Goal: Task Accomplishment & Management: Complete application form

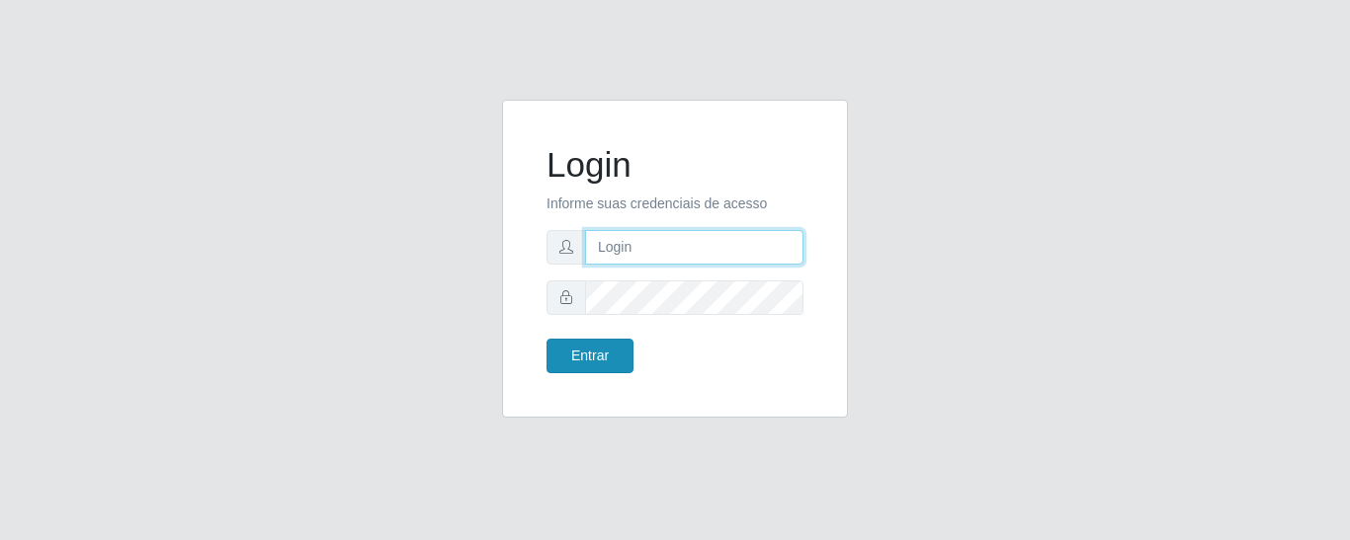
type input "precobom@rejane"
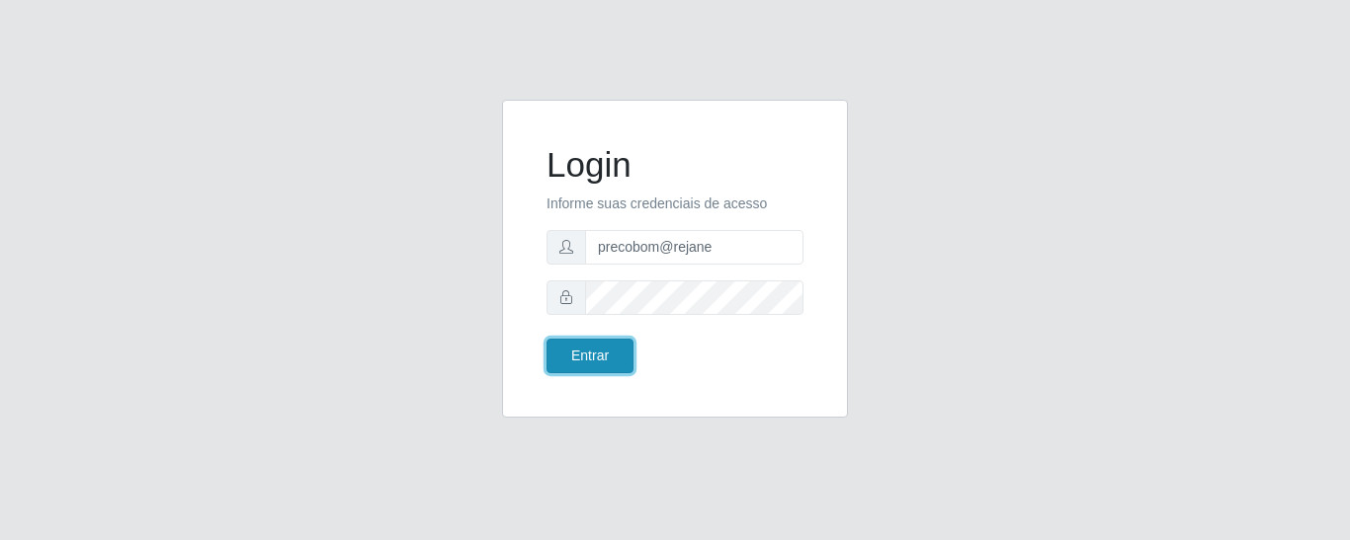
click at [595, 352] on button "Entrar" at bounding box center [589, 356] width 87 height 35
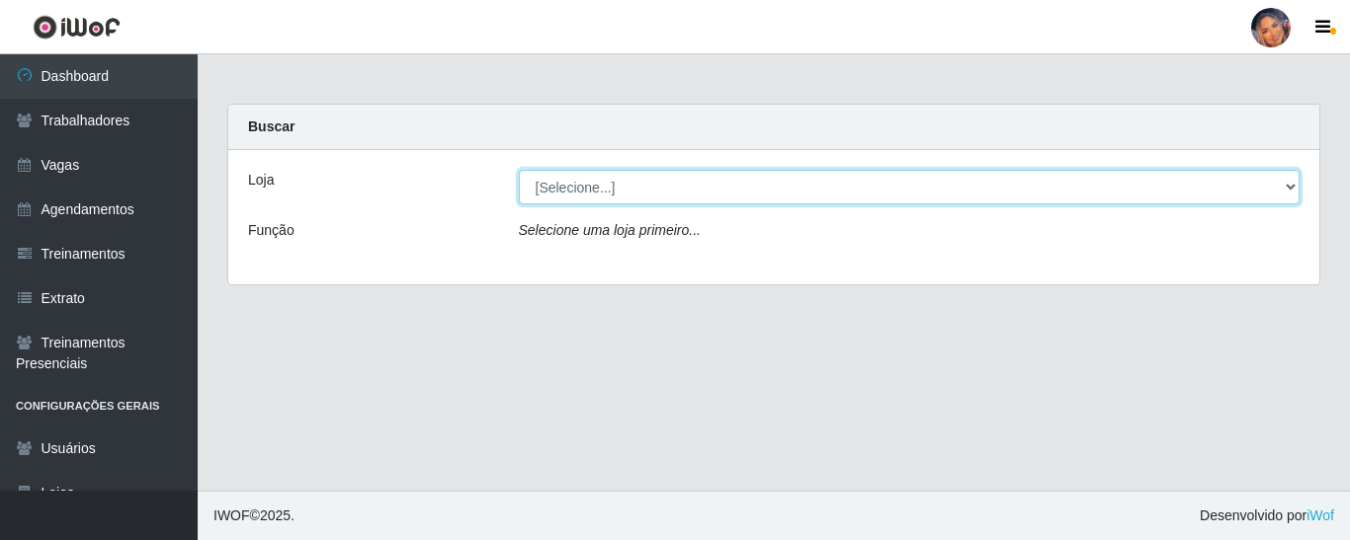
click at [744, 180] on select "[Selecione...] Supermercado Preço Bom" at bounding box center [910, 187] width 782 height 35
select select "169"
click at [519, 170] on select "[Selecione...] Supermercado Preço Bom" at bounding box center [910, 187] width 782 height 35
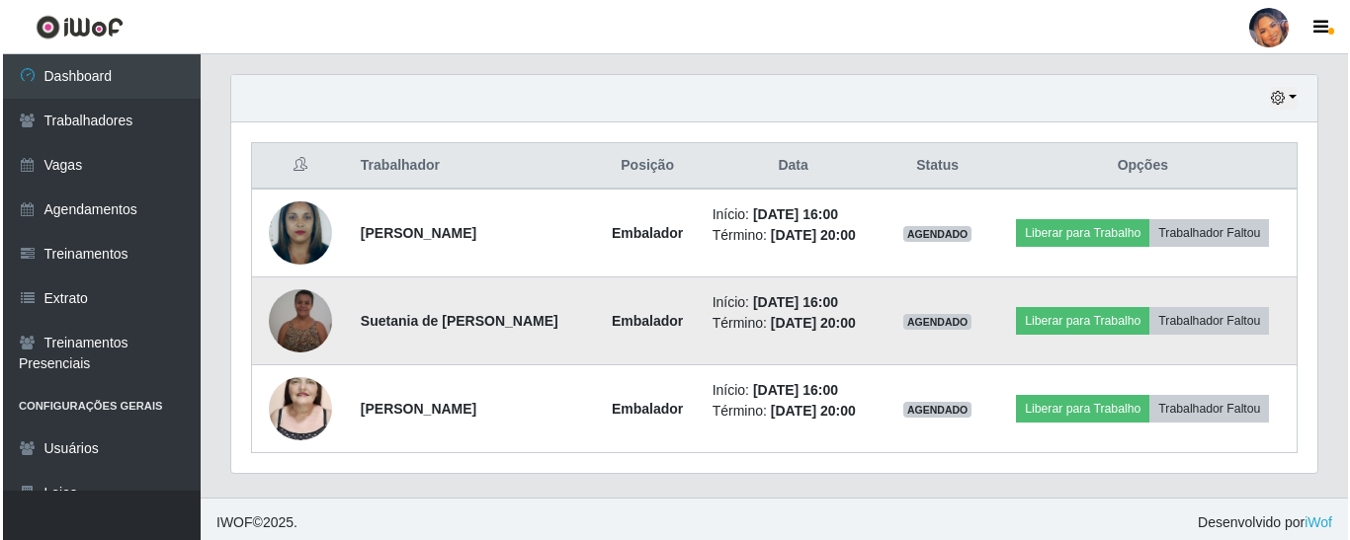
scroll to position [684, 0]
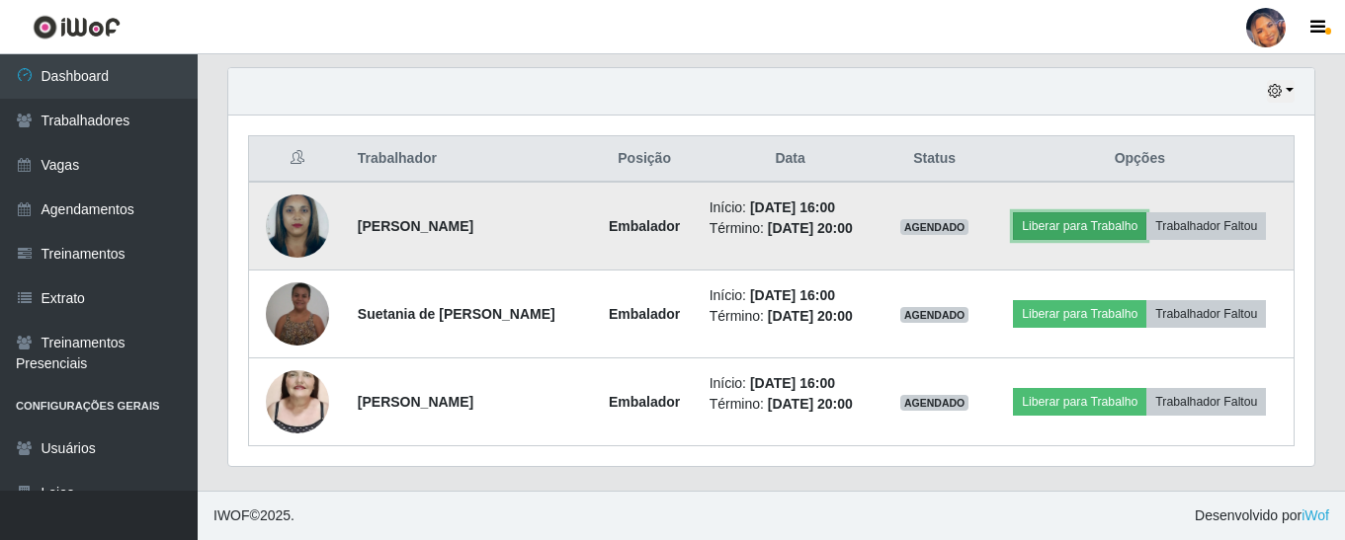
click at [1044, 226] on button "Liberar para Trabalho" at bounding box center [1079, 226] width 133 height 28
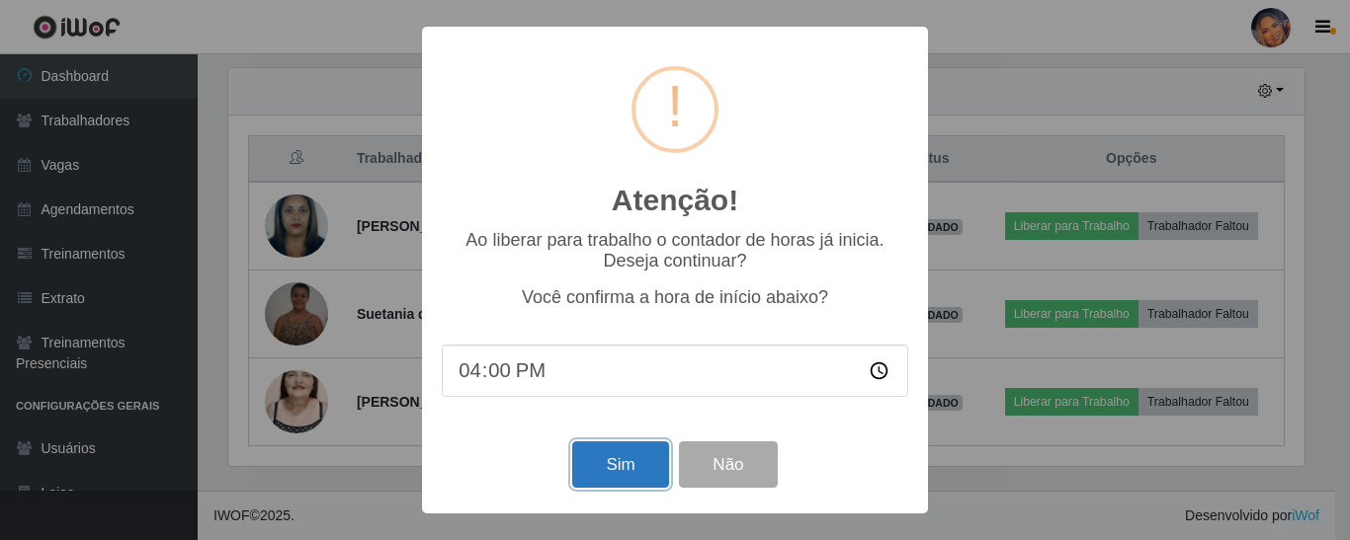
click at [614, 468] on button "Sim" at bounding box center [620, 465] width 96 height 46
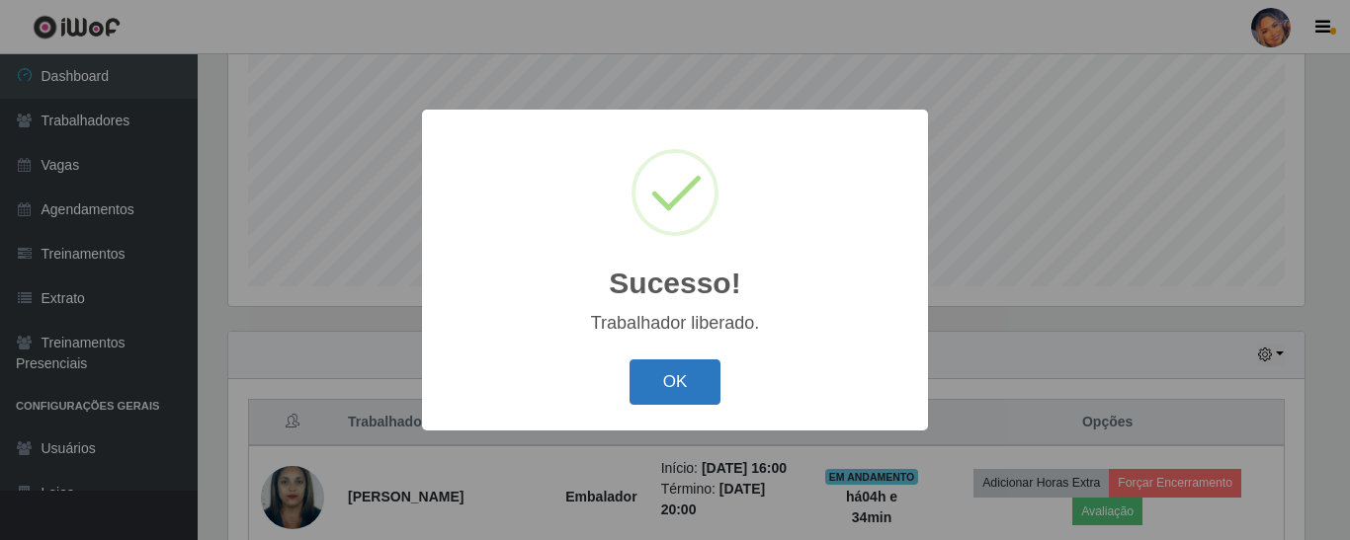
click at [684, 389] on button "OK" at bounding box center [675, 383] width 92 height 46
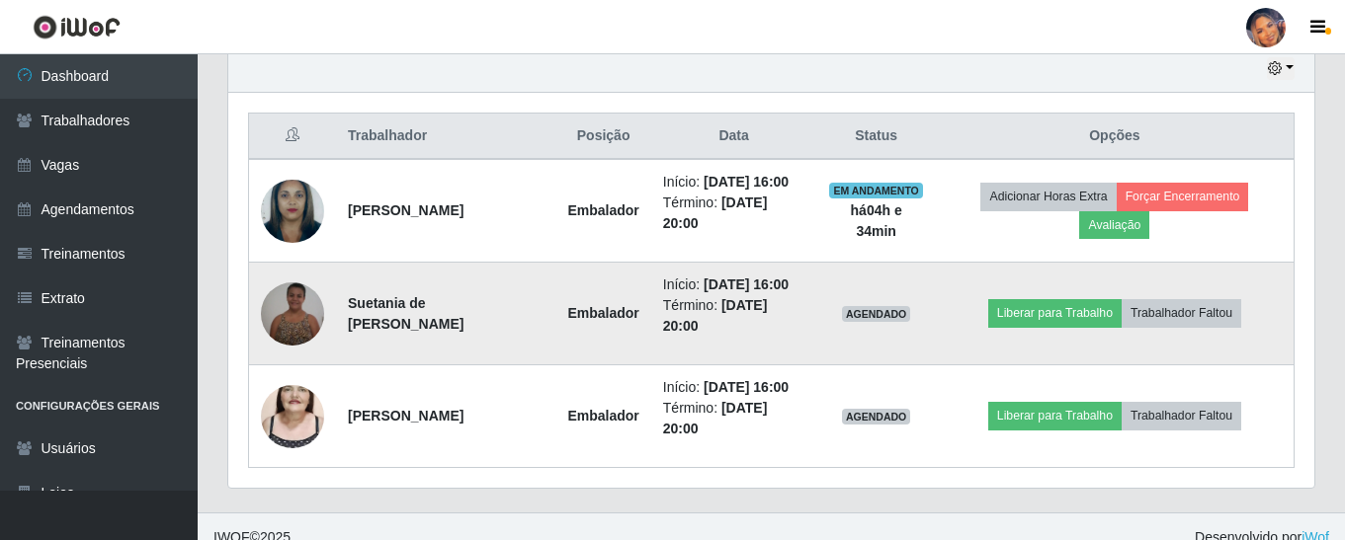
scroll to position [716, 0]
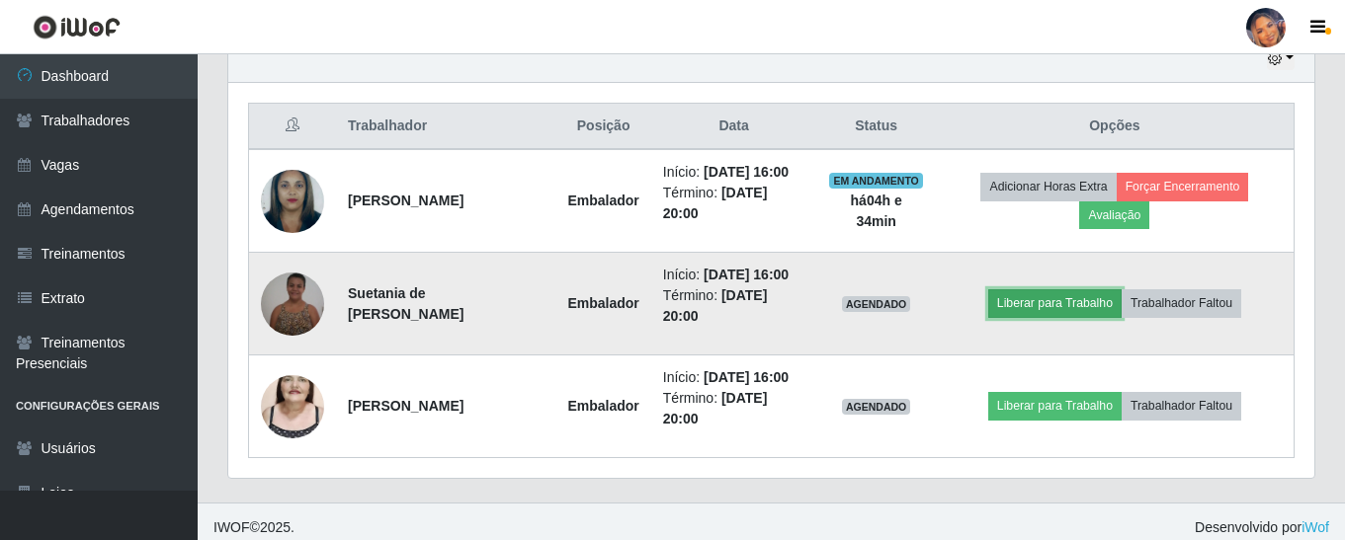
click at [1072, 301] on button "Liberar para Trabalho" at bounding box center [1054, 304] width 133 height 28
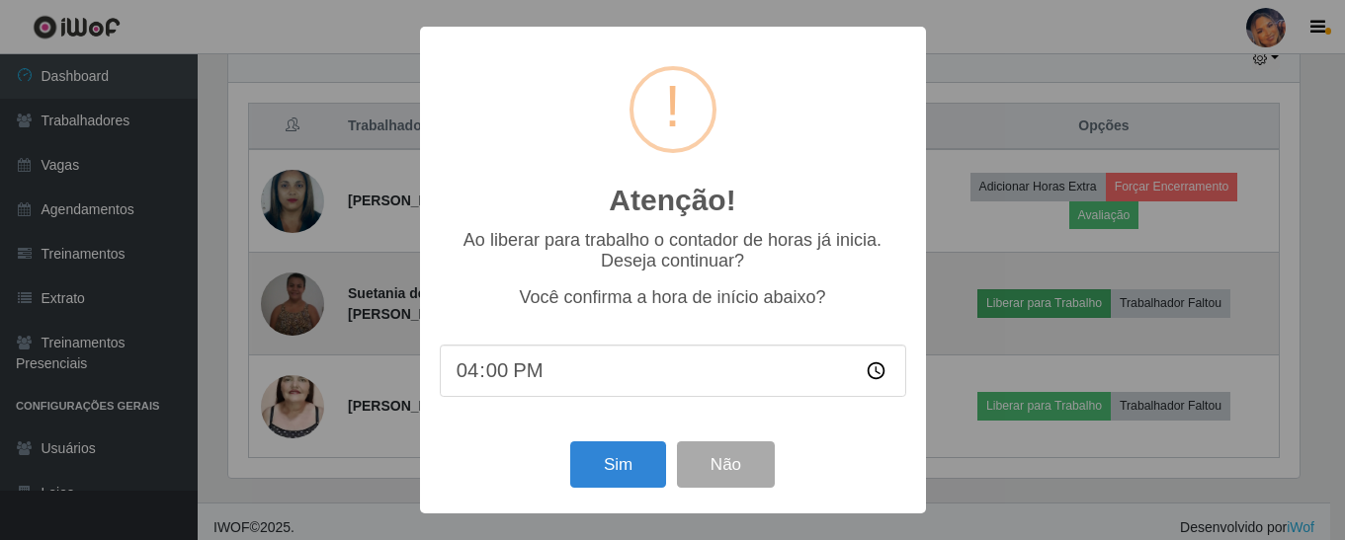
scroll to position [410, 1076]
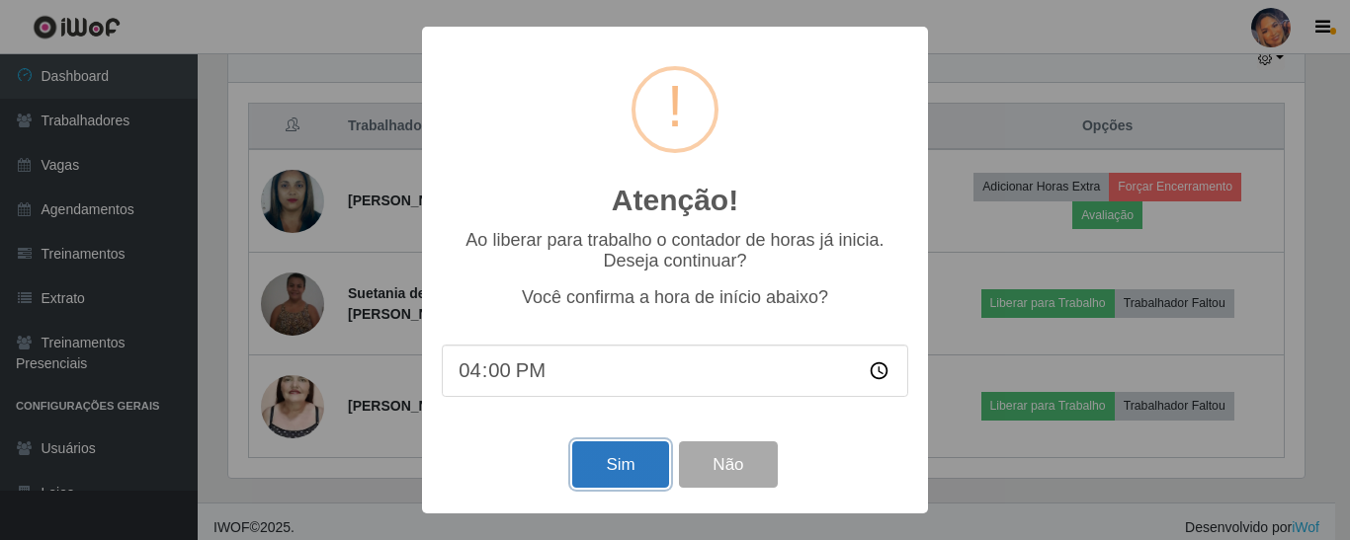
click at [608, 481] on button "Sim" at bounding box center [620, 465] width 96 height 46
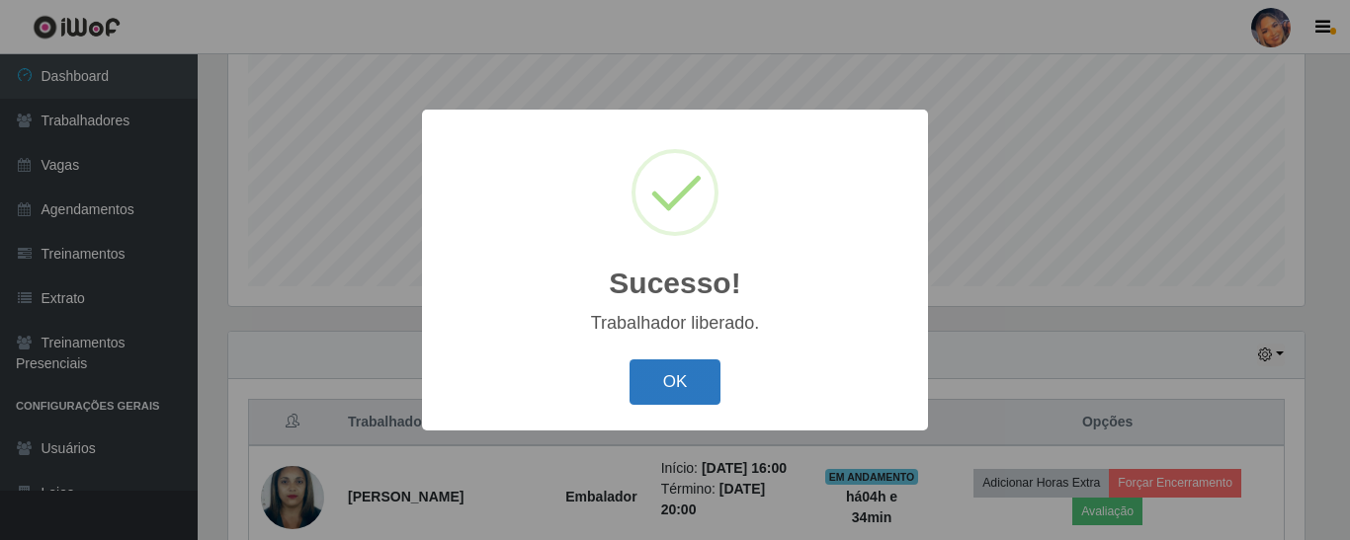
click at [671, 382] on button "OK" at bounding box center [675, 383] width 92 height 46
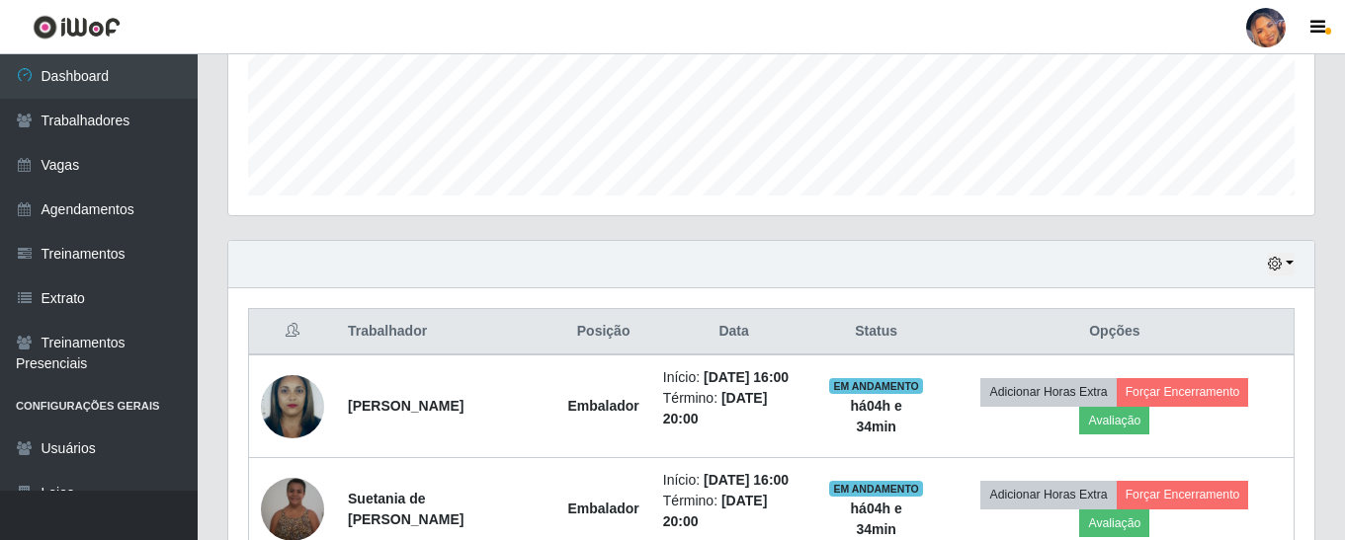
scroll to position [728, 0]
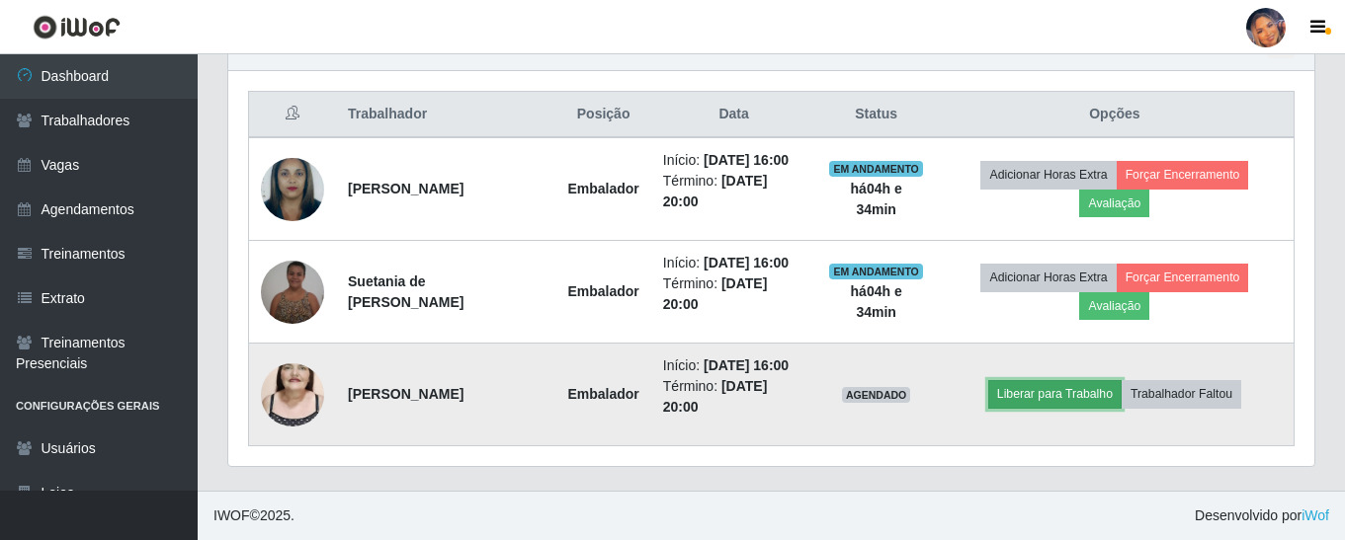
click at [1063, 404] on button "Liberar para Trabalho" at bounding box center [1054, 394] width 133 height 28
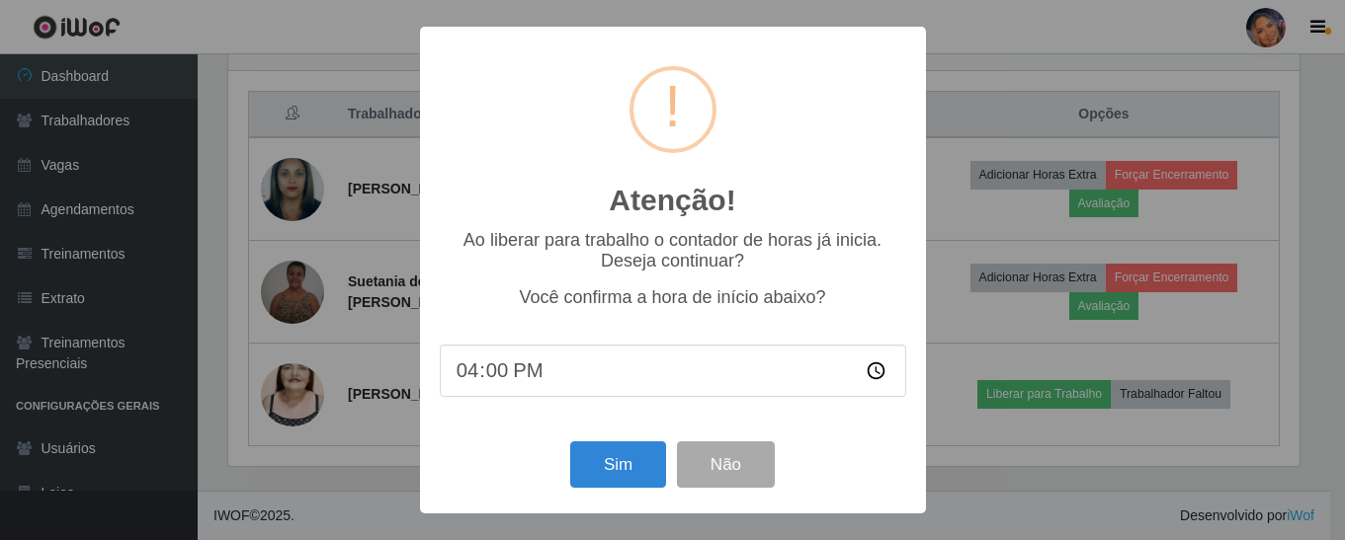
scroll to position [410, 1076]
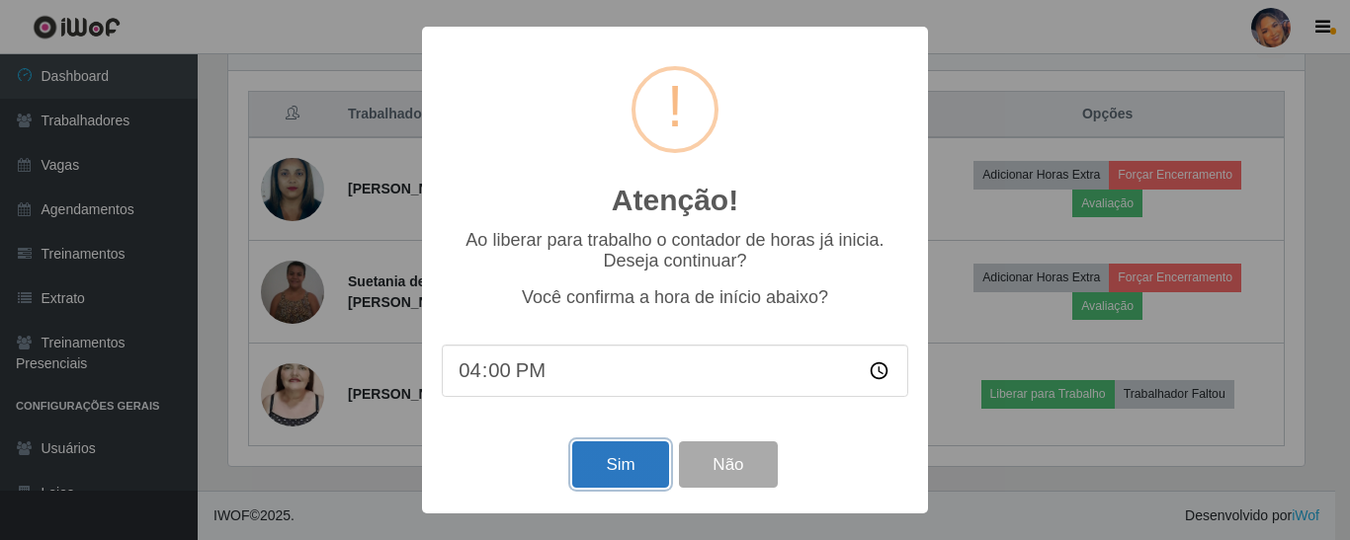
click at [615, 471] on button "Sim" at bounding box center [620, 465] width 96 height 46
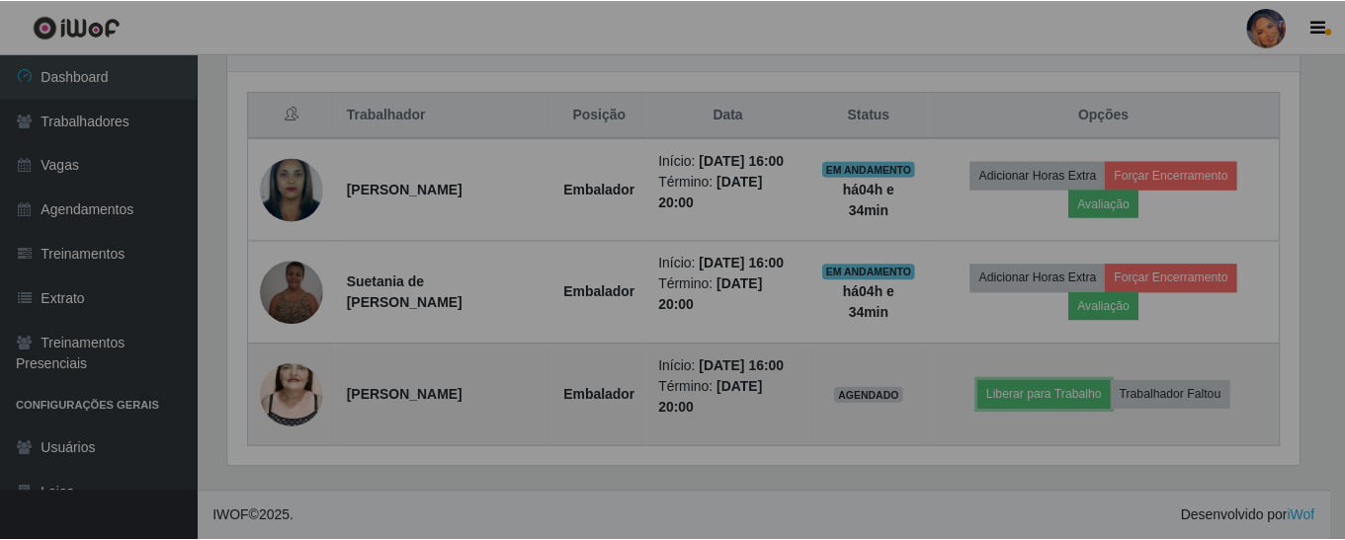
scroll to position [0, 0]
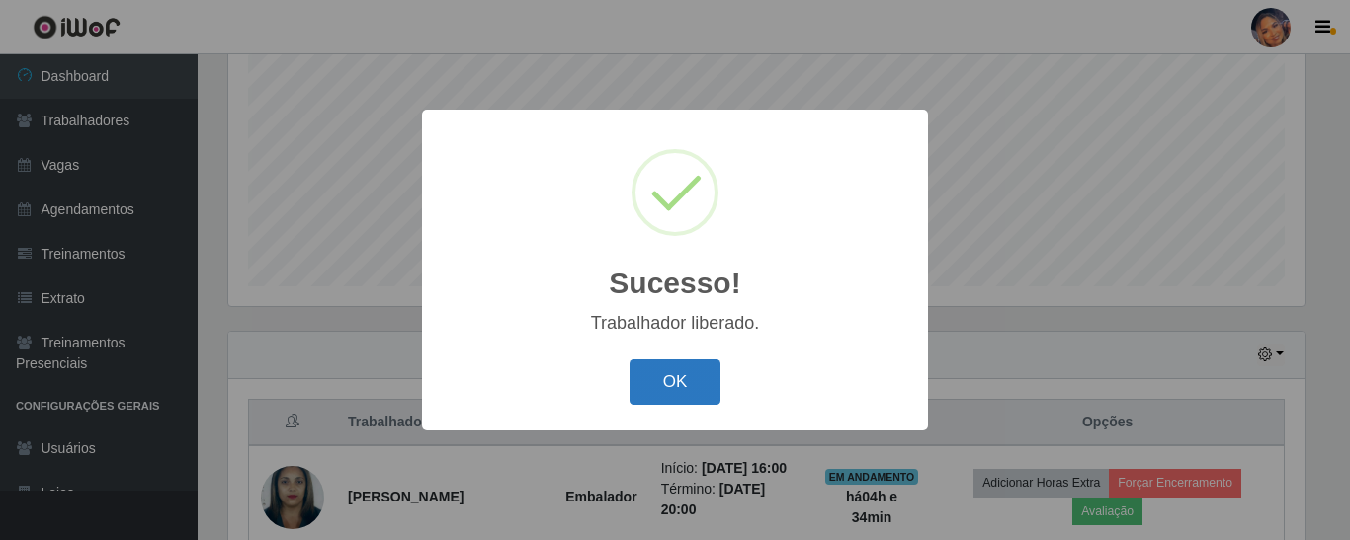
click at [680, 385] on button "OK" at bounding box center [675, 383] width 92 height 46
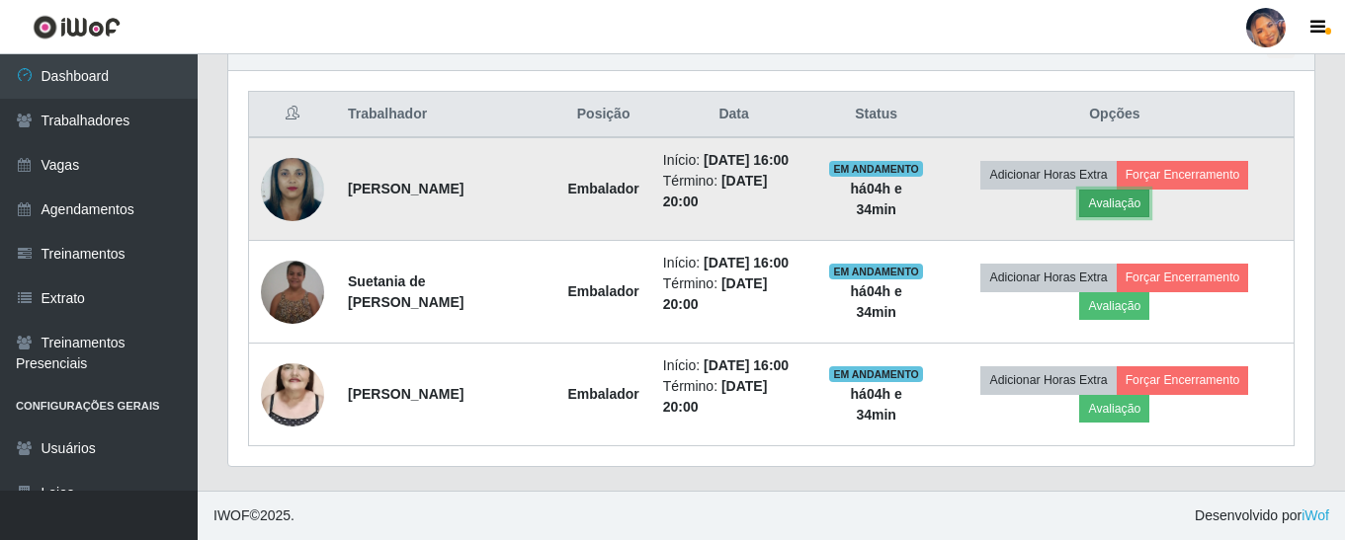
click at [1110, 216] on button "Avaliação" at bounding box center [1114, 204] width 70 height 28
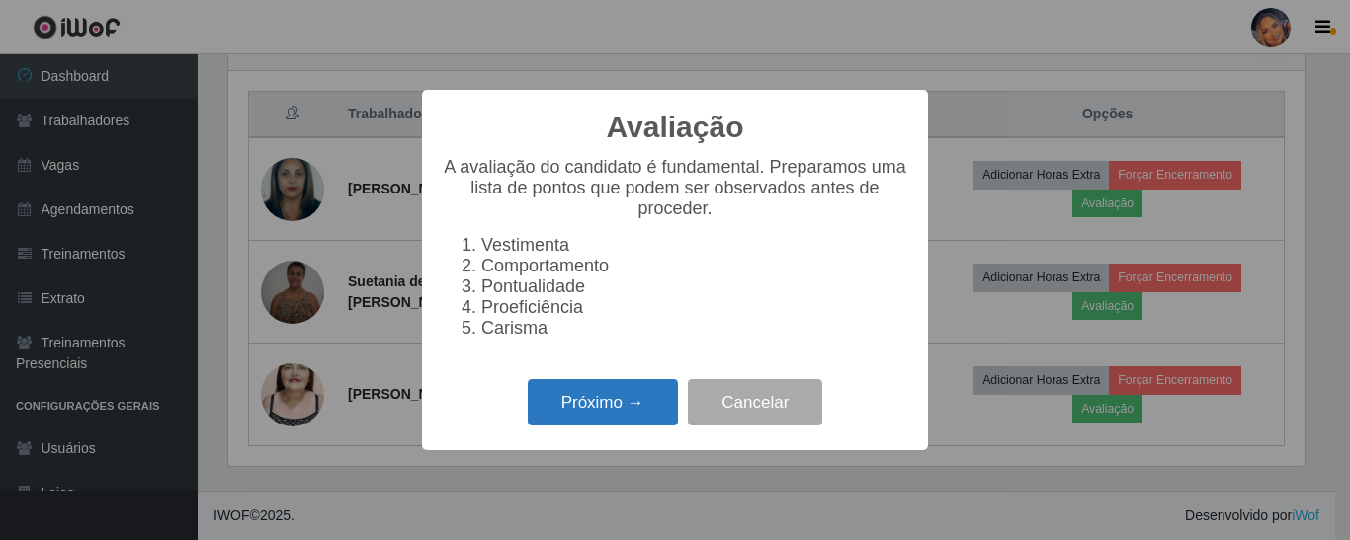
click at [609, 415] on button "Próximo →" at bounding box center [603, 402] width 150 height 46
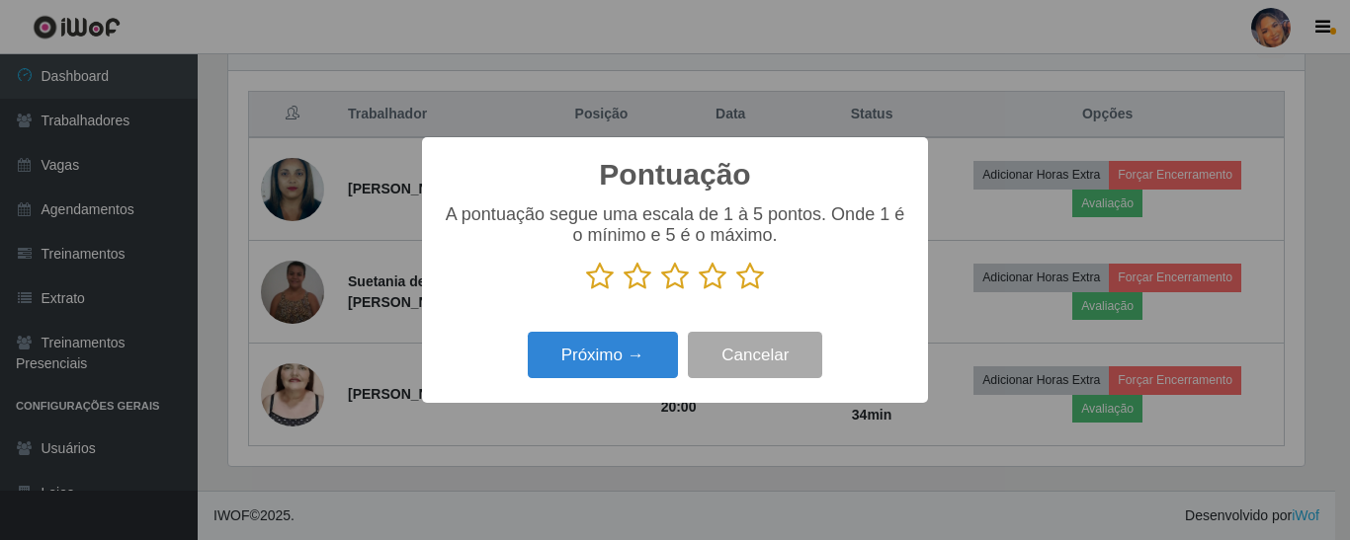
drag, startPoint x: 748, startPoint y: 288, endPoint x: 720, endPoint y: 307, distance: 34.0
click at [748, 289] on icon at bounding box center [750, 277] width 28 height 30
click at [736, 291] on input "radio" at bounding box center [736, 291] width 0 height 0
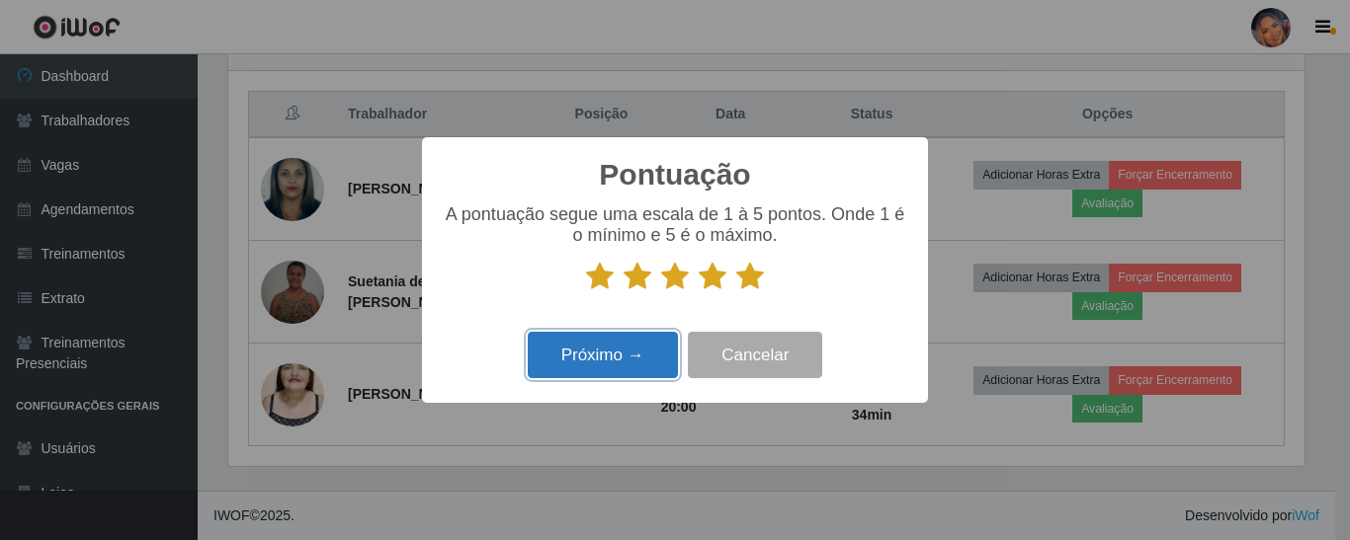
click at [603, 350] on button "Próximo →" at bounding box center [603, 355] width 150 height 46
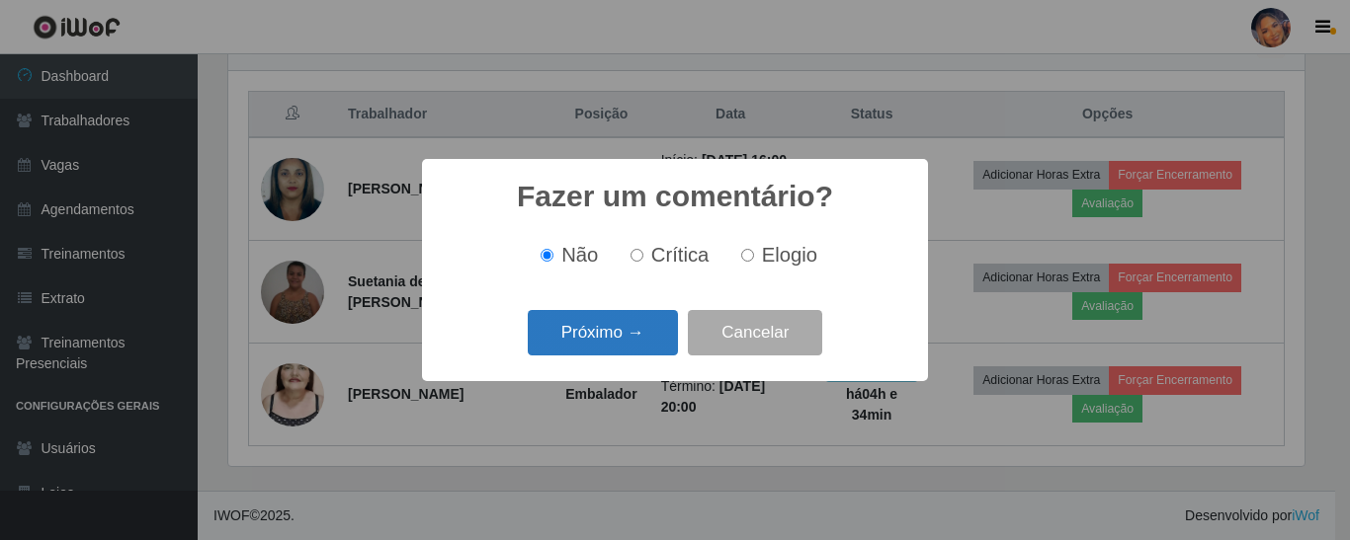
click at [616, 333] on button "Próximo →" at bounding box center [603, 333] width 150 height 46
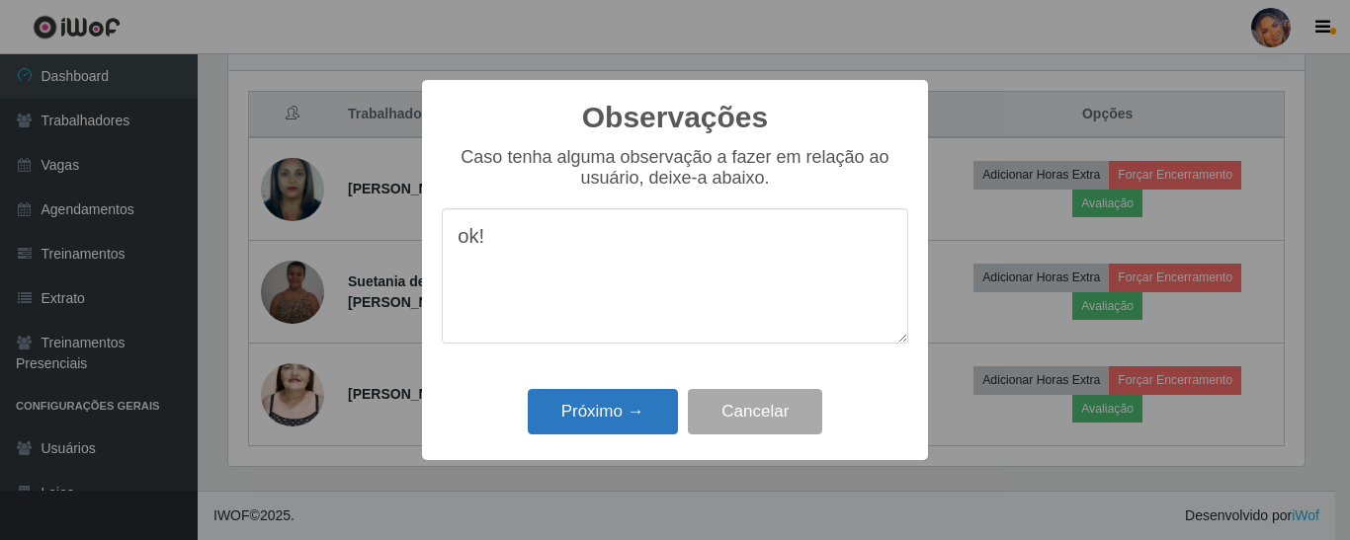
type textarea "ok!"
drag, startPoint x: 551, startPoint y: 413, endPoint x: 647, endPoint y: 366, distance: 106.9
click at [557, 405] on button "Próximo →" at bounding box center [603, 412] width 150 height 46
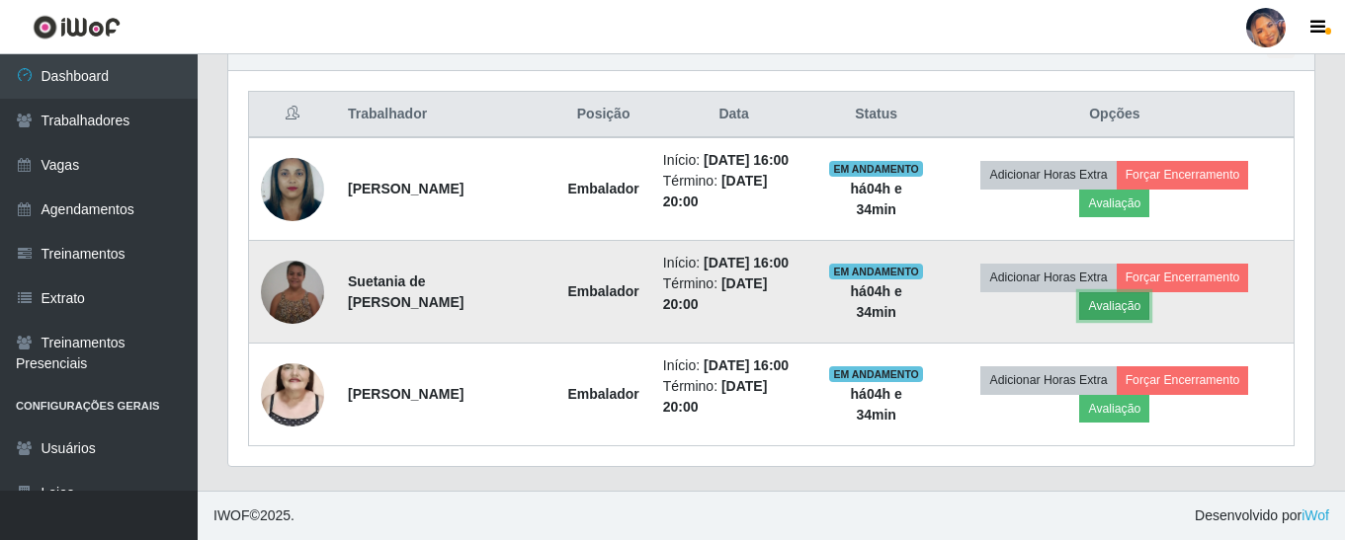
click at [1135, 312] on button "Avaliação" at bounding box center [1114, 306] width 70 height 28
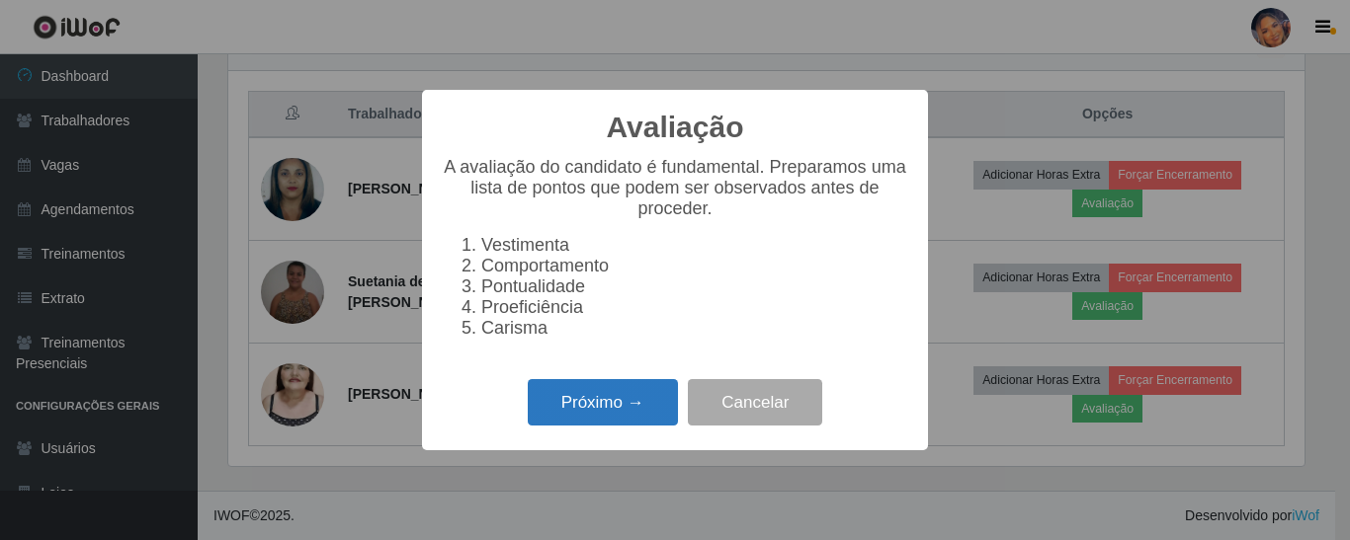
click at [632, 403] on button "Próximo →" at bounding box center [603, 402] width 150 height 46
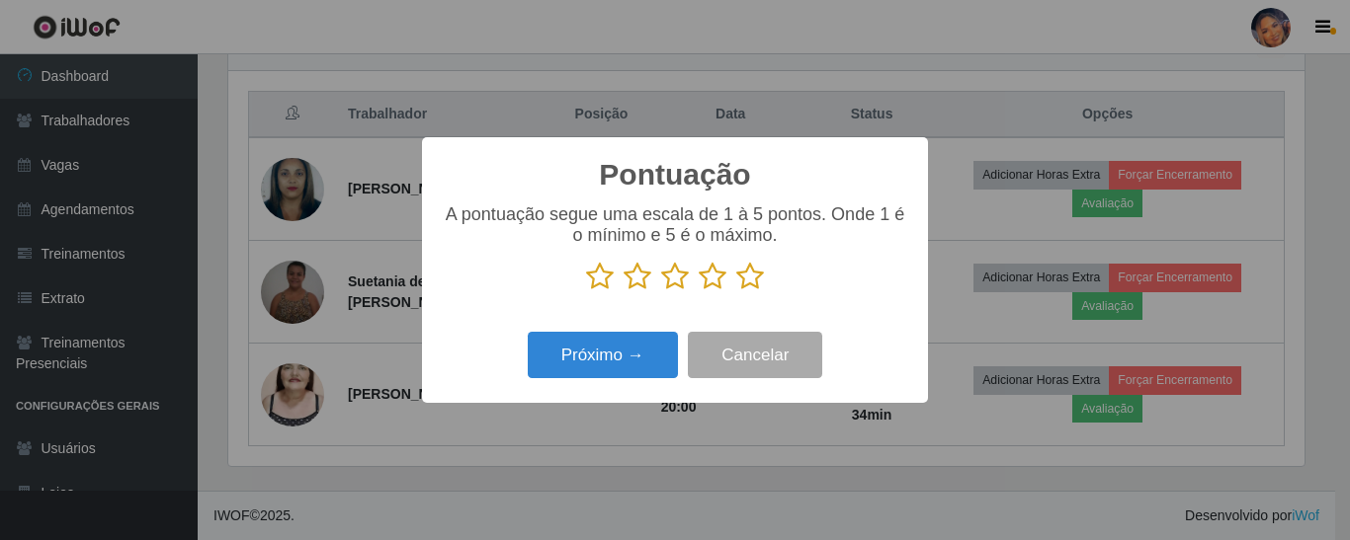
click at [746, 284] on icon at bounding box center [750, 277] width 28 height 30
click at [736, 291] on input "radio" at bounding box center [736, 291] width 0 height 0
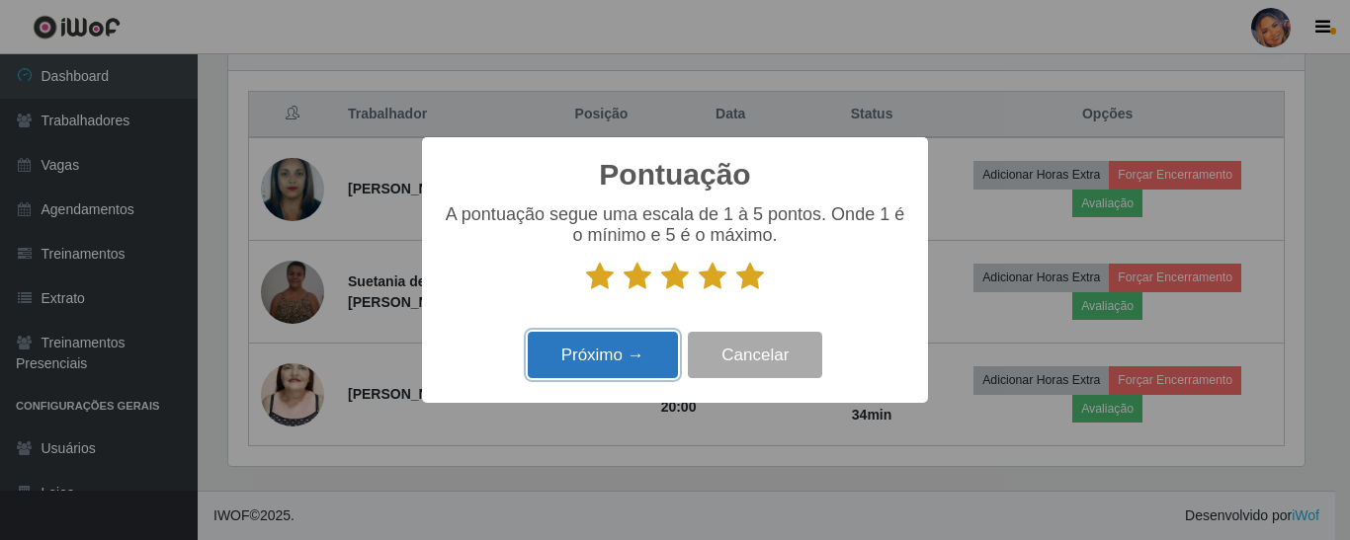
click at [609, 354] on button "Próximo →" at bounding box center [603, 355] width 150 height 46
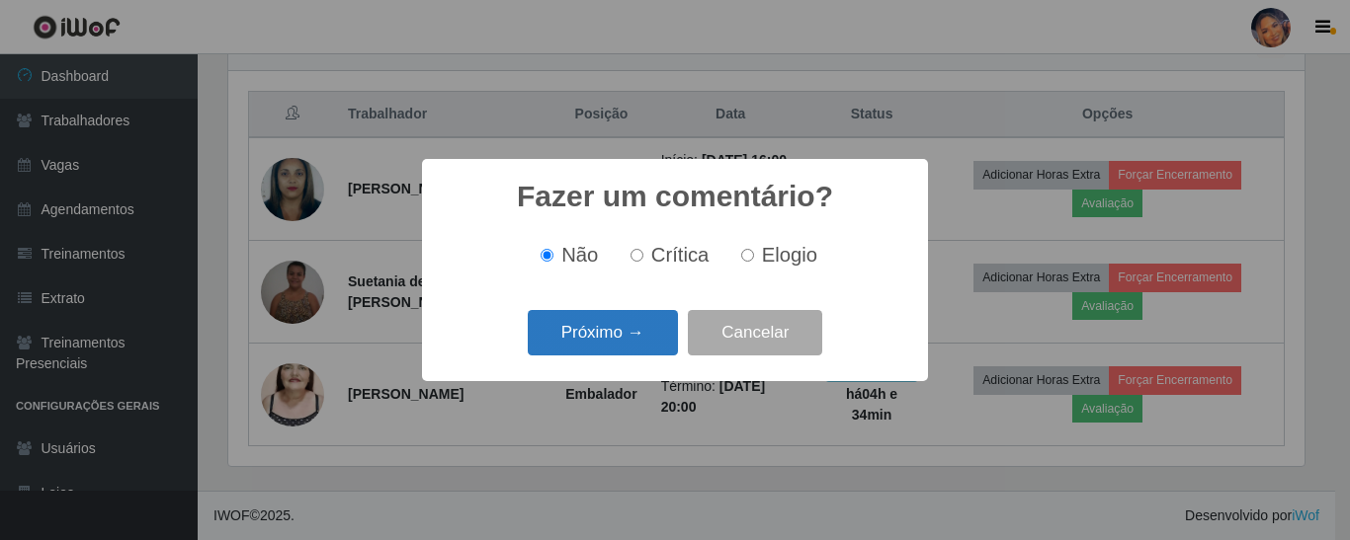
click at [611, 342] on button "Próximo →" at bounding box center [603, 333] width 150 height 46
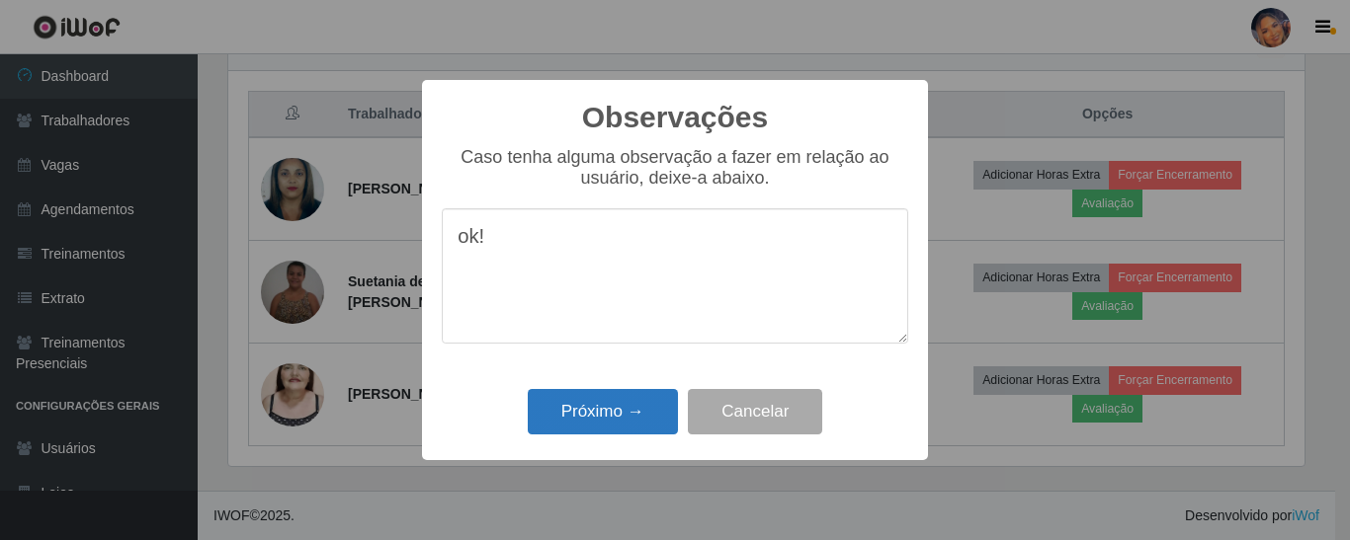
type textarea "ok!"
drag, startPoint x: 627, startPoint y: 410, endPoint x: 708, endPoint y: 324, distance: 118.1
click at [628, 403] on button "Próximo →" at bounding box center [603, 412] width 150 height 46
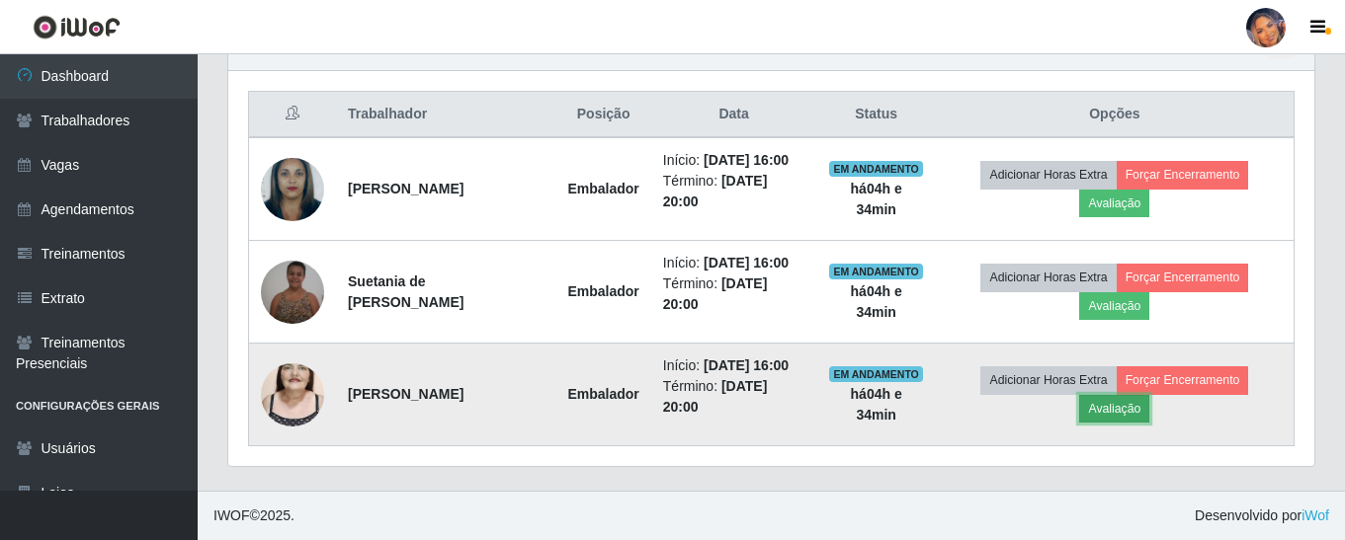
click at [1119, 419] on button "Avaliação" at bounding box center [1114, 409] width 70 height 28
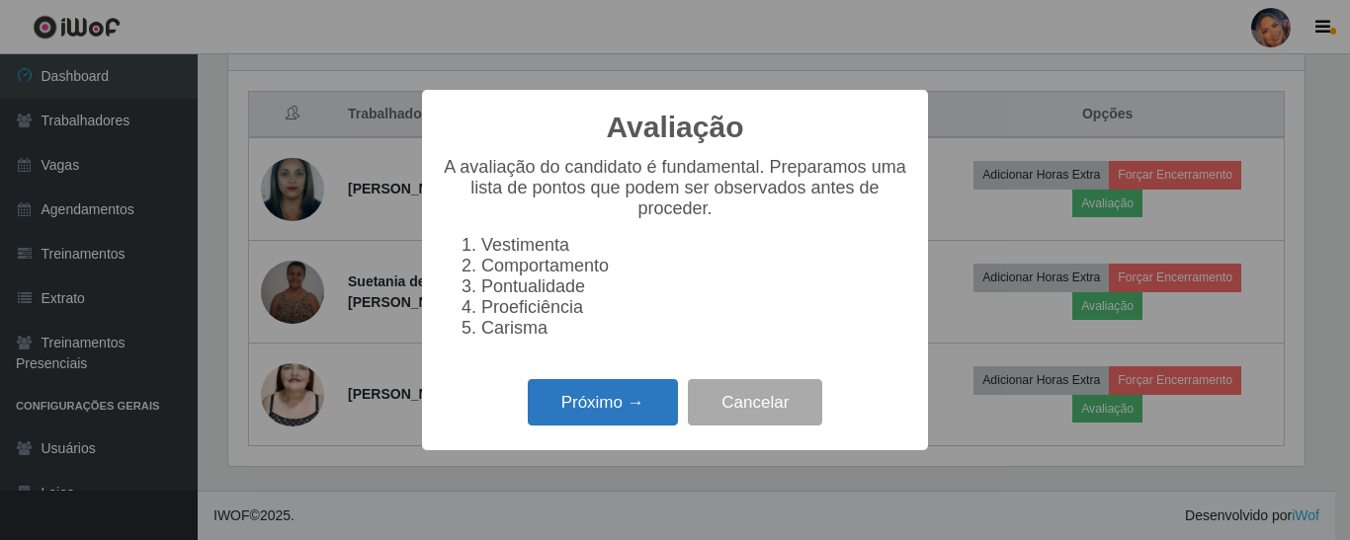
click at [576, 419] on button "Próximo →" at bounding box center [603, 402] width 150 height 46
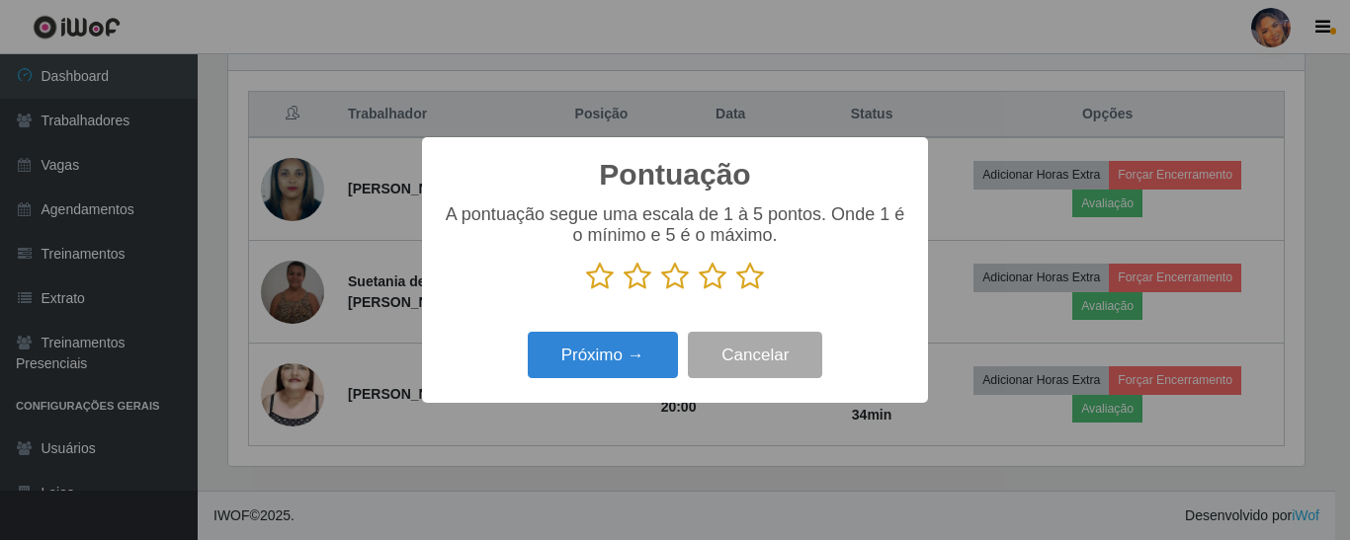
click at [756, 286] on icon at bounding box center [750, 277] width 28 height 30
click at [736, 291] on input "radio" at bounding box center [736, 291] width 0 height 0
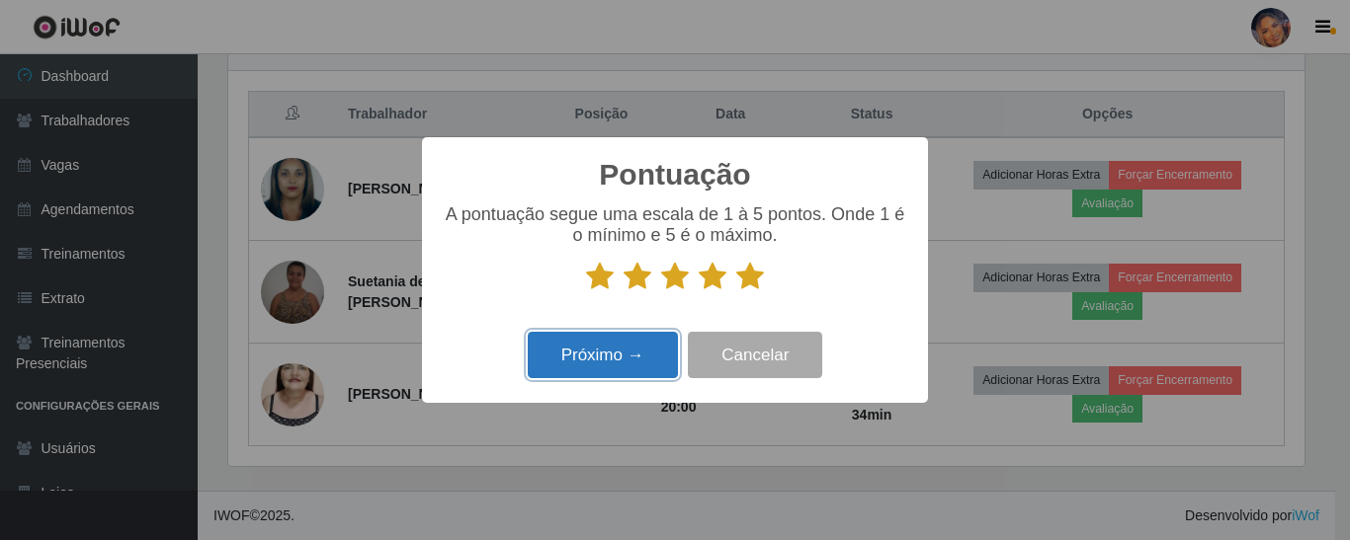
click at [642, 357] on button "Próximo →" at bounding box center [603, 355] width 150 height 46
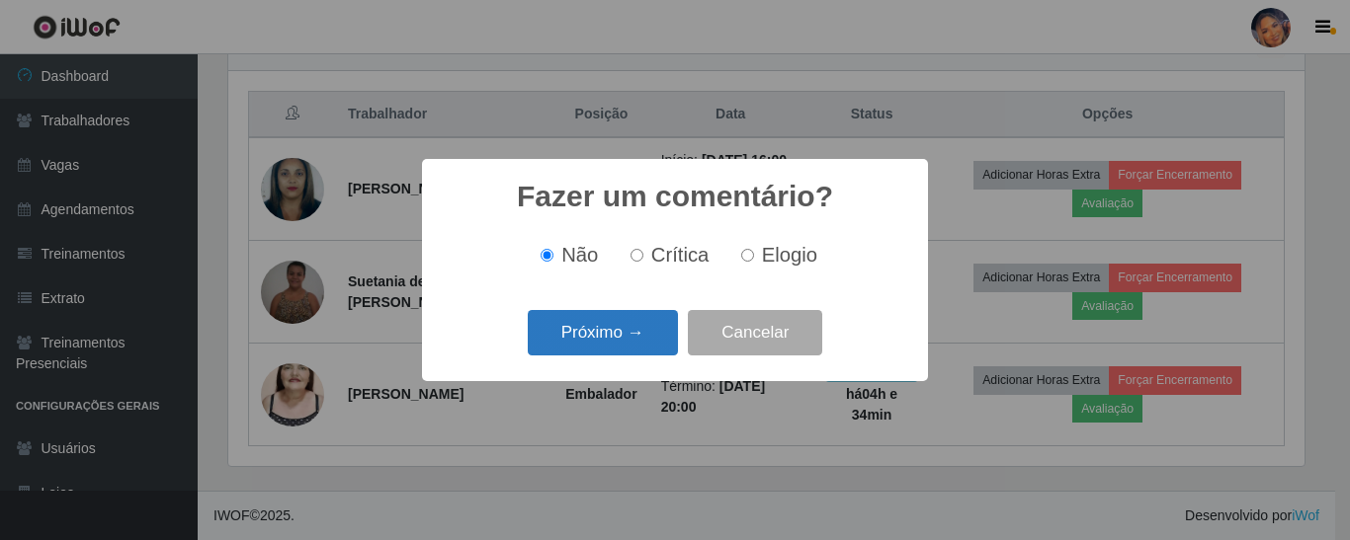
click at [627, 321] on button "Próximo →" at bounding box center [603, 333] width 150 height 46
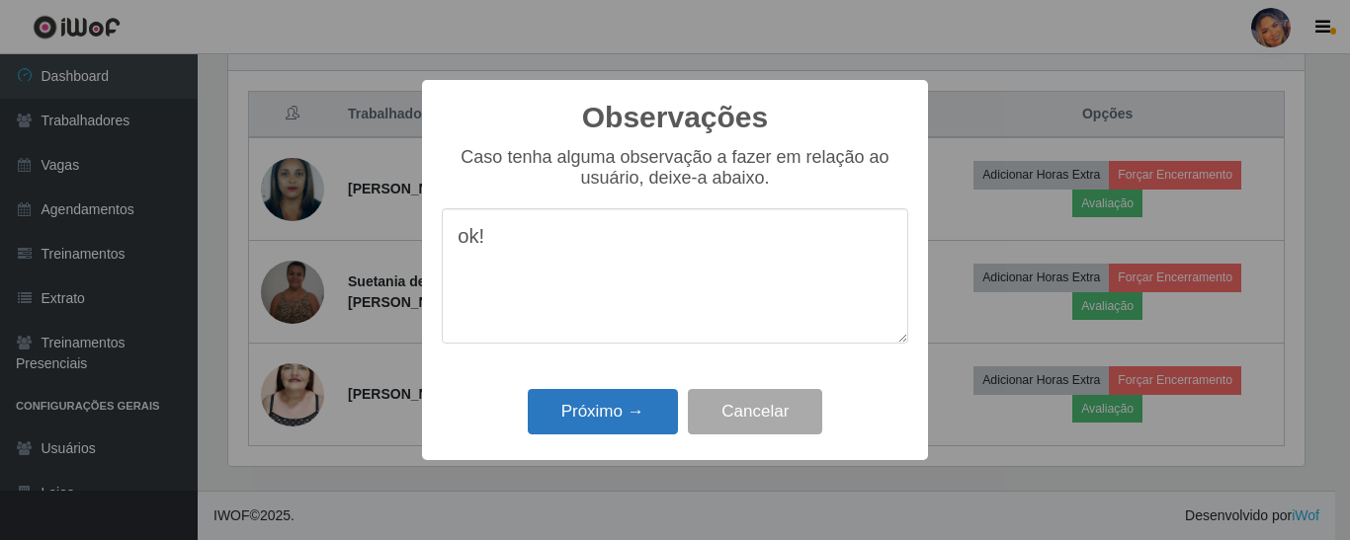
type textarea "ok!"
click at [631, 406] on button "Próximo →" at bounding box center [603, 412] width 150 height 46
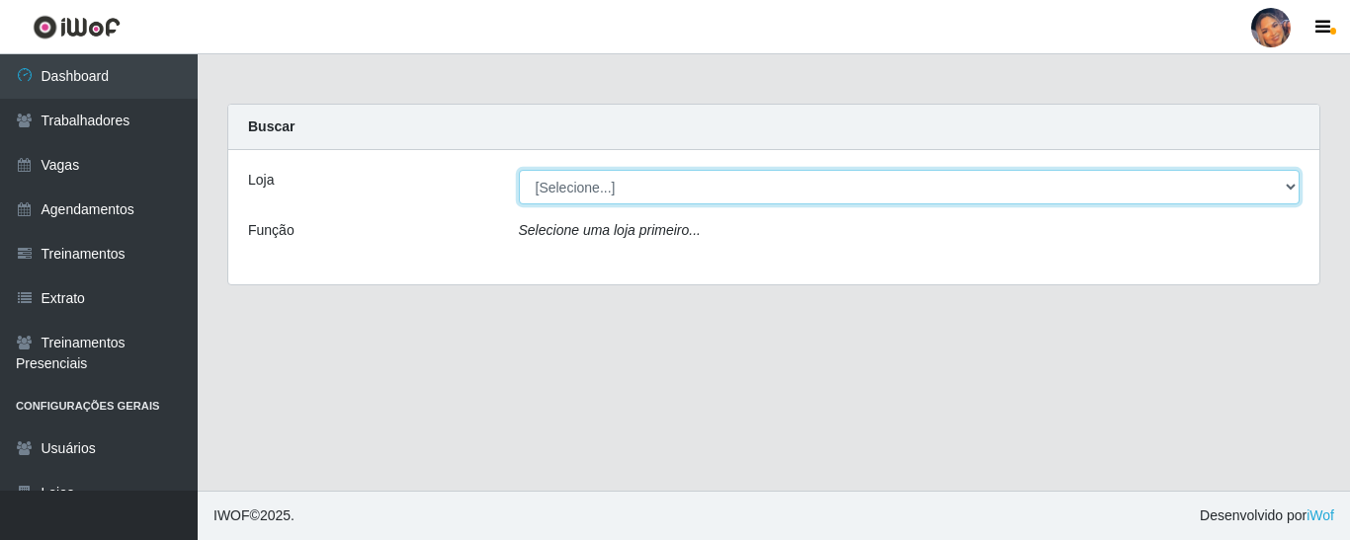
click at [712, 202] on select "[Selecione...] Supermercado Preço Bom" at bounding box center [910, 187] width 782 height 35
select select "169"
click at [519, 170] on select "[Selecione...] Supermercado Preço Bom" at bounding box center [910, 187] width 782 height 35
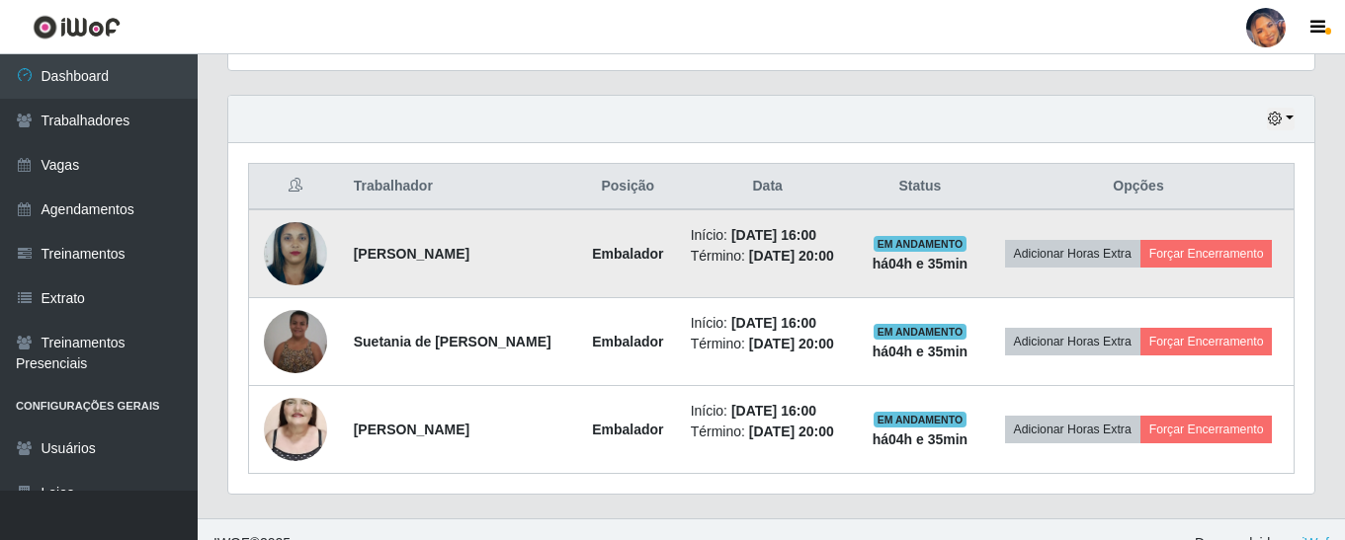
scroll to position [684, 0]
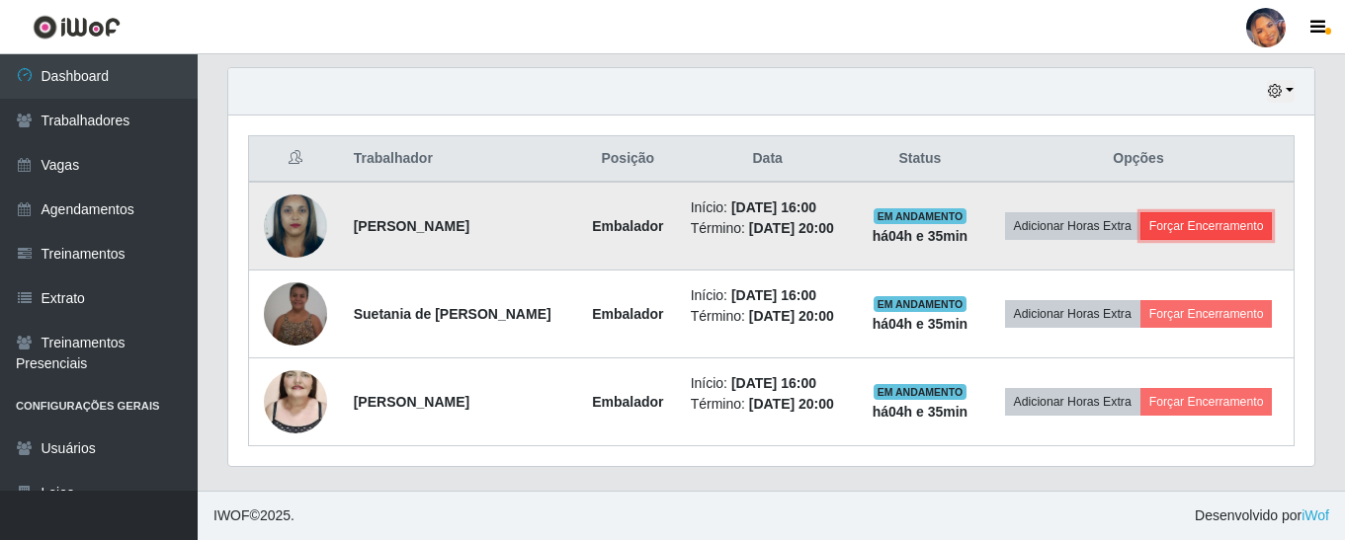
click at [1219, 226] on button "Forçar Encerramento" at bounding box center [1206, 226] width 132 height 28
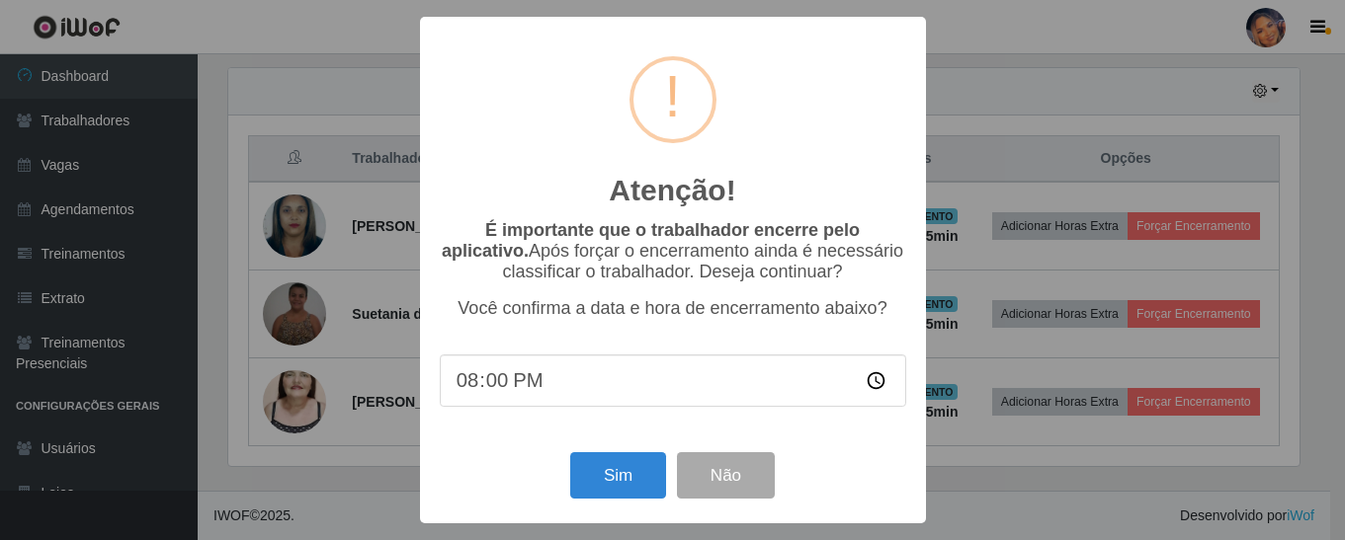
scroll to position [410, 1076]
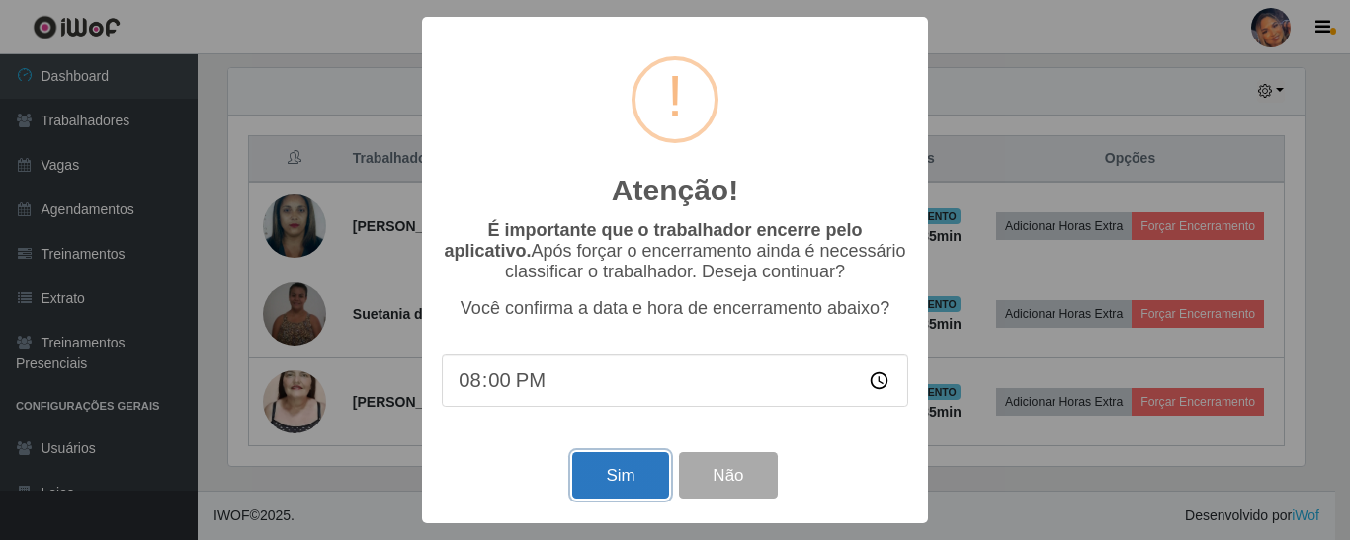
click at [611, 478] on button "Sim" at bounding box center [620, 476] width 96 height 46
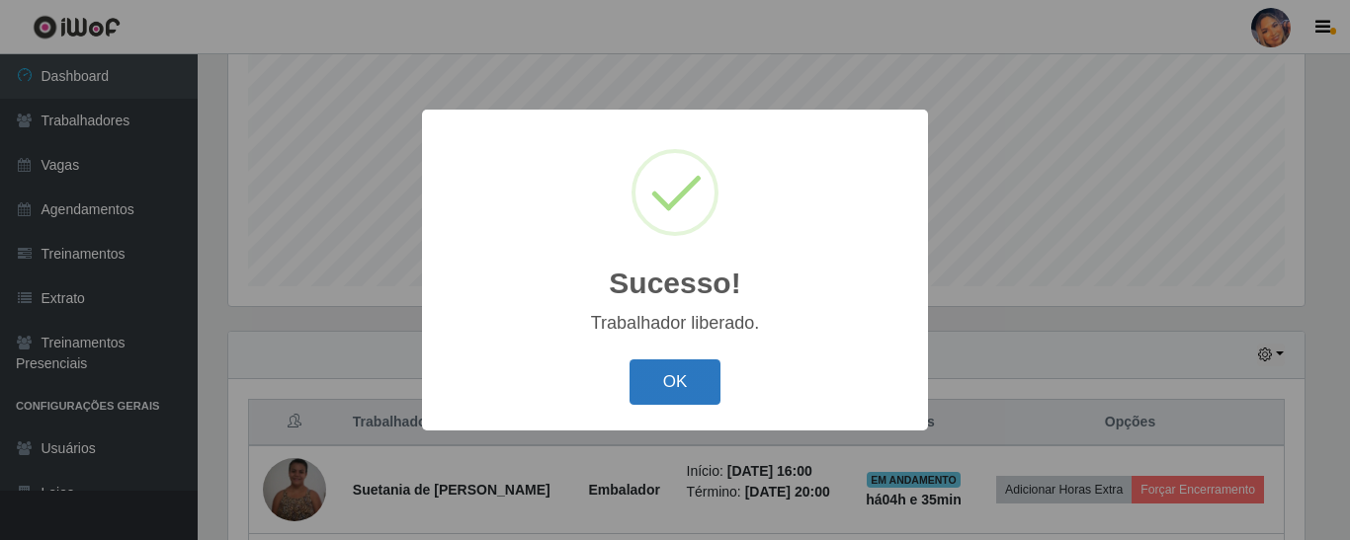
click at [671, 373] on button "OK" at bounding box center [675, 383] width 92 height 46
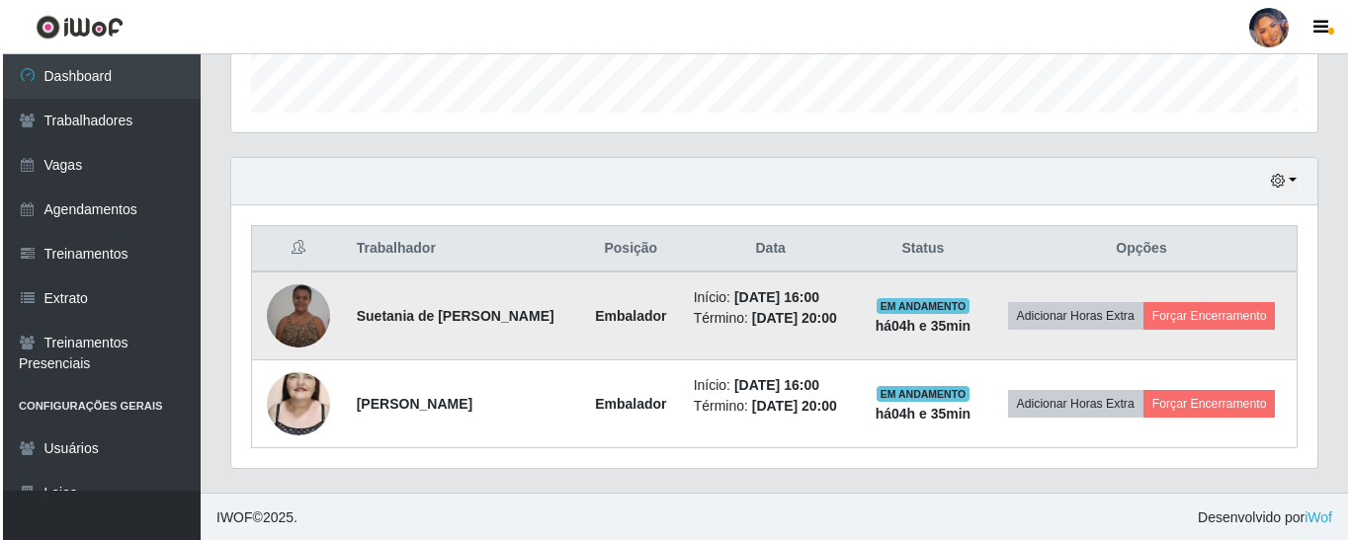
scroll to position [596, 0]
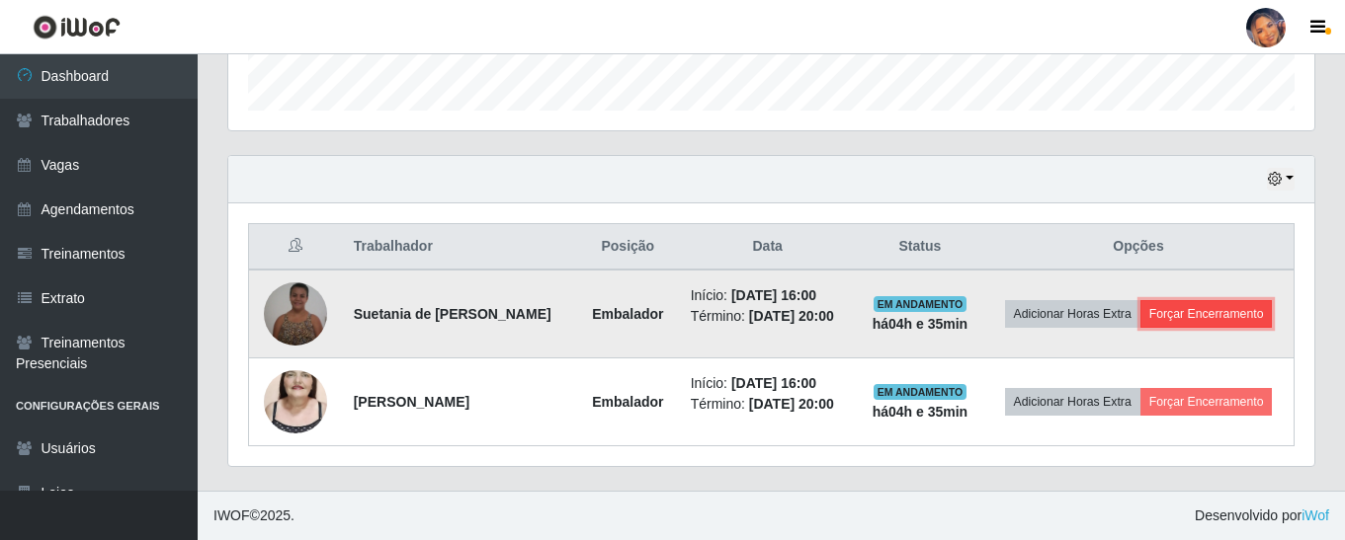
click at [1179, 322] on button "Forçar Encerramento" at bounding box center [1206, 314] width 132 height 28
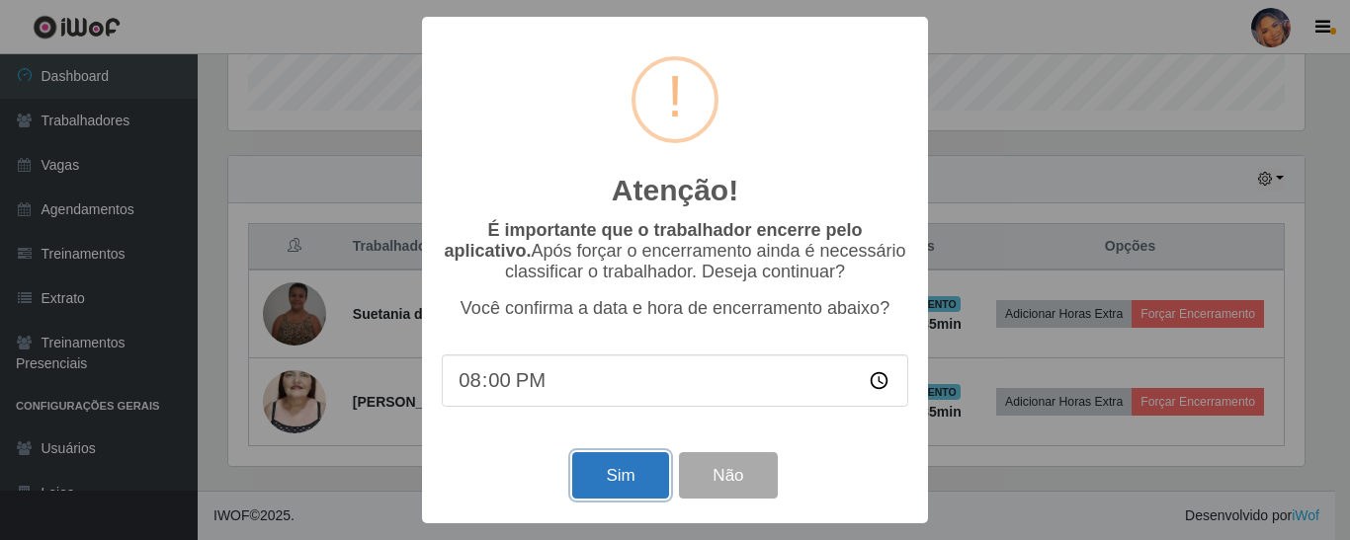
click at [628, 487] on button "Sim" at bounding box center [620, 476] width 96 height 46
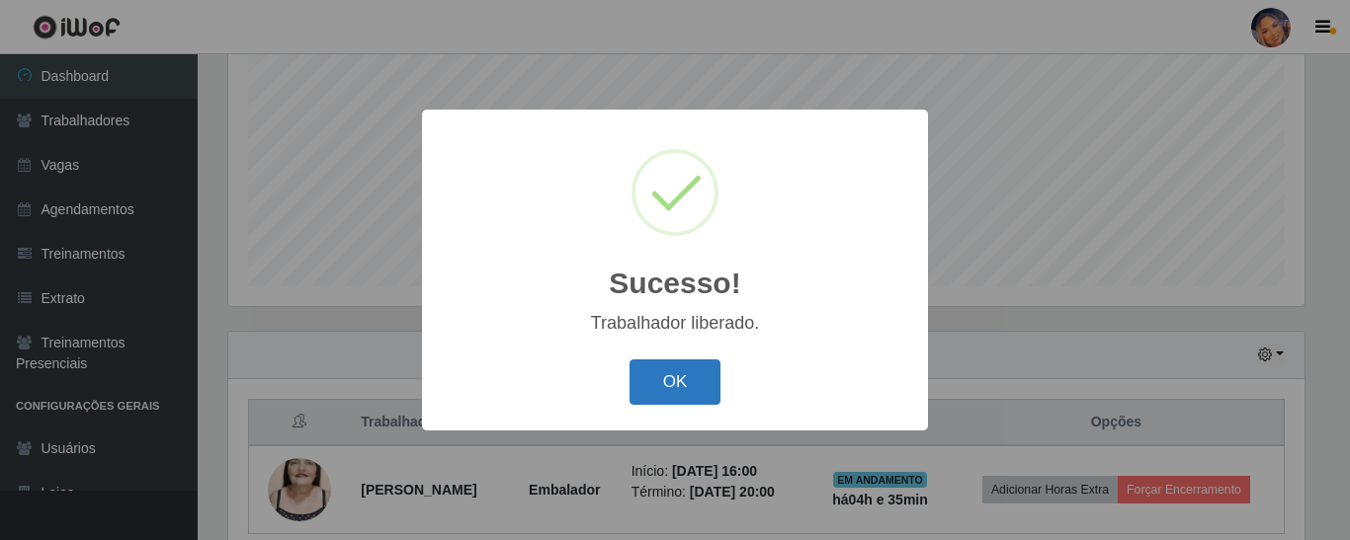
click at [652, 376] on button "OK" at bounding box center [675, 383] width 92 height 46
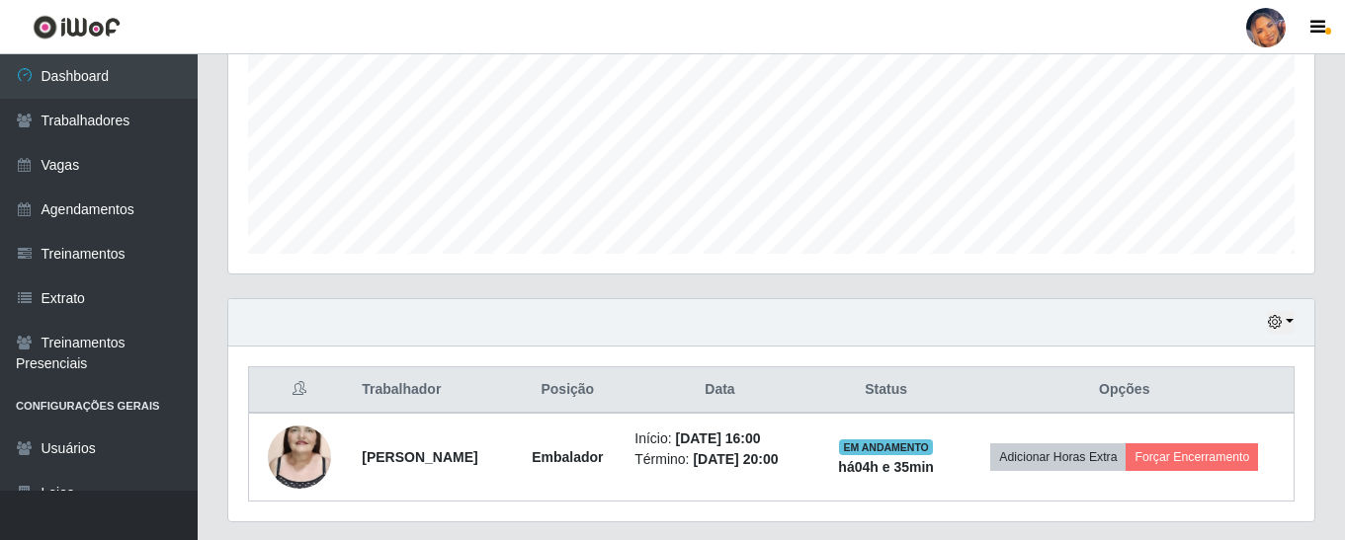
scroll to position [410, 1086]
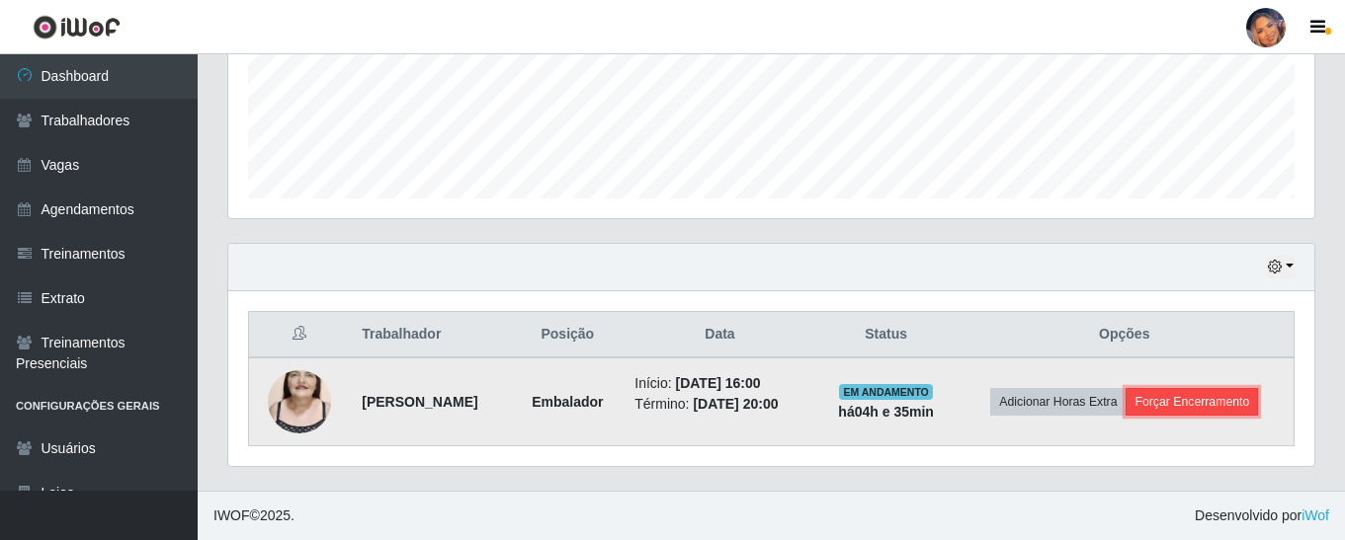
click at [1187, 406] on button "Forçar Encerramento" at bounding box center [1191, 402] width 132 height 28
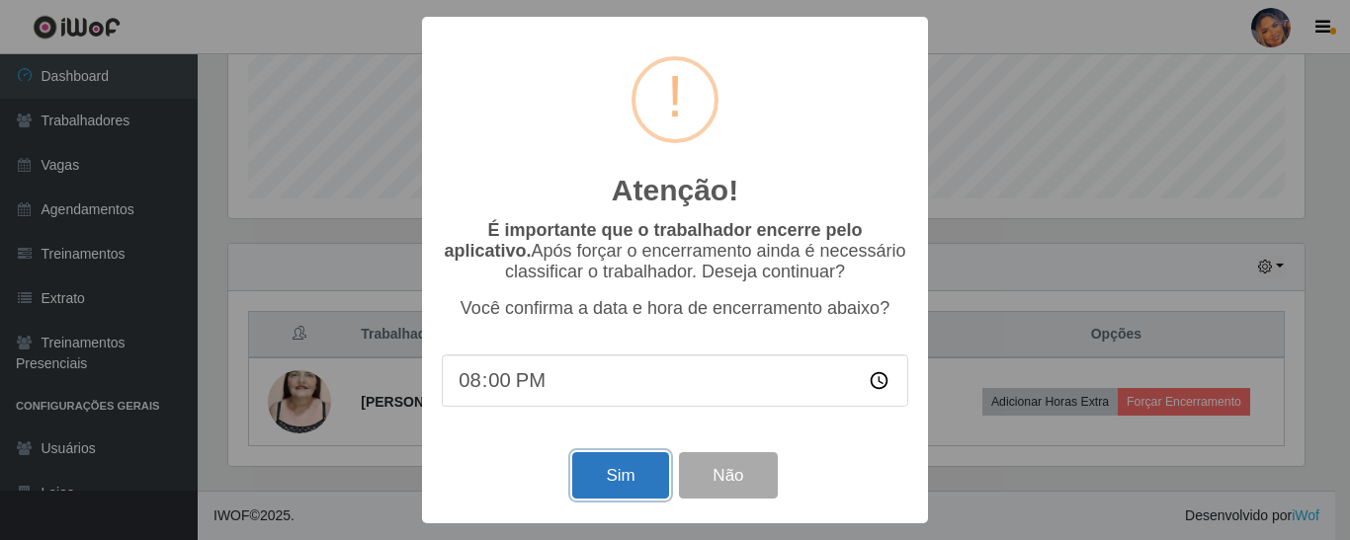
click at [616, 488] on button "Sim" at bounding box center [620, 476] width 96 height 46
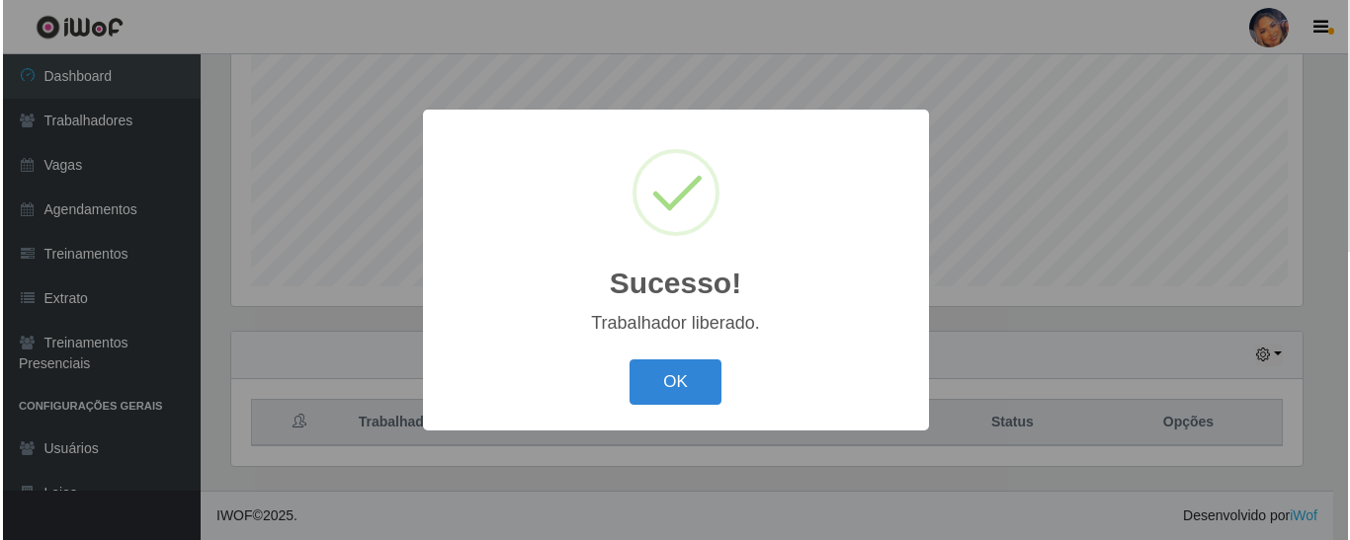
scroll to position [0, 0]
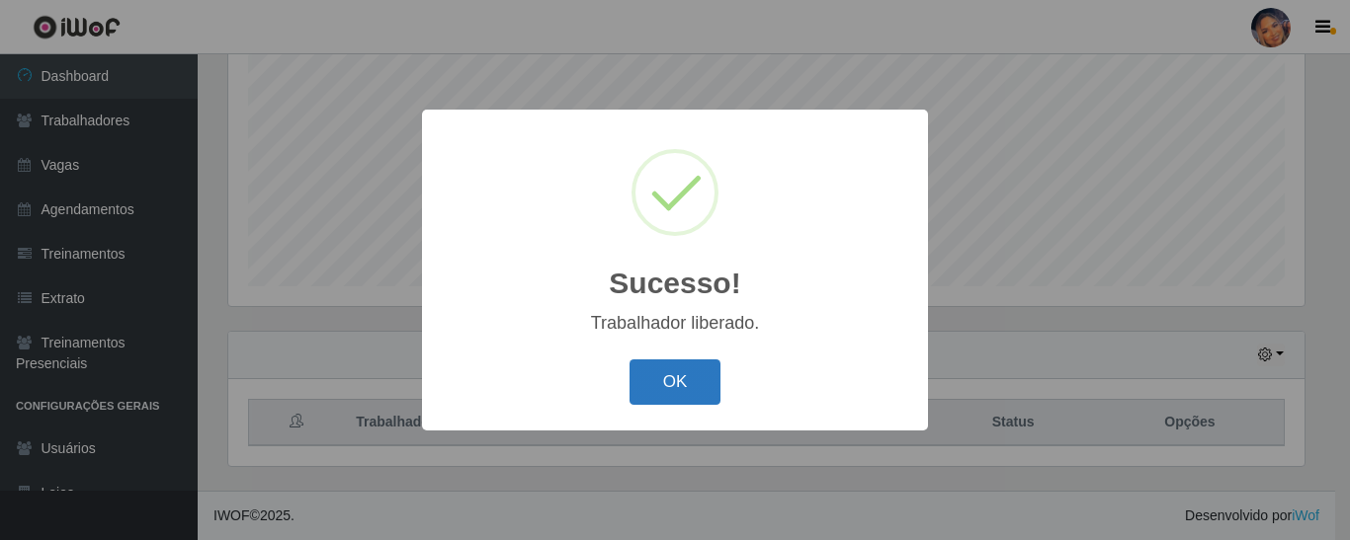
click at [656, 391] on button "OK" at bounding box center [675, 383] width 92 height 46
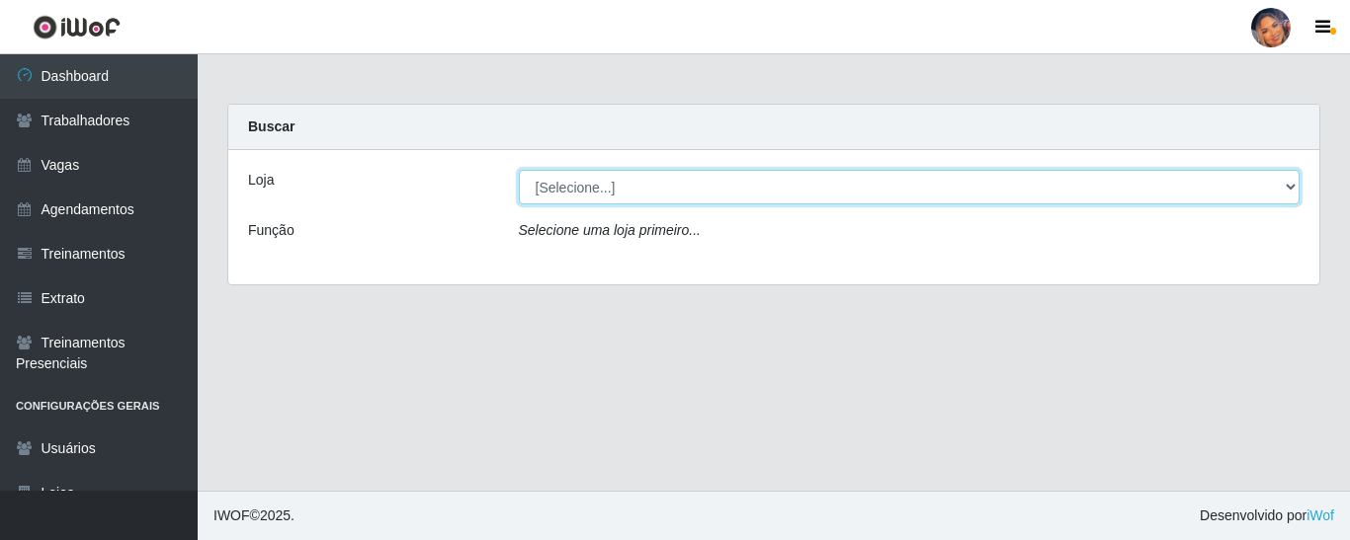
click at [648, 190] on select "[Selecione...] Supermercado Preço Bom" at bounding box center [910, 187] width 782 height 35
select select "169"
click at [519, 170] on select "[Selecione...] Supermercado Preço Bom" at bounding box center [910, 187] width 782 height 35
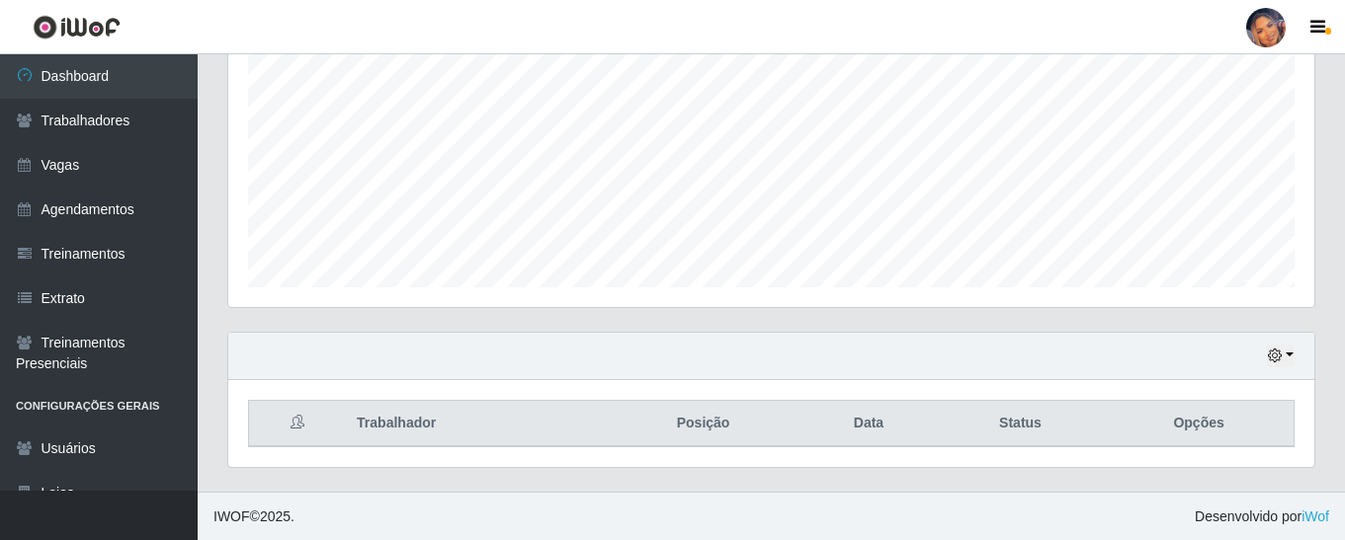
scroll to position [420, 0]
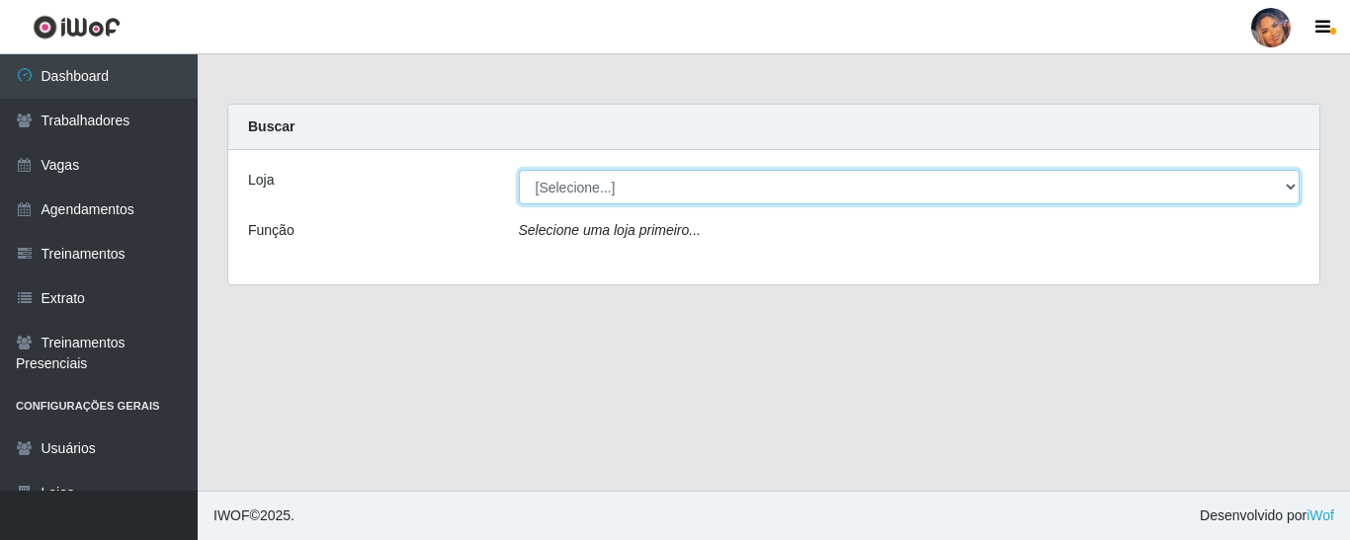
click at [707, 192] on select "[Selecione...] Supermercado Preço Bom" at bounding box center [910, 187] width 782 height 35
select select "169"
click at [519, 170] on select "[Selecione...] Supermercado Preço Bom" at bounding box center [910, 187] width 782 height 35
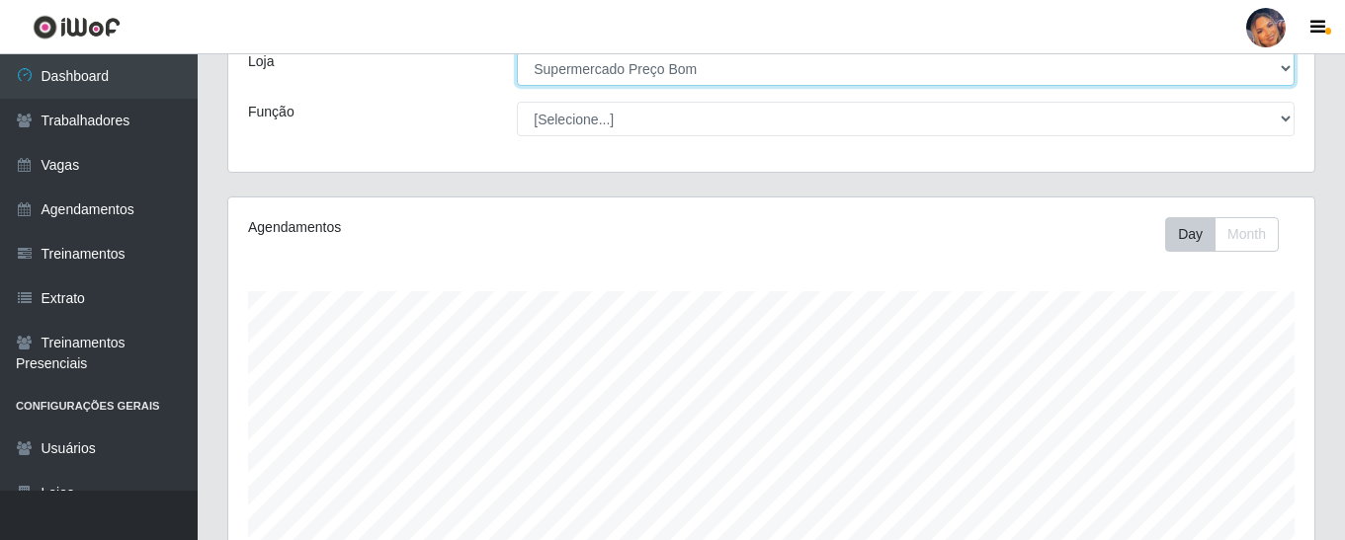
scroll to position [420, 0]
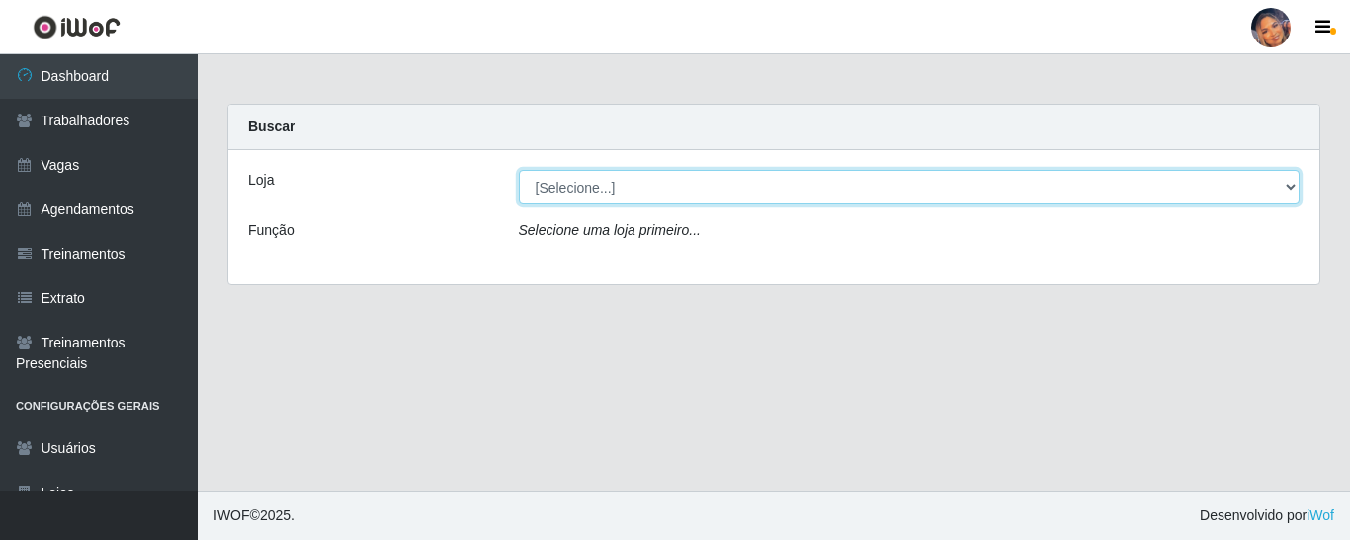
click at [658, 191] on select "[Selecione...] Supermercado Preço Bom" at bounding box center [910, 187] width 782 height 35
select select "169"
click at [519, 170] on select "[Selecione...] Supermercado Preço Bom" at bounding box center [910, 187] width 782 height 35
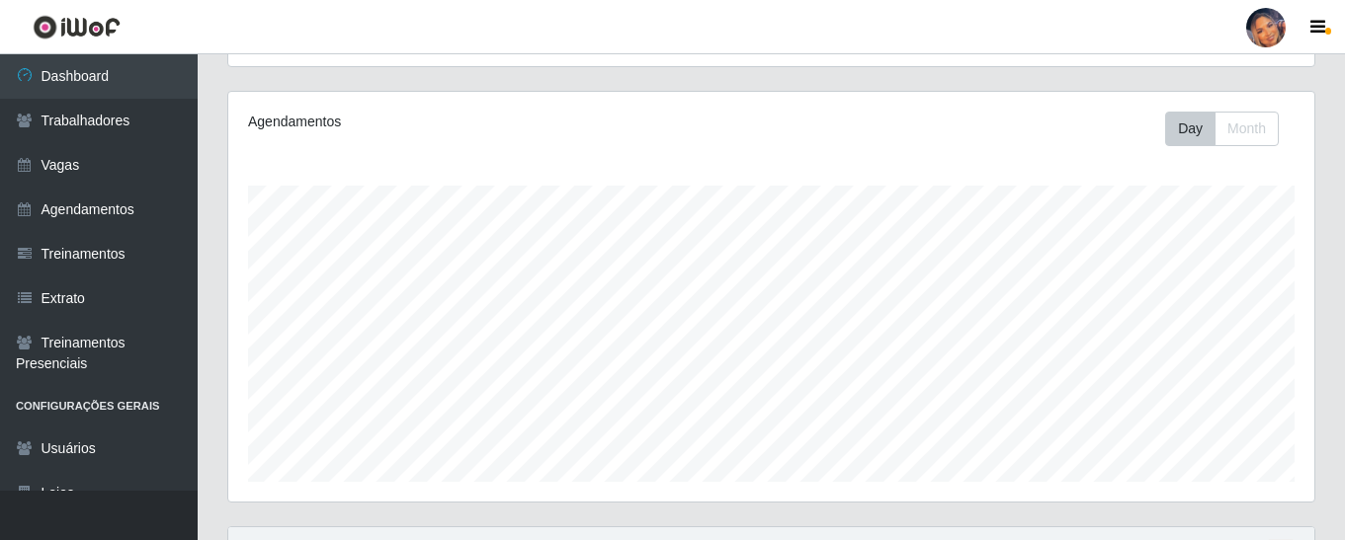
scroll to position [420, 0]
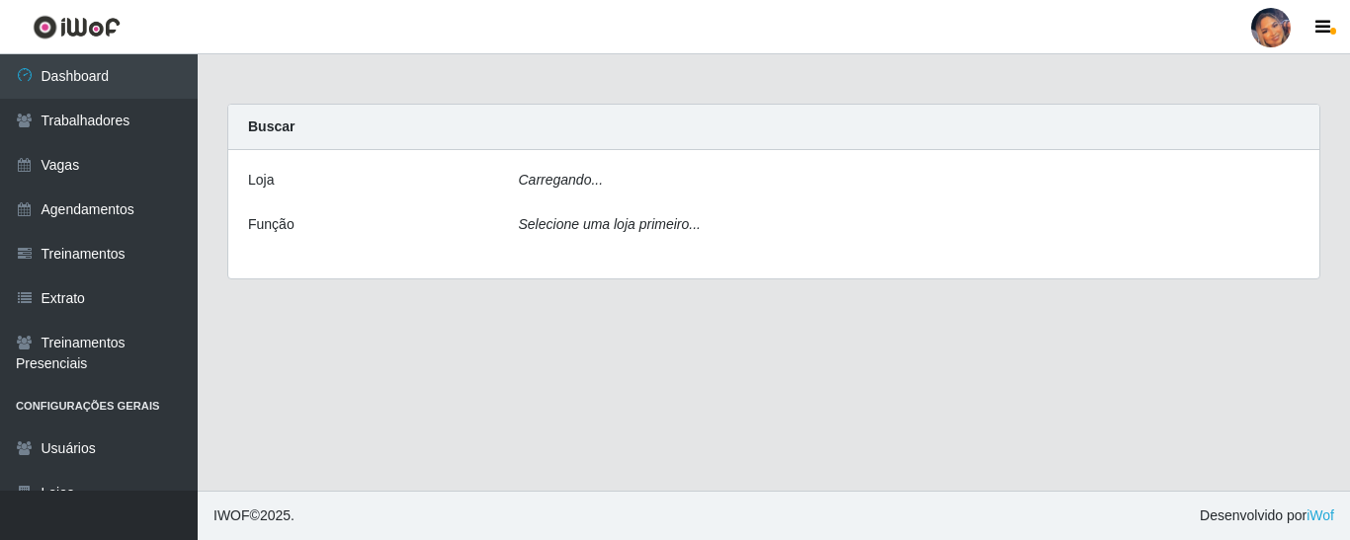
click at [995, 190] on div "Carregando..." at bounding box center [909, 184] width 811 height 29
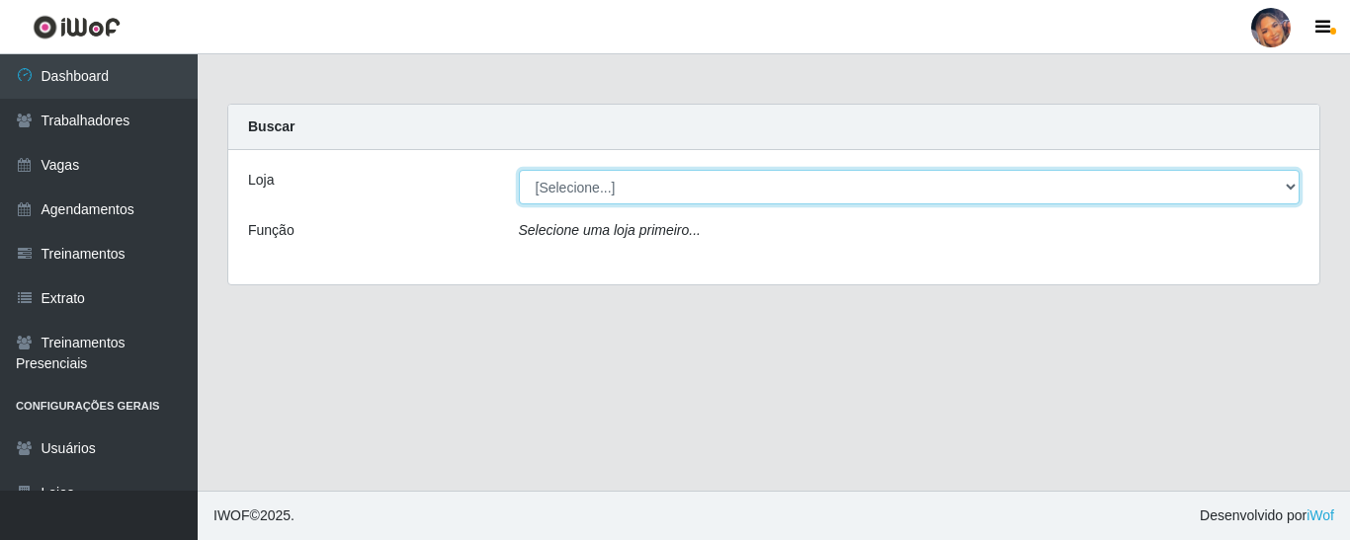
click at [995, 190] on select "[Selecione...] Supermercado Preço Bom" at bounding box center [910, 187] width 782 height 35
select select "169"
click at [519, 170] on select "[Selecione...] Supermercado Preço Bom" at bounding box center [910, 187] width 782 height 35
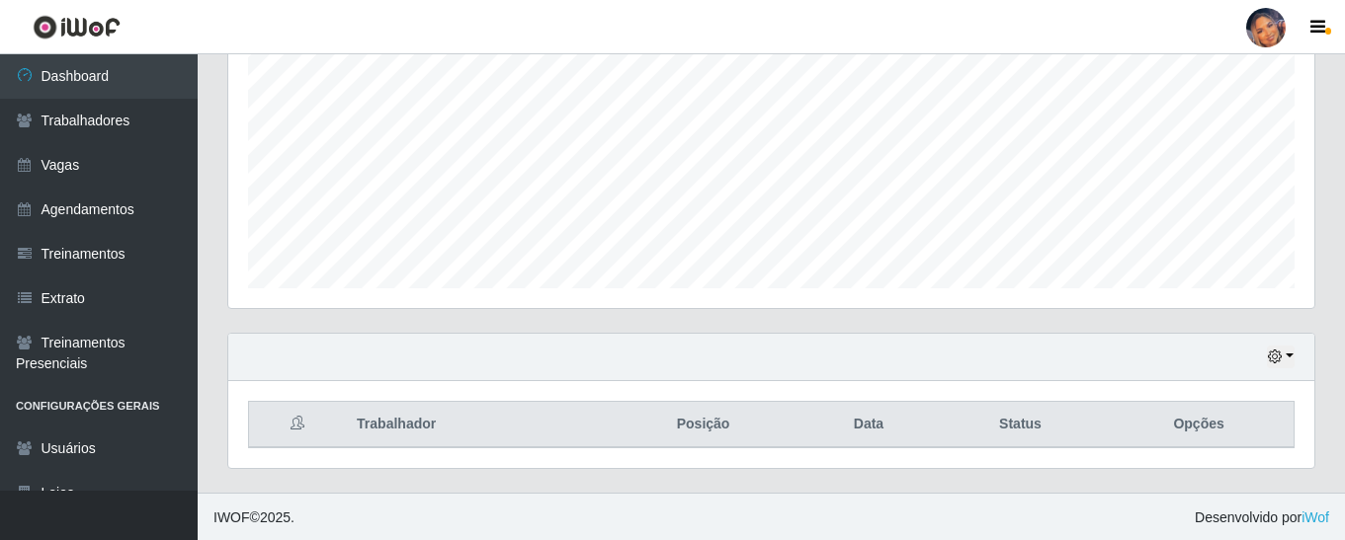
scroll to position [410, 1086]
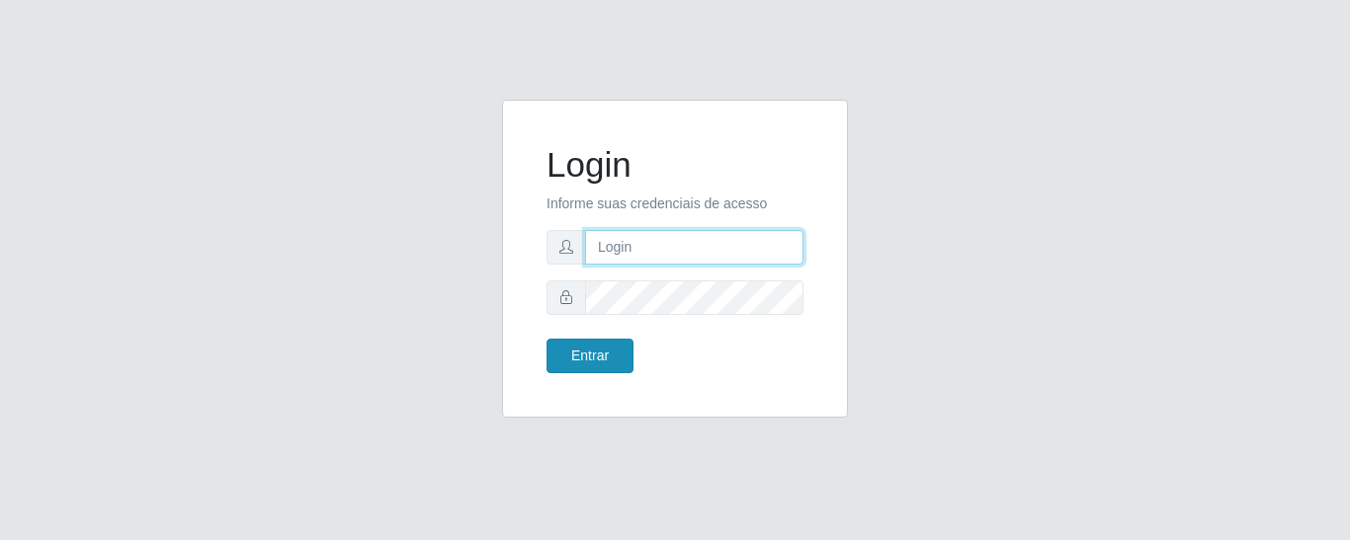
type input "precobom@rejane"
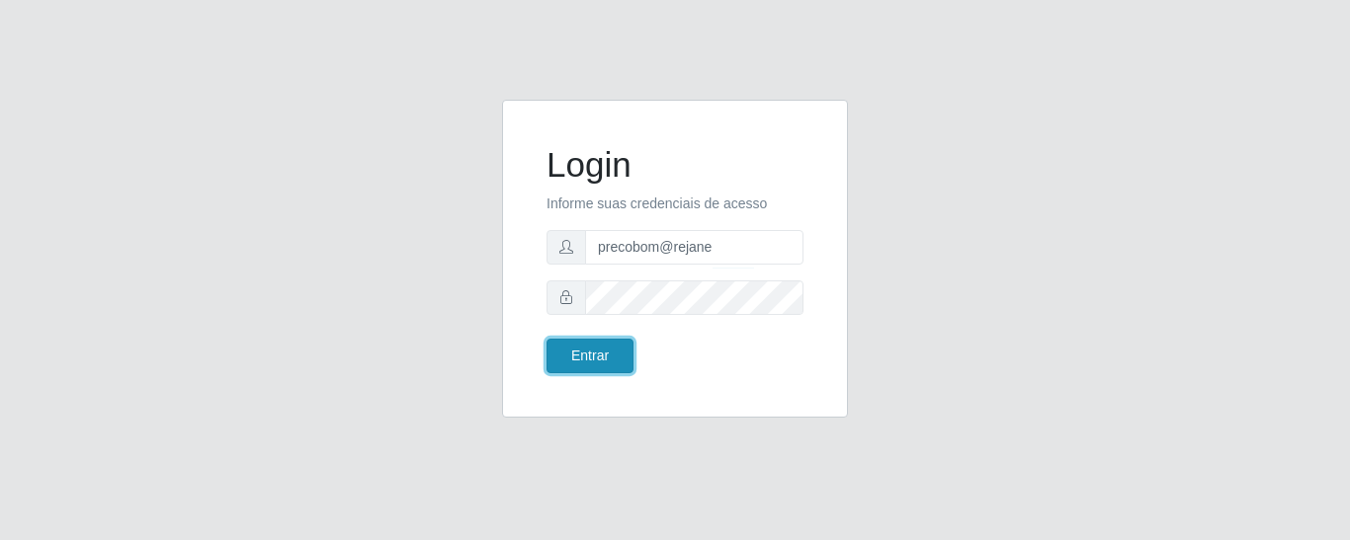
click at [590, 349] on button "Entrar" at bounding box center [589, 356] width 87 height 35
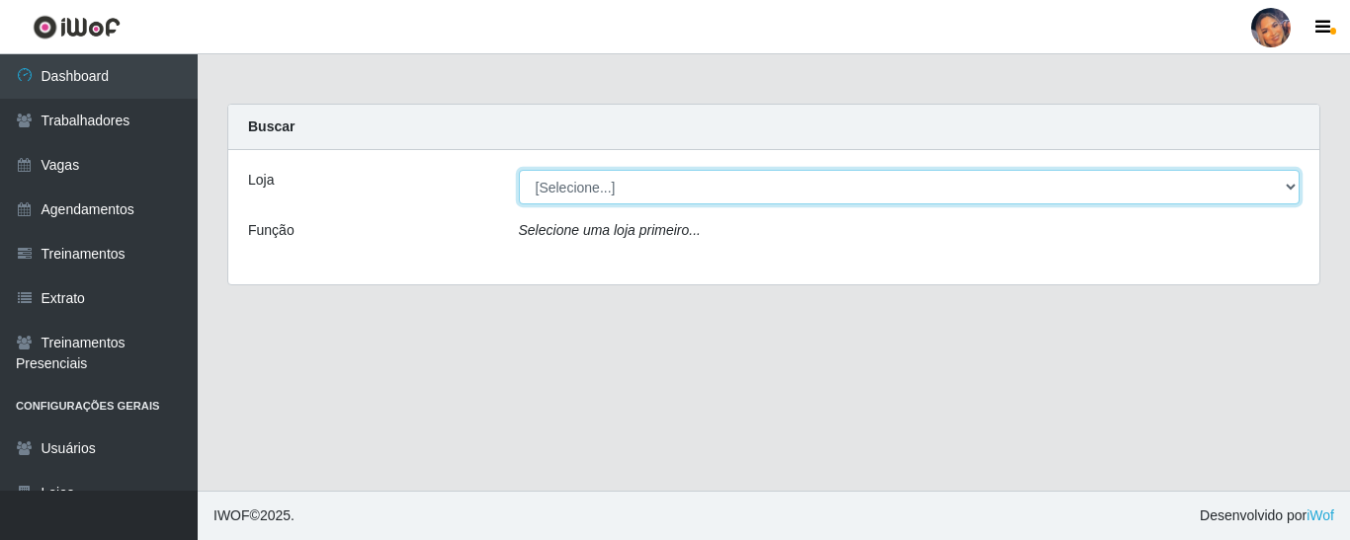
click at [636, 187] on select "[Selecione...] Supermercado Preço Bom" at bounding box center [910, 187] width 782 height 35
select select "169"
click at [519, 170] on select "[Selecione...] Supermercado Preço Bom" at bounding box center [910, 187] width 782 height 35
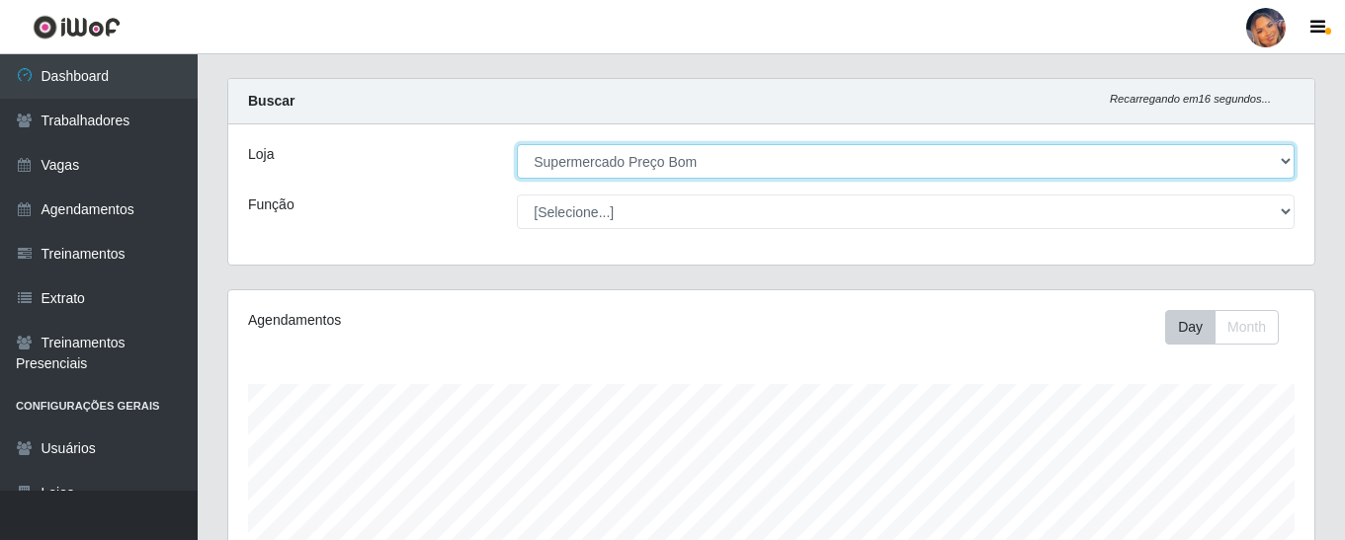
scroll to position [25, 0]
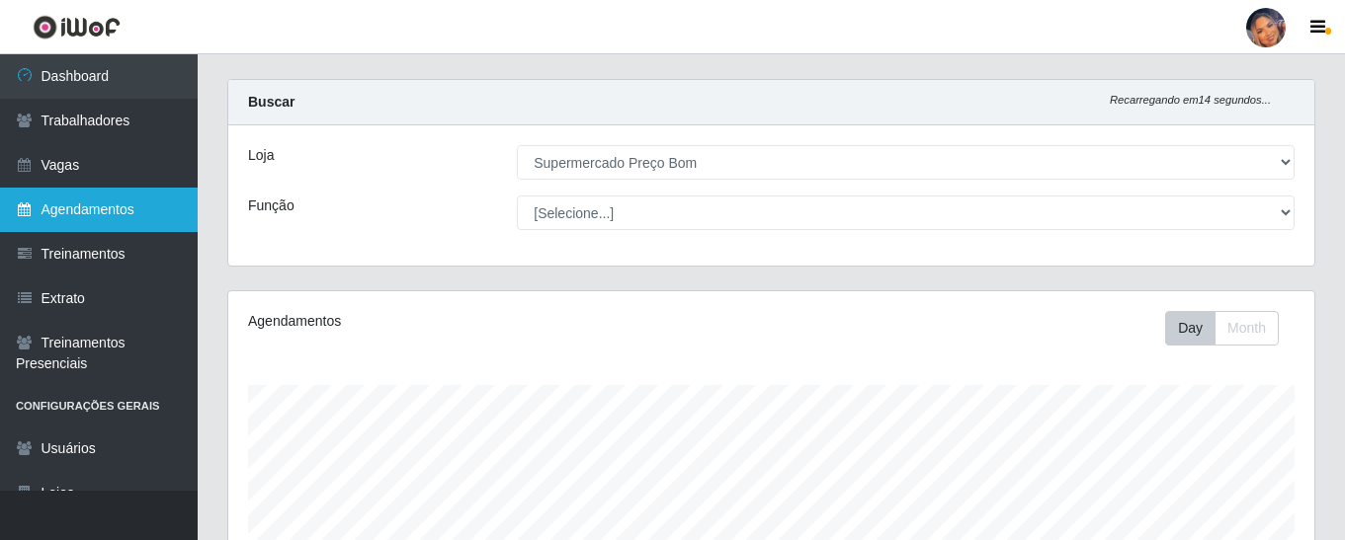
click at [116, 208] on link "Agendamentos" at bounding box center [99, 210] width 198 height 44
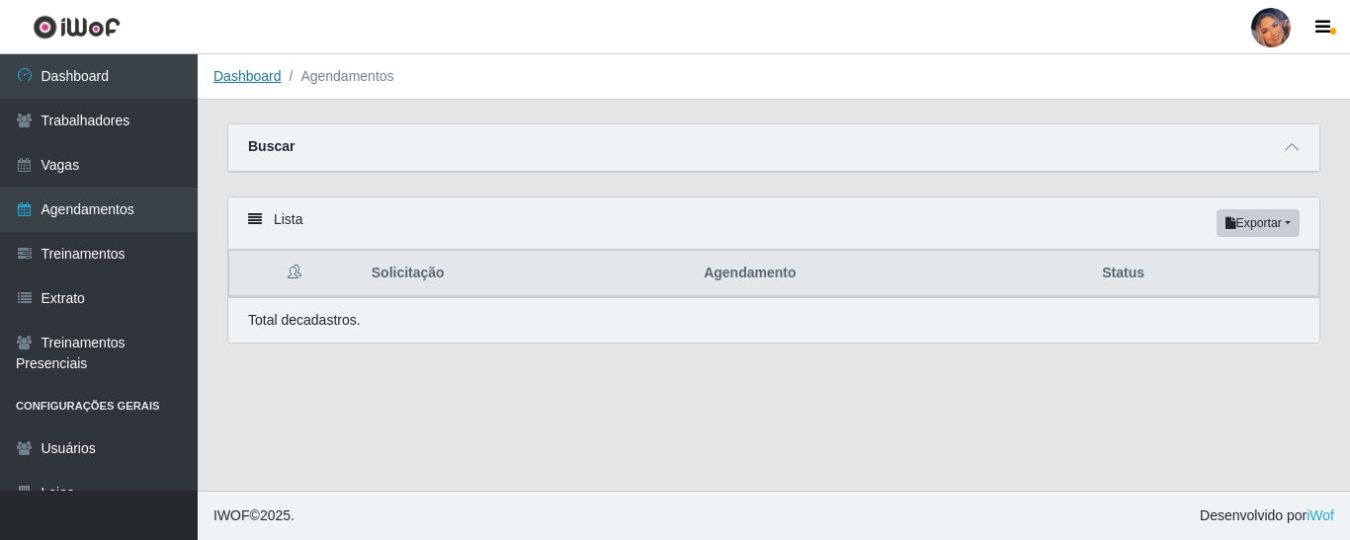
click at [263, 75] on link "Dashboard" at bounding box center [247, 76] width 68 height 16
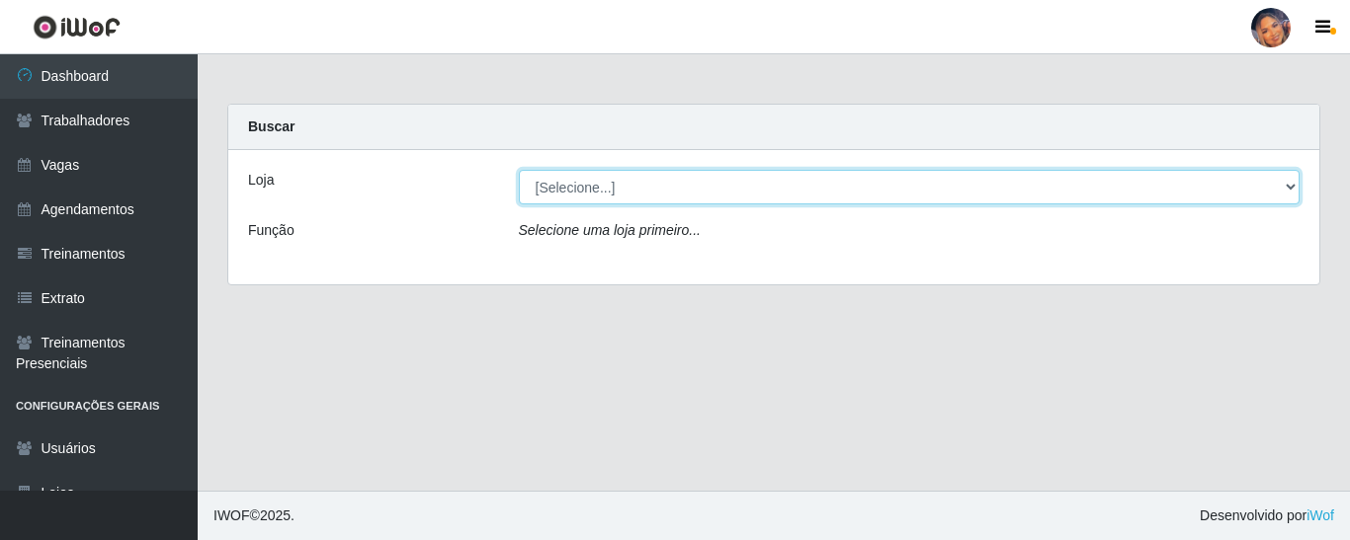
click at [649, 201] on select "[Selecione...] Supermercado Preço Bom" at bounding box center [910, 187] width 782 height 35
select select "169"
click at [519, 170] on select "[Selecione...] Supermercado Preço Bom" at bounding box center [910, 187] width 782 height 35
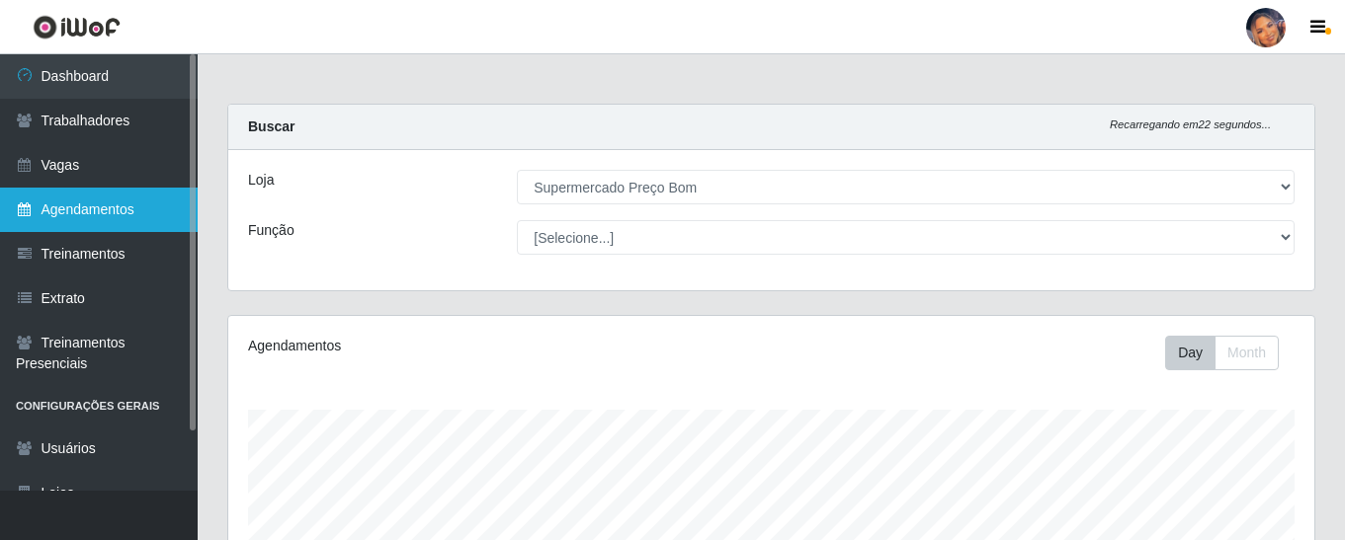
click at [79, 201] on link "Agendamentos" at bounding box center [99, 210] width 198 height 44
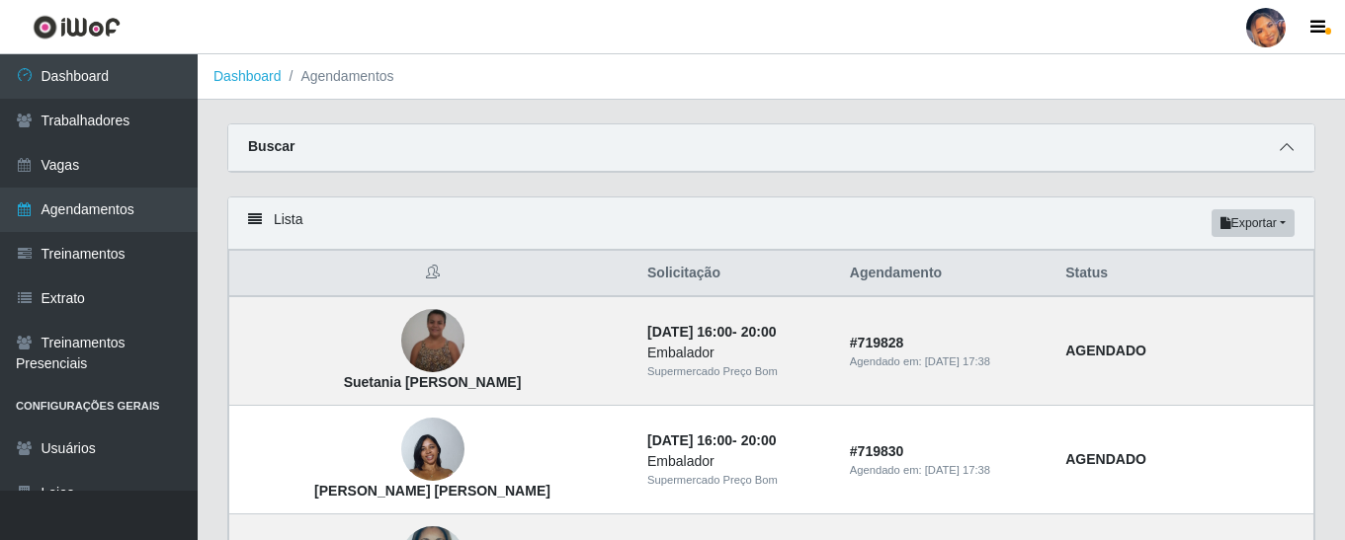
click at [1289, 152] on icon at bounding box center [1287, 147] width 14 height 14
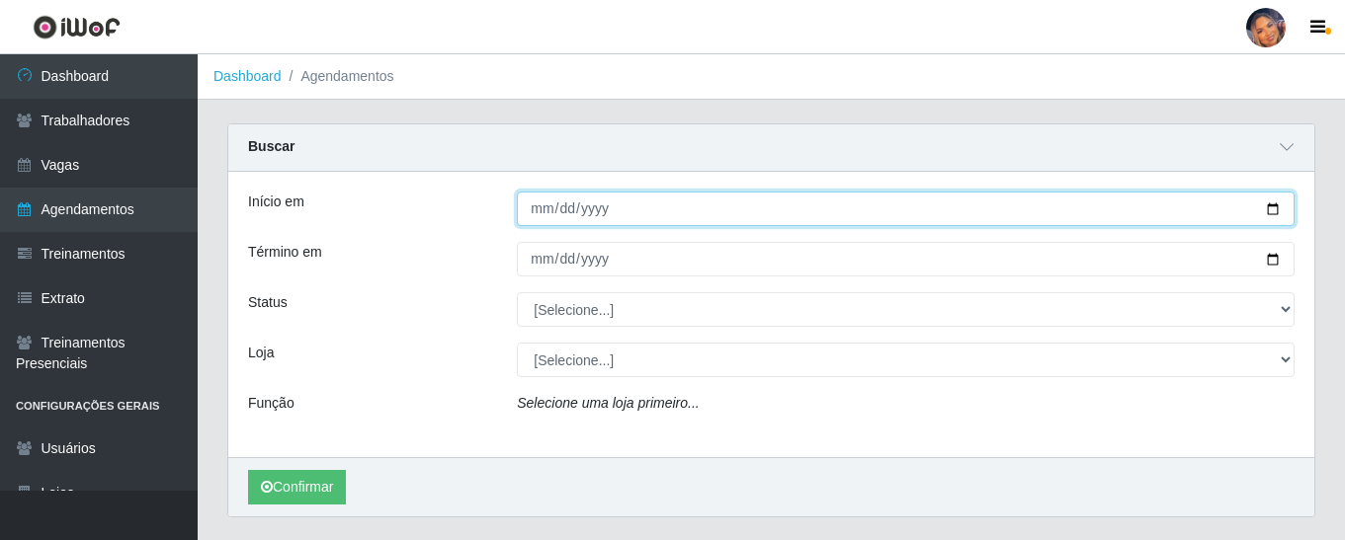
click at [1275, 210] on input "Início em" at bounding box center [906, 209] width 778 height 35
type input "2025-09-07"
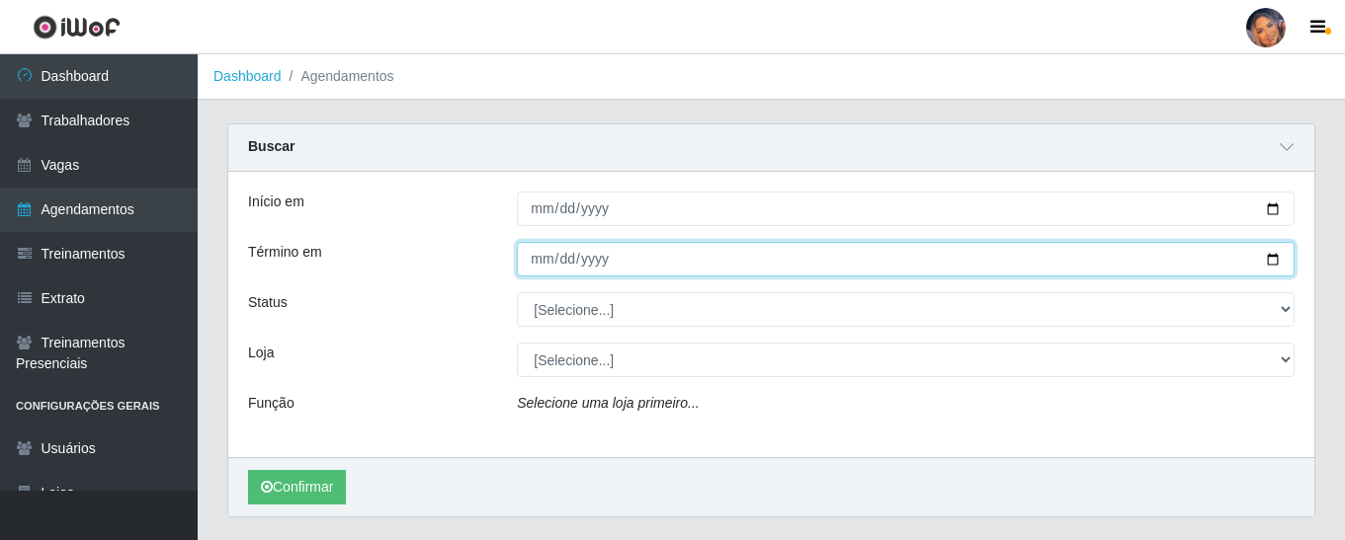
click at [1273, 266] on input "Término em" at bounding box center [906, 259] width 778 height 35
type input "2025-09-07"
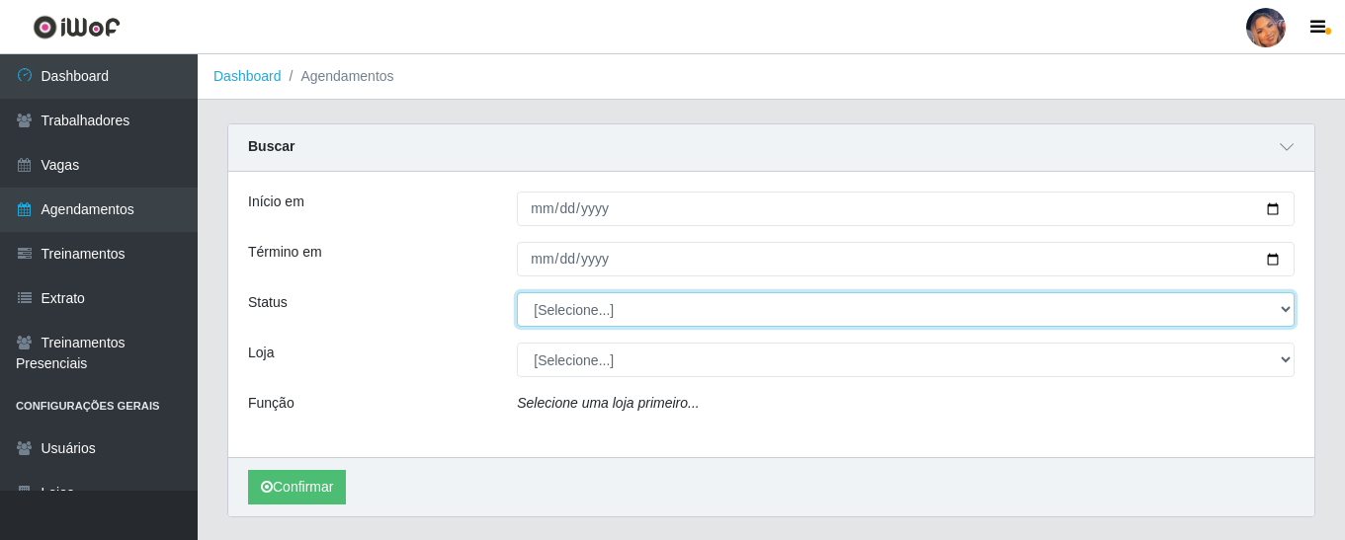
click at [1283, 309] on select "[Selecione...] AGENDADO AGUARDANDO LIBERAR EM ANDAMENTO EM REVISÃO FINALIZADO C…" at bounding box center [906, 309] width 778 height 35
select select "AGENDADO"
click at [517, 293] on select "[Selecione...] AGENDADO AGUARDANDO LIBERAR EM ANDAMENTO EM REVISÃO FINALIZADO C…" at bounding box center [906, 309] width 778 height 35
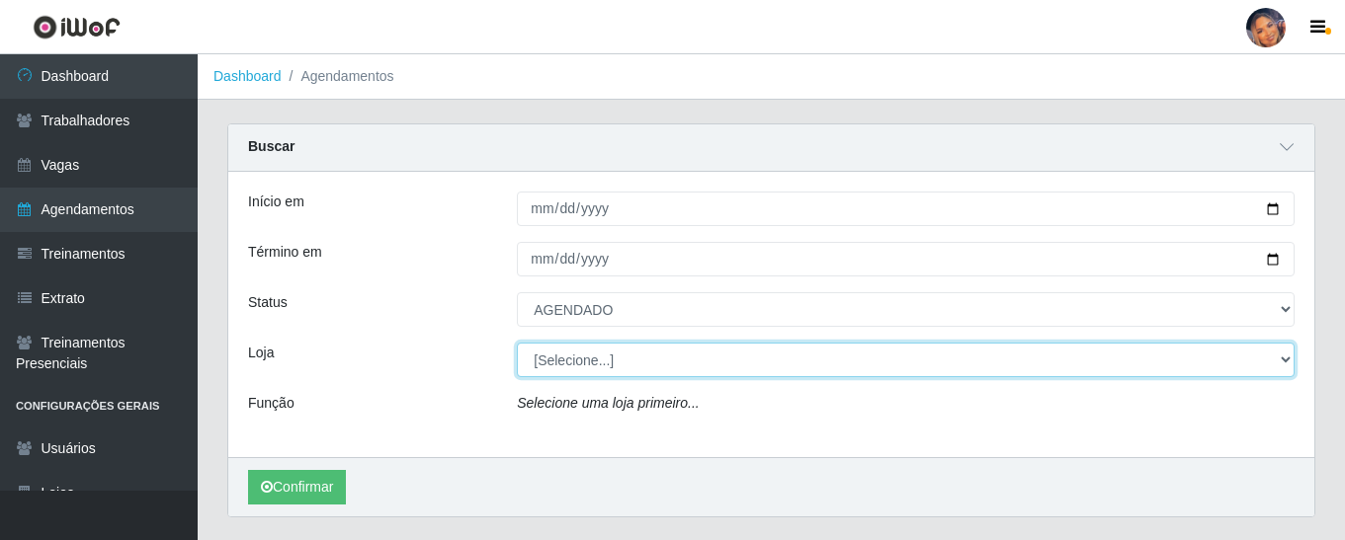
click at [1287, 361] on select "[Selecione...] Supermercado Preço Bom" at bounding box center [906, 360] width 778 height 35
select select "169"
click at [517, 344] on select "[Selecione...] Supermercado Preço Bom" at bounding box center [906, 360] width 778 height 35
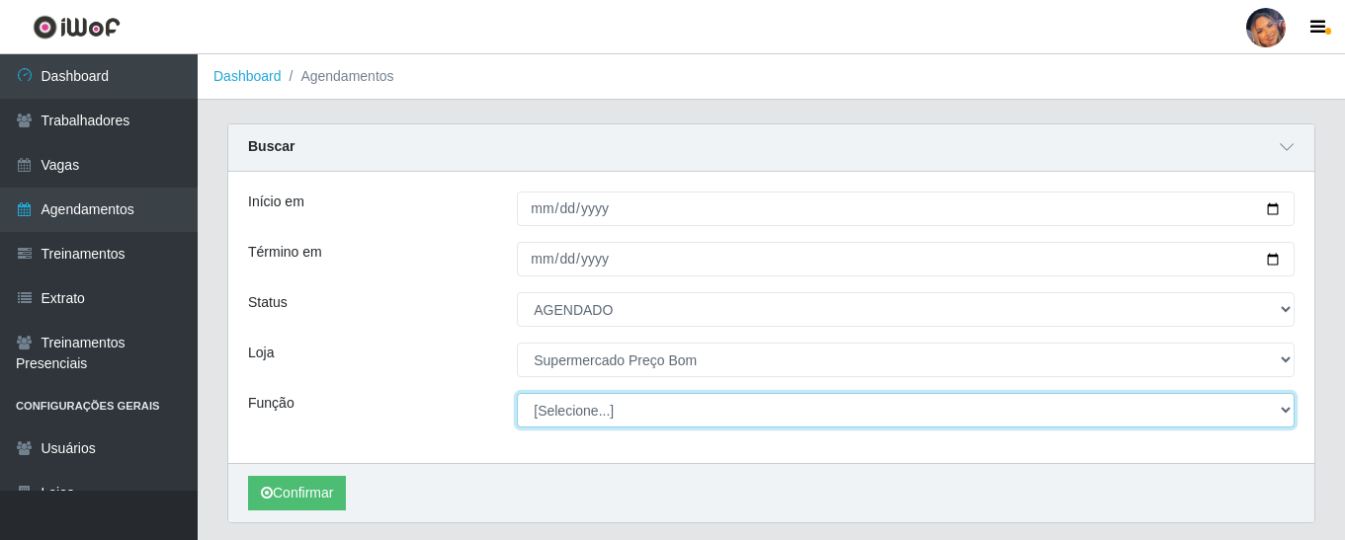
click at [614, 413] on select "[Selecione...] ASG ASG + ASG ++ Balconista Balconista + Balconista ++ Embalador…" at bounding box center [906, 410] width 778 height 35
click at [517, 394] on select "[Selecione...] ASG ASG + ASG ++ Balconista Balconista + Balconista ++ Embalador…" at bounding box center [906, 410] width 778 height 35
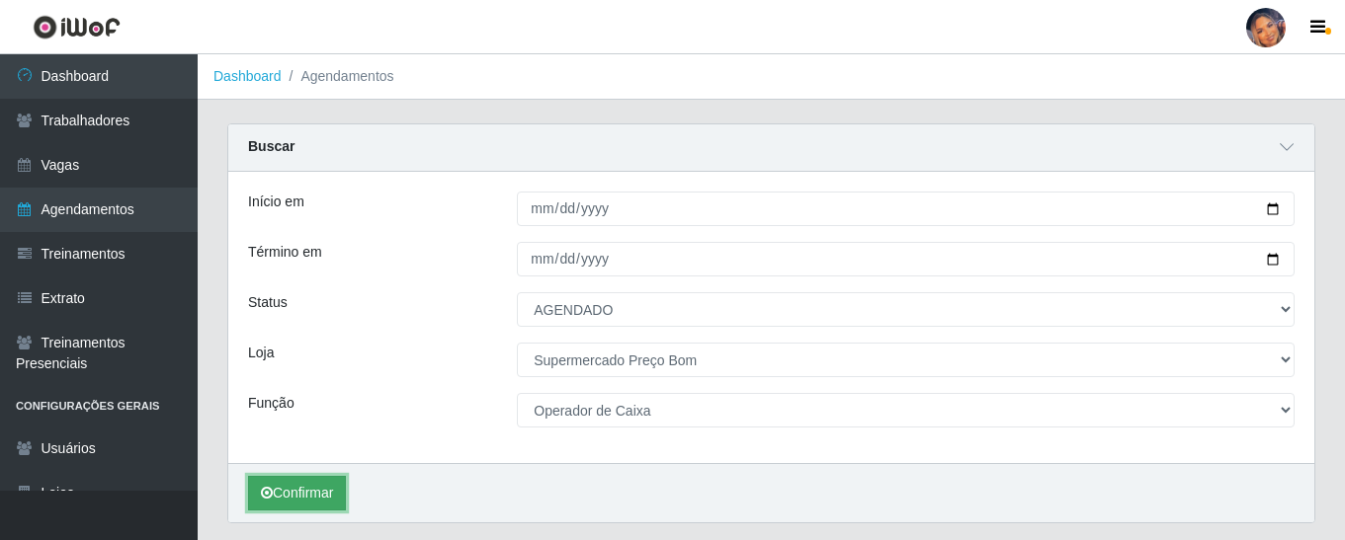
click at [315, 482] on button "Confirmar" at bounding box center [297, 493] width 98 height 35
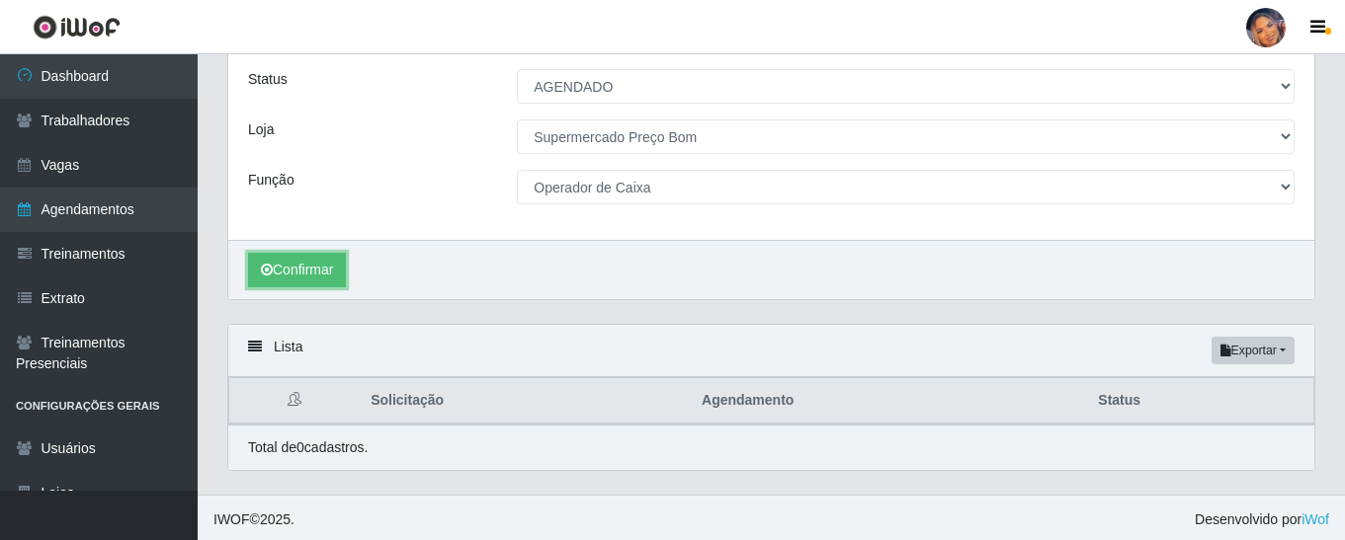
scroll to position [228, 0]
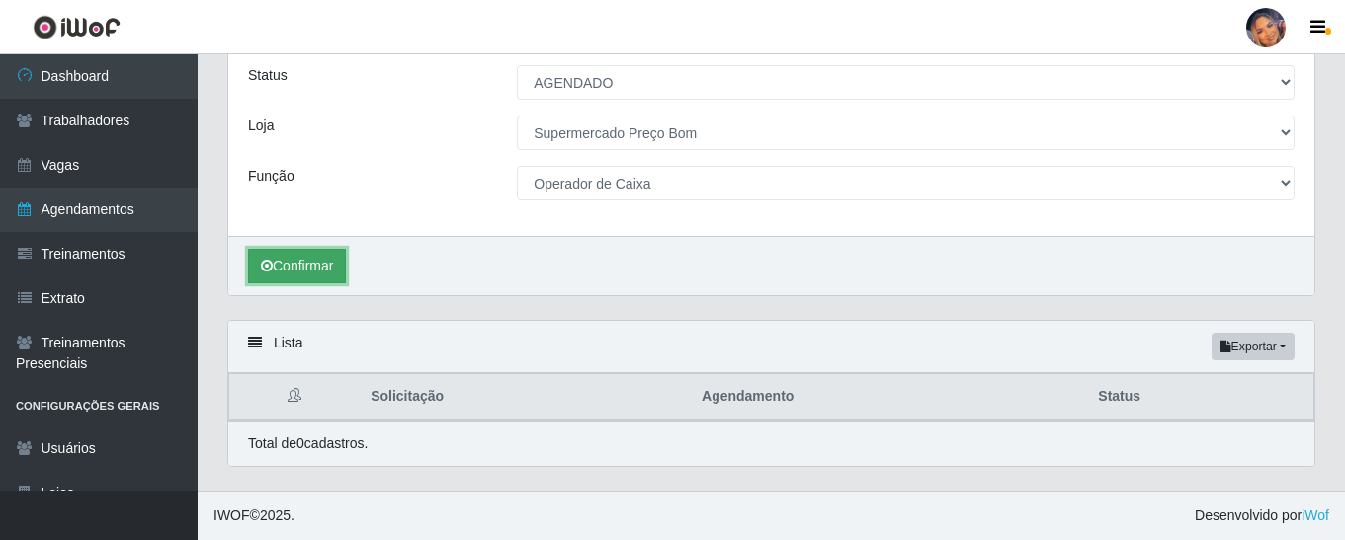
click at [303, 262] on button "Confirmar" at bounding box center [297, 266] width 98 height 35
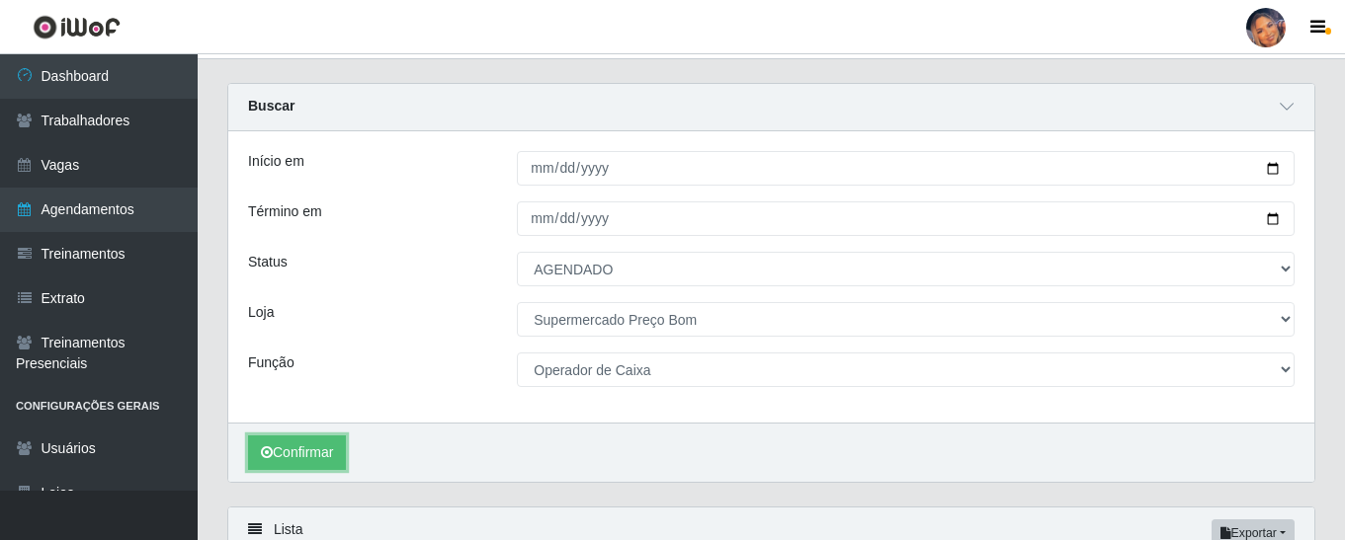
scroll to position [0, 0]
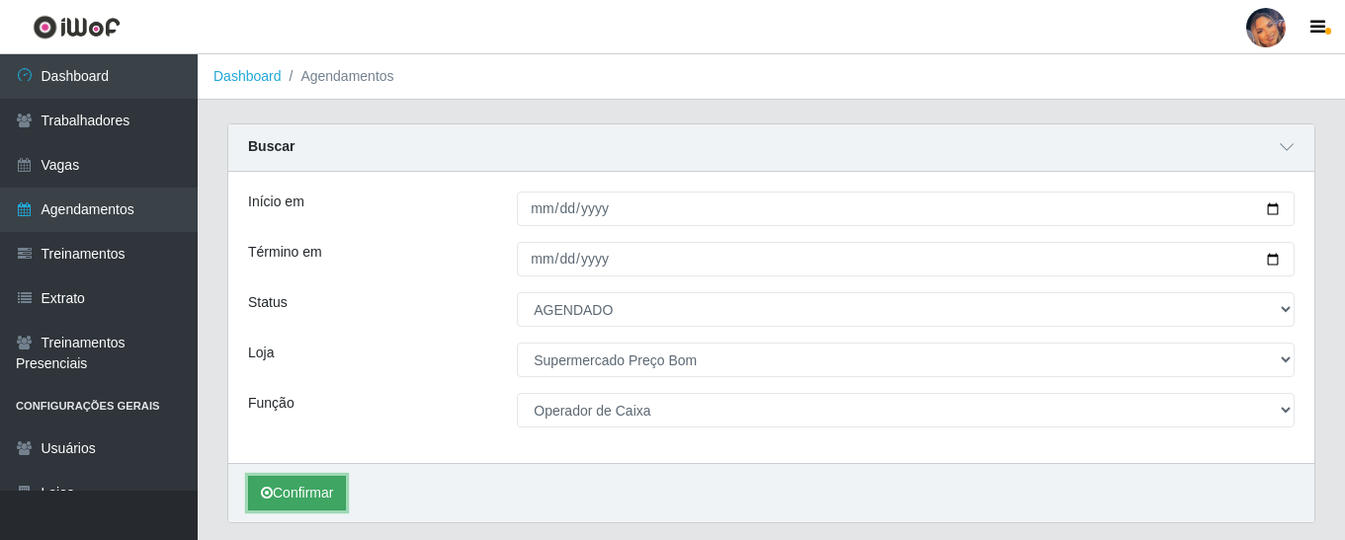
click at [313, 508] on button "Confirmar" at bounding box center [297, 493] width 98 height 35
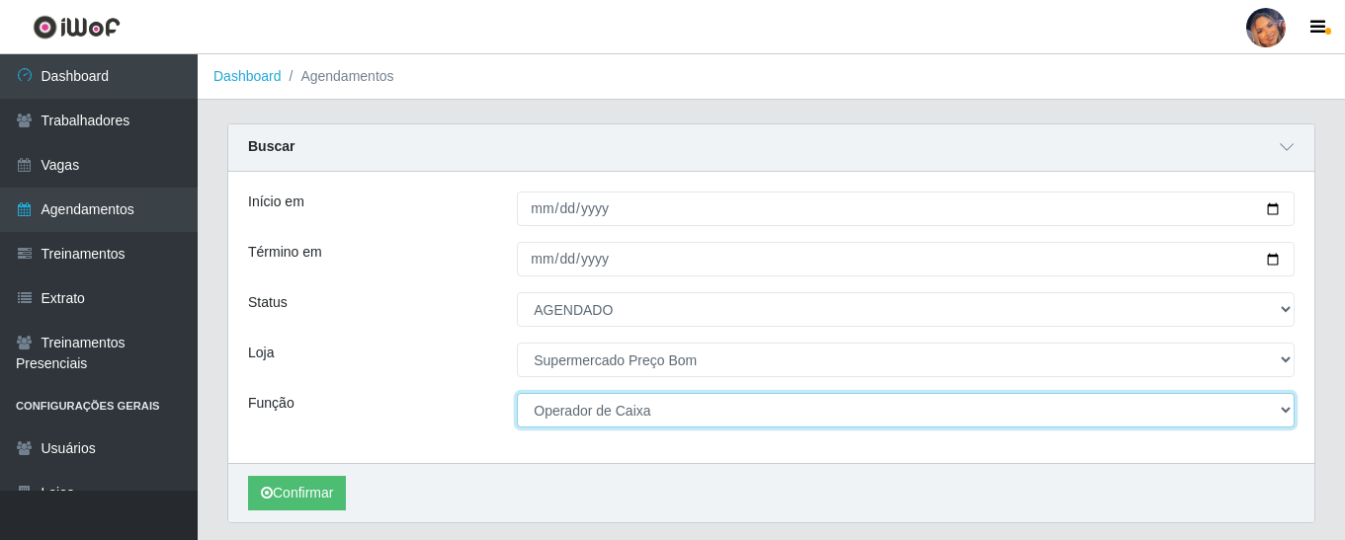
click at [603, 410] on select "[Selecione...] ASG ASG + ASG ++ Balconista Balconista + Balconista ++ Embalador…" at bounding box center [906, 410] width 778 height 35
select select "73"
click at [517, 394] on select "[Selecione...] ASG ASG + ASG ++ Balconista Balconista + Balconista ++ Embalador…" at bounding box center [906, 410] width 778 height 35
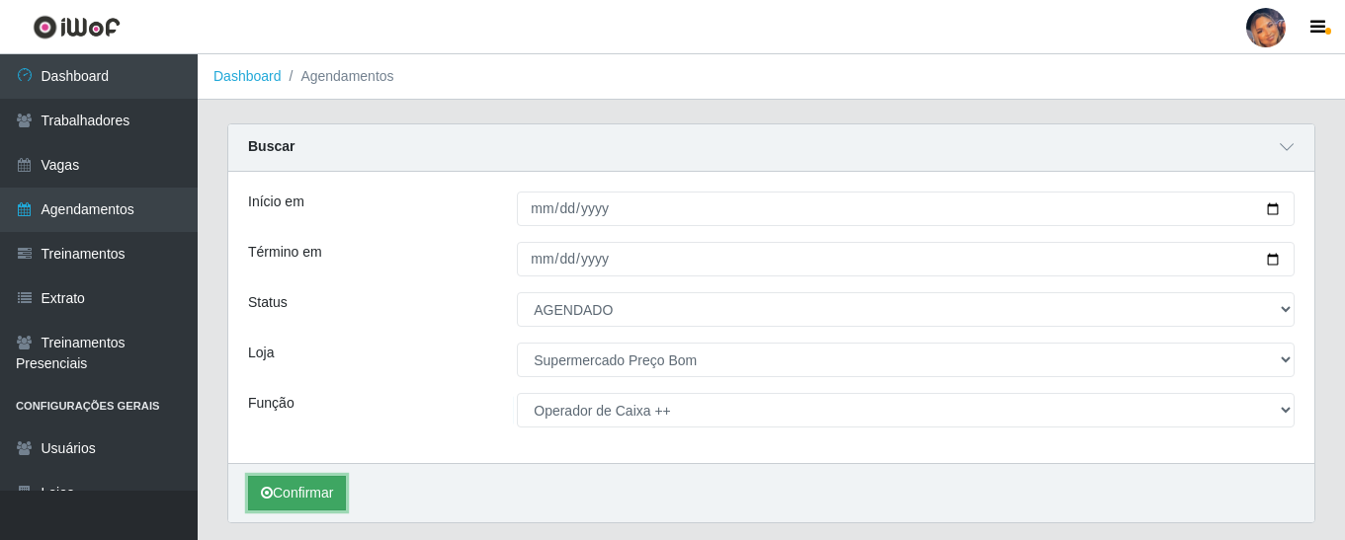
click at [318, 496] on button "Confirmar" at bounding box center [297, 493] width 98 height 35
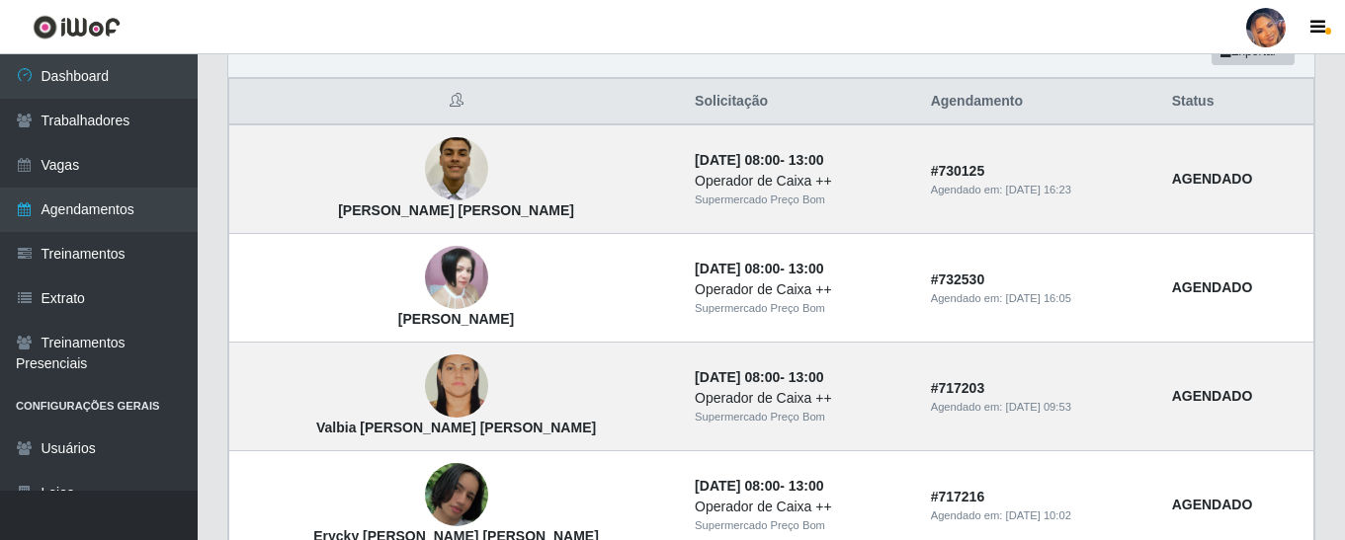
scroll to position [525, 0]
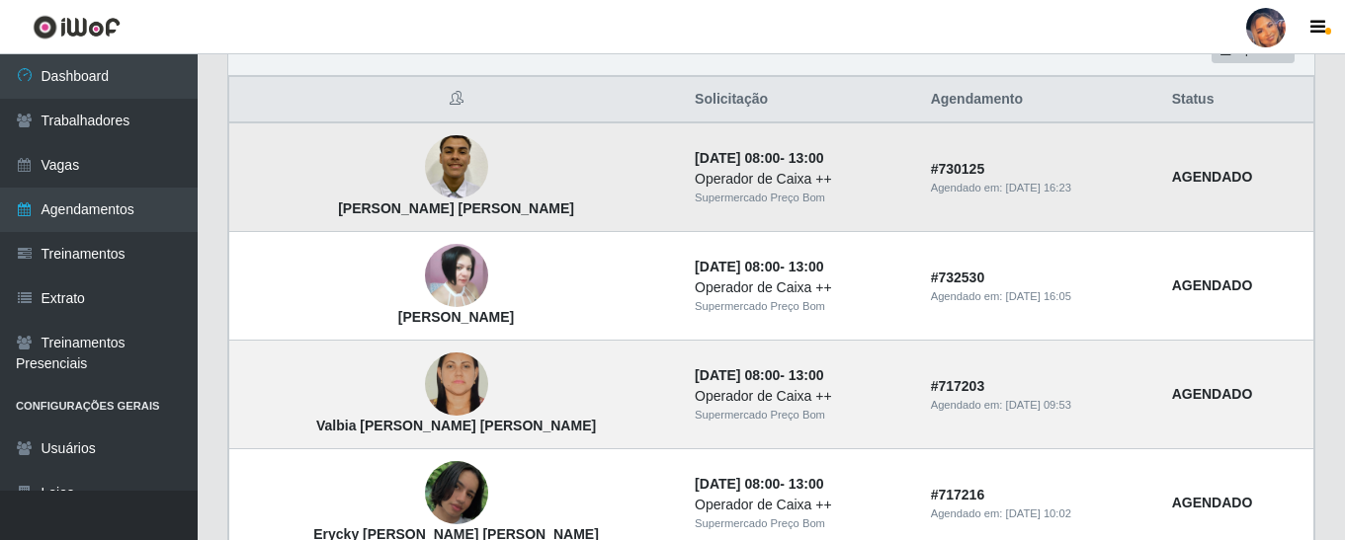
click at [425, 162] on img at bounding box center [456, 167] width 63 height 84
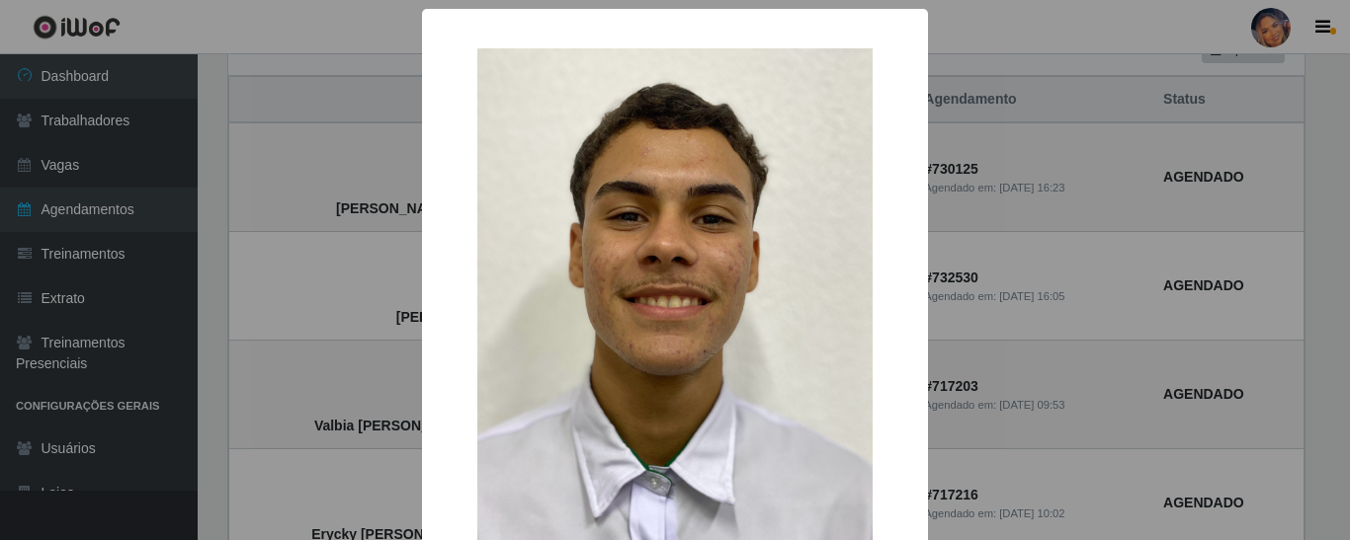
click at [260, 273] on div "× Pedro Henrique Facundo Ferreira OK Cancel" at bounding box center [675, 270] width 1350 height 540
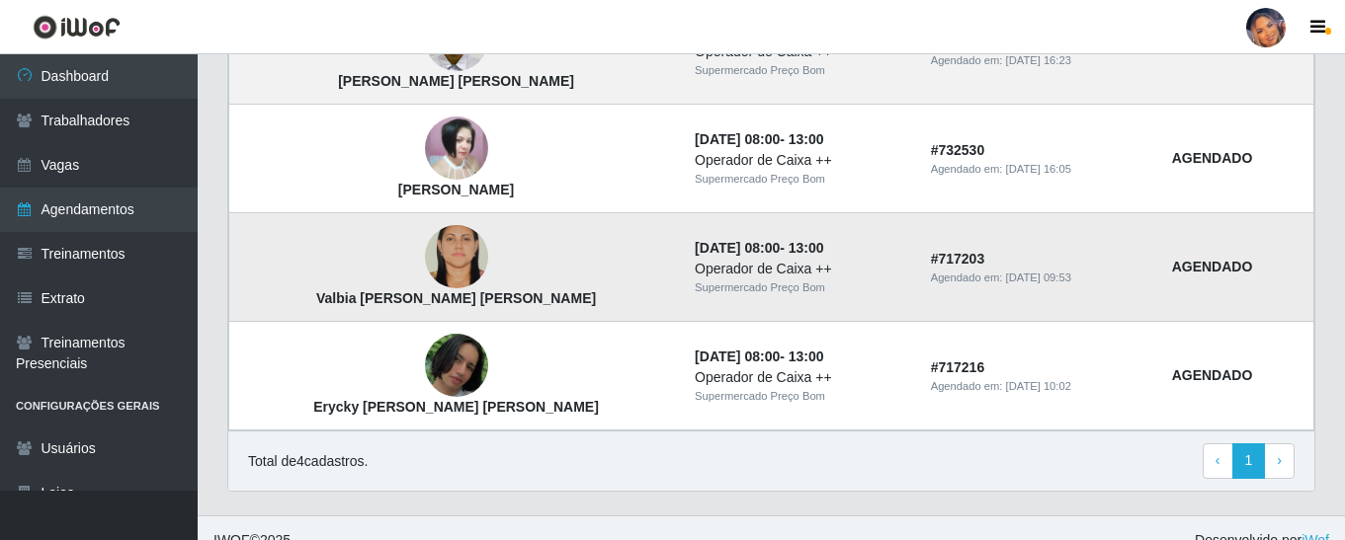
scroll to position [678, 0]
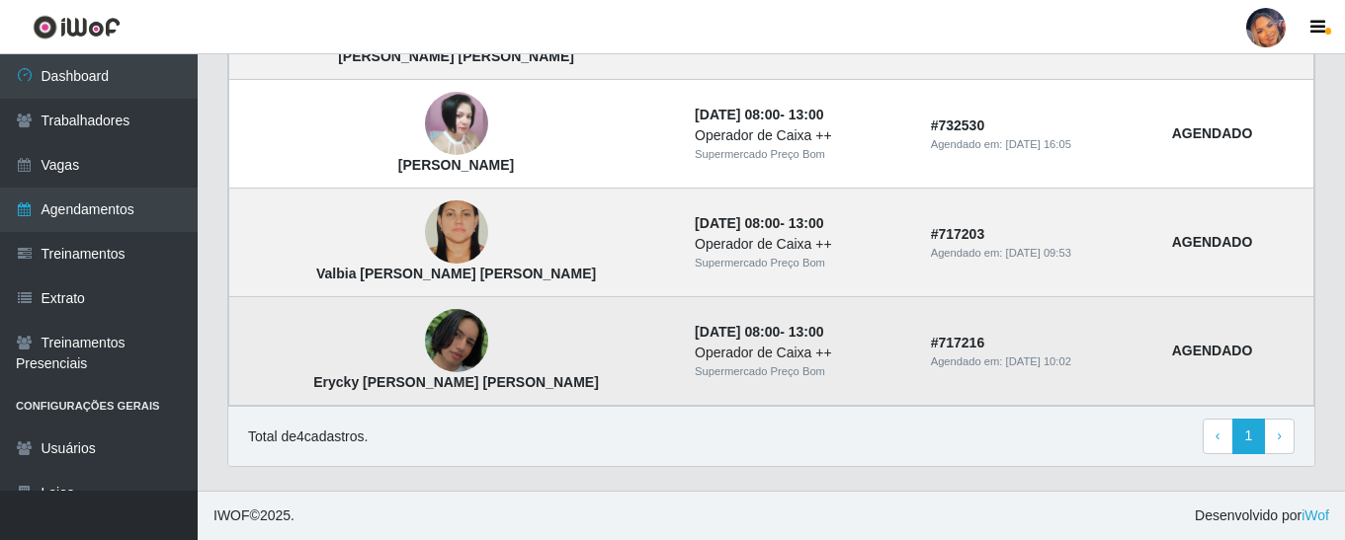
click at [425, 341] on img at bounding box center [456, 341] width 63 height 64
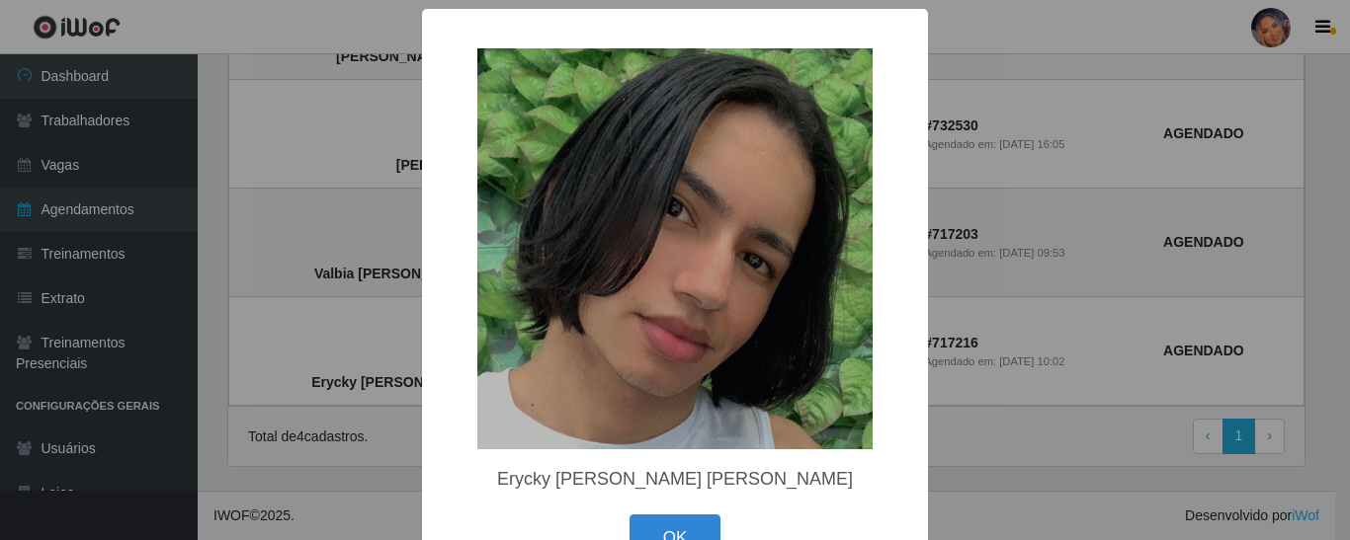
click at [286, 257] on div "× Erycky Gabriel Brito De Lima OK Cancel" at bounding box center [675, 270] width 1350 height 540
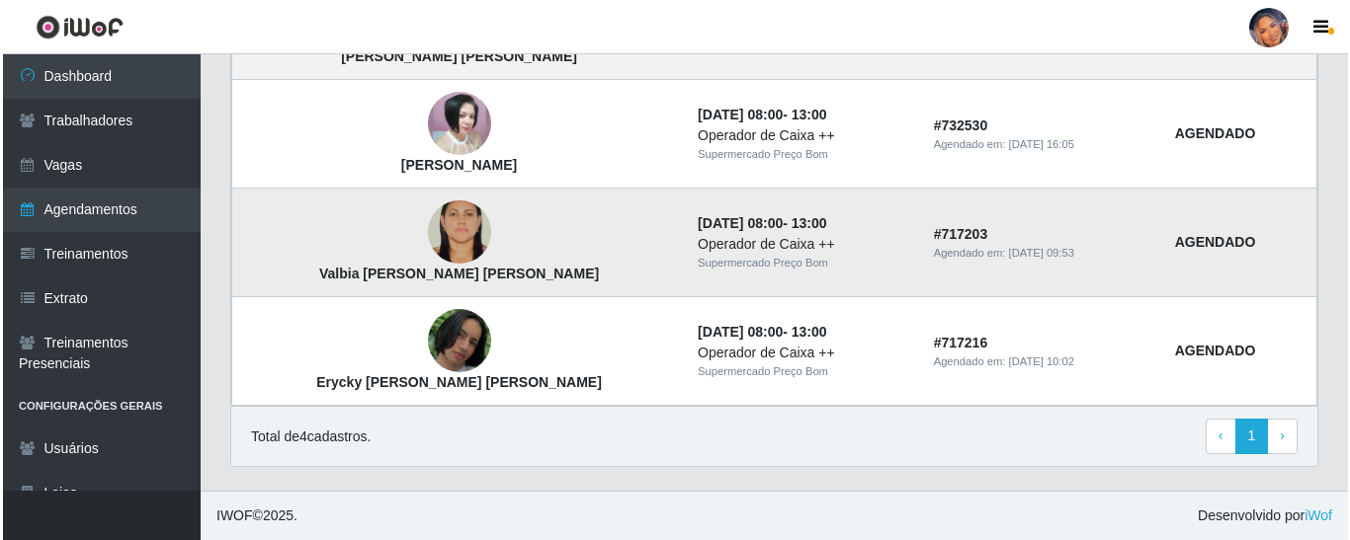
scroll to position [579, 0]
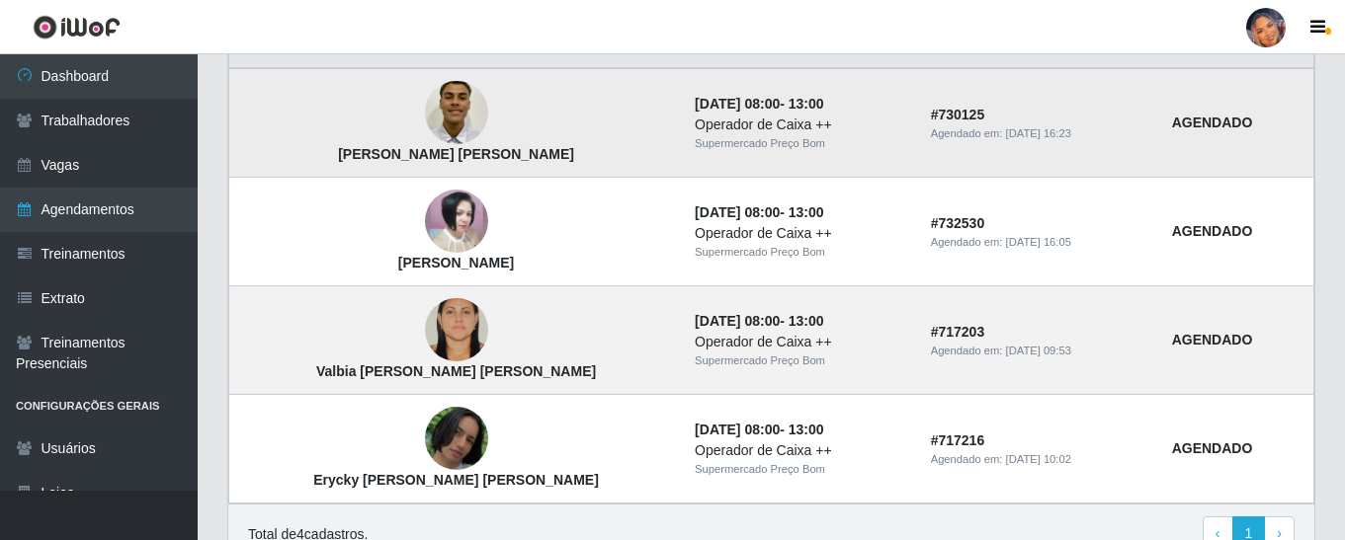
click at [425, 109] on img at bounding box center [456, 113] width 63 height 84
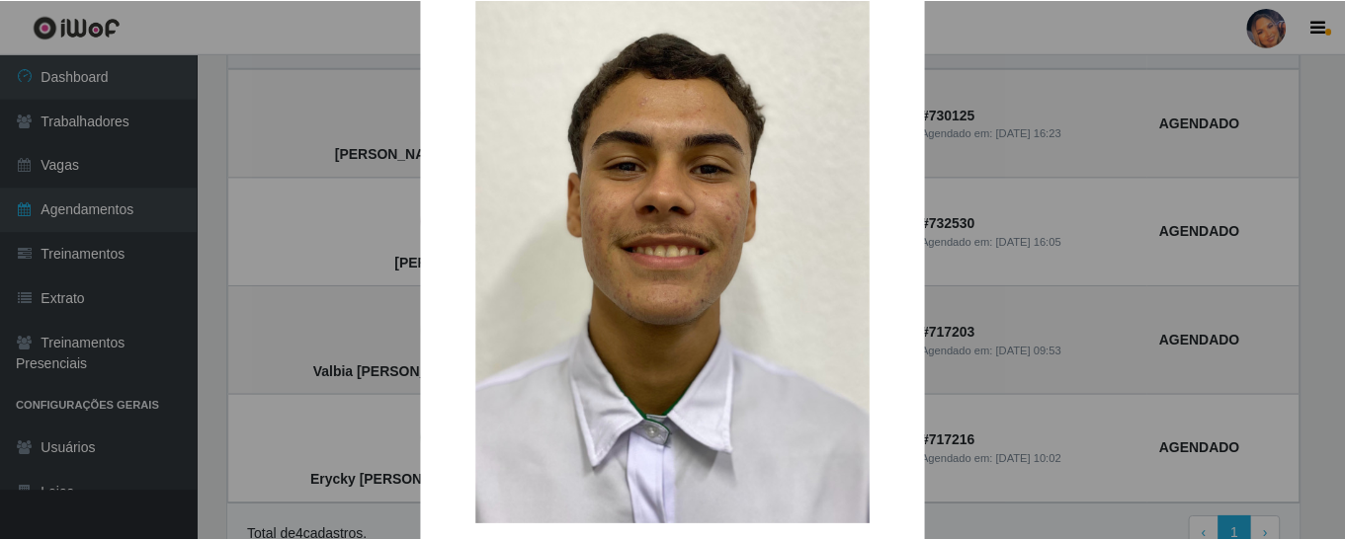
scroll to position [99, 0]
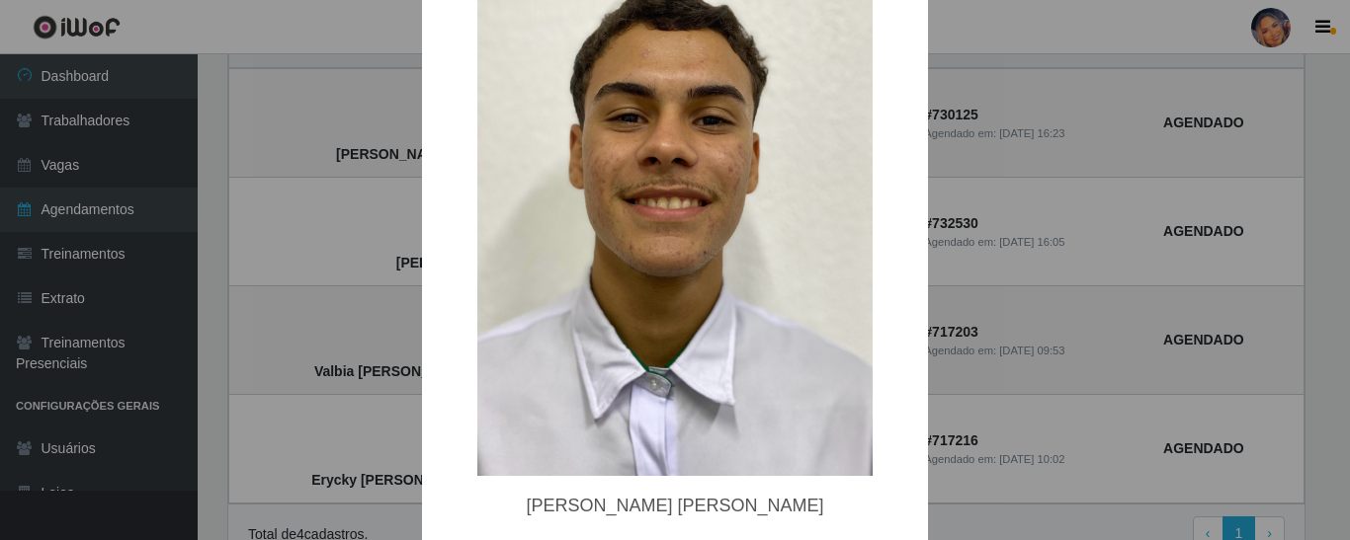
click at [294, 268] on div "× Pedro Henrique Facundo Ferreira OK Cancel" at bounding box center [675, 270] width 1350 height 540
